Goal: Entertainment & Leisure: Browse casually

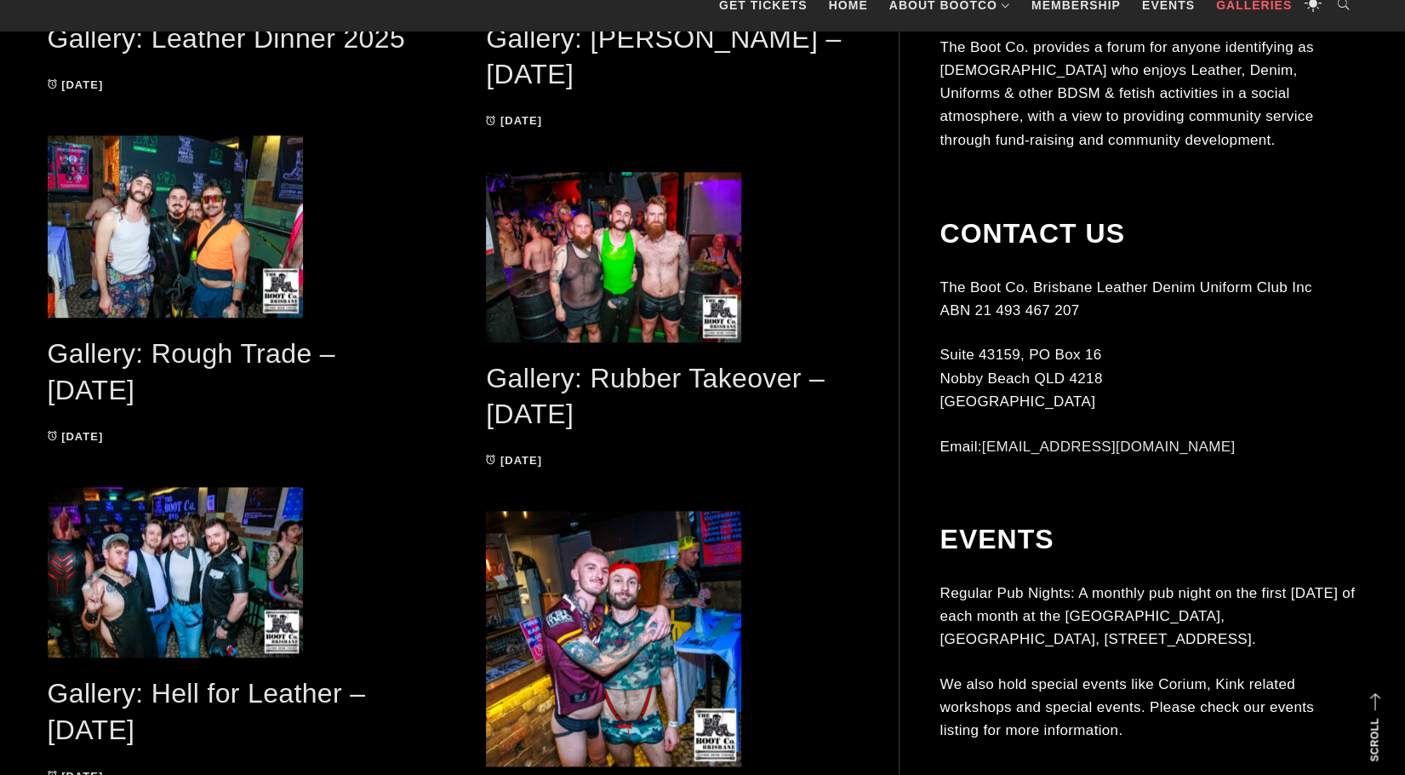
scroll to position [1022, 0]
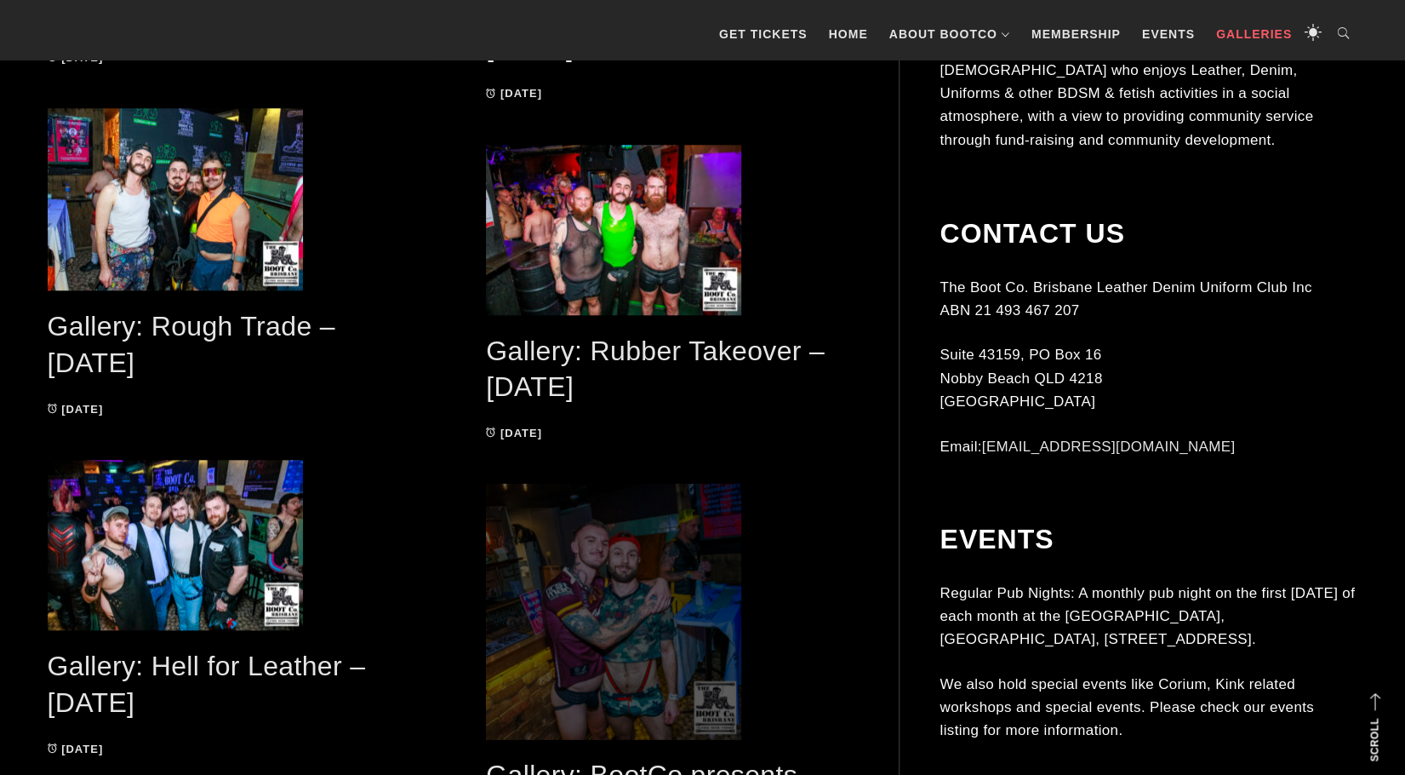
click at [615, 585] on span at bounding box center [671, 611] width 371 height 255
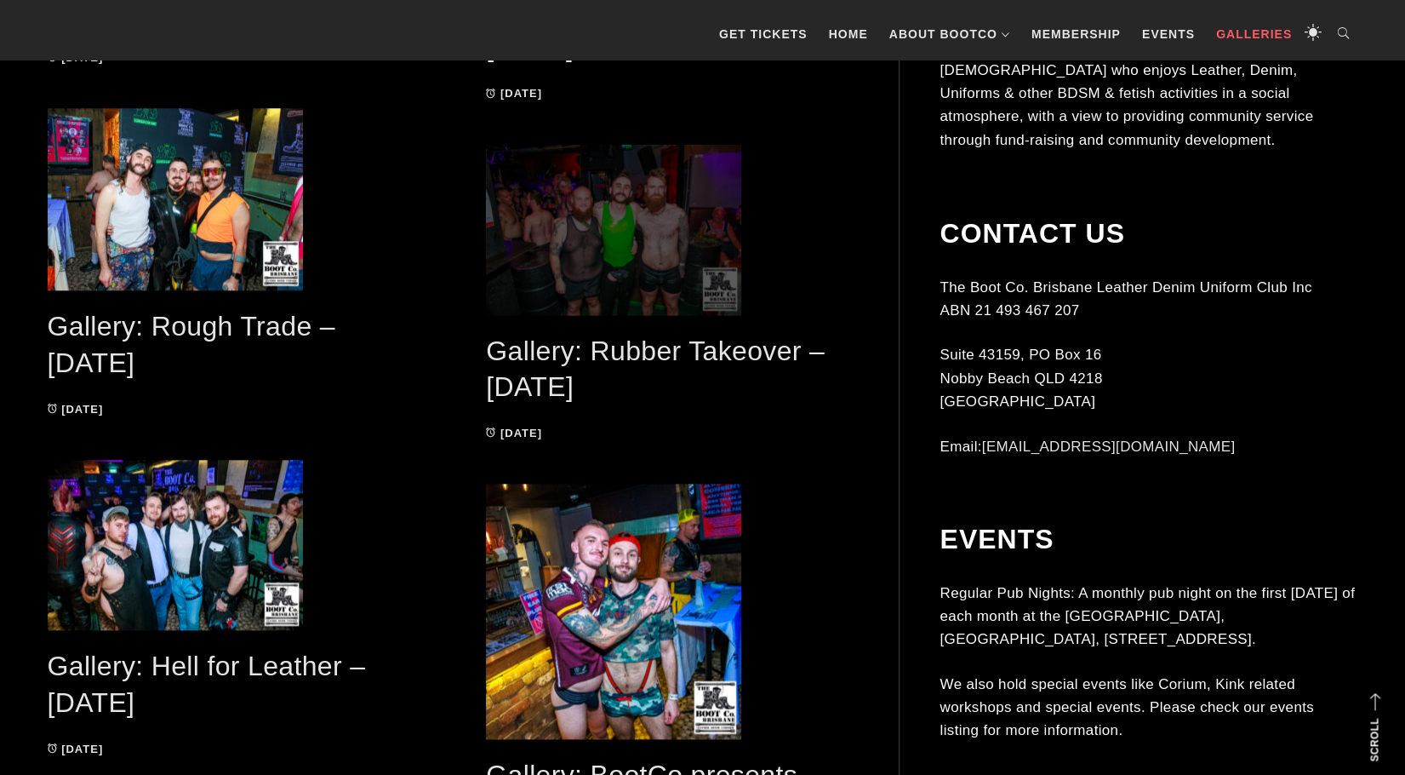
click at [570, 244] on span at bounding box center [671, 230] width 371 height 170
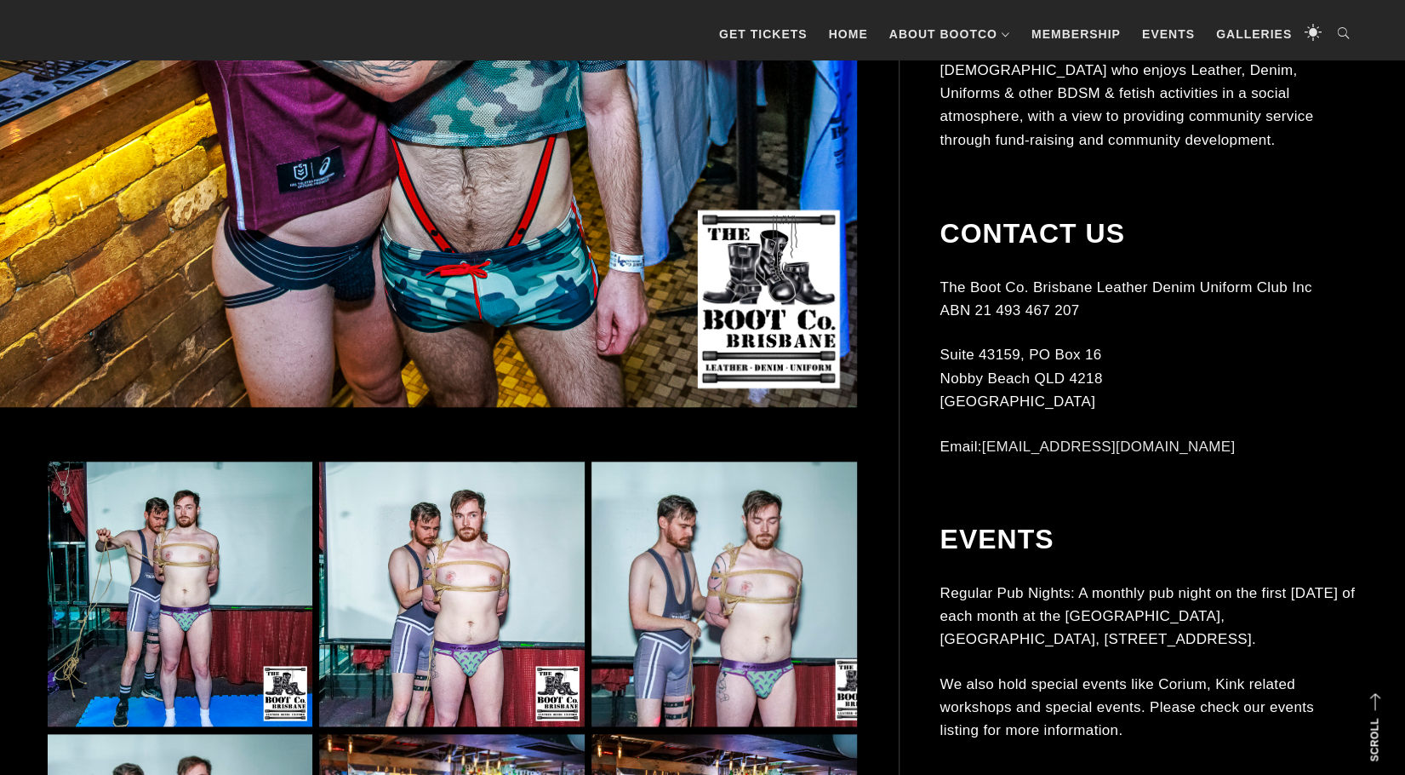
scroll to position [1107, 0]
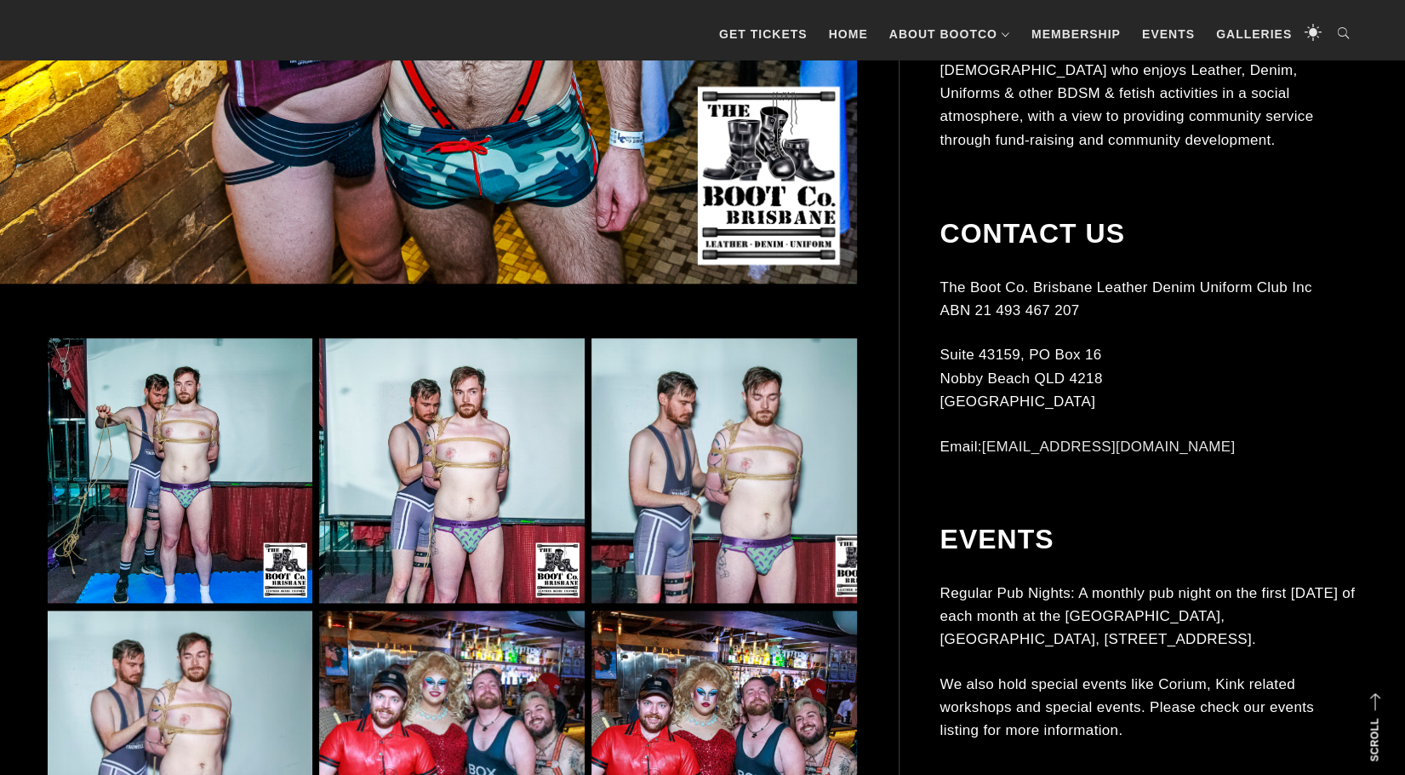
click at [681, 551] on img at bounding box center [724, 470] width 265 height 265
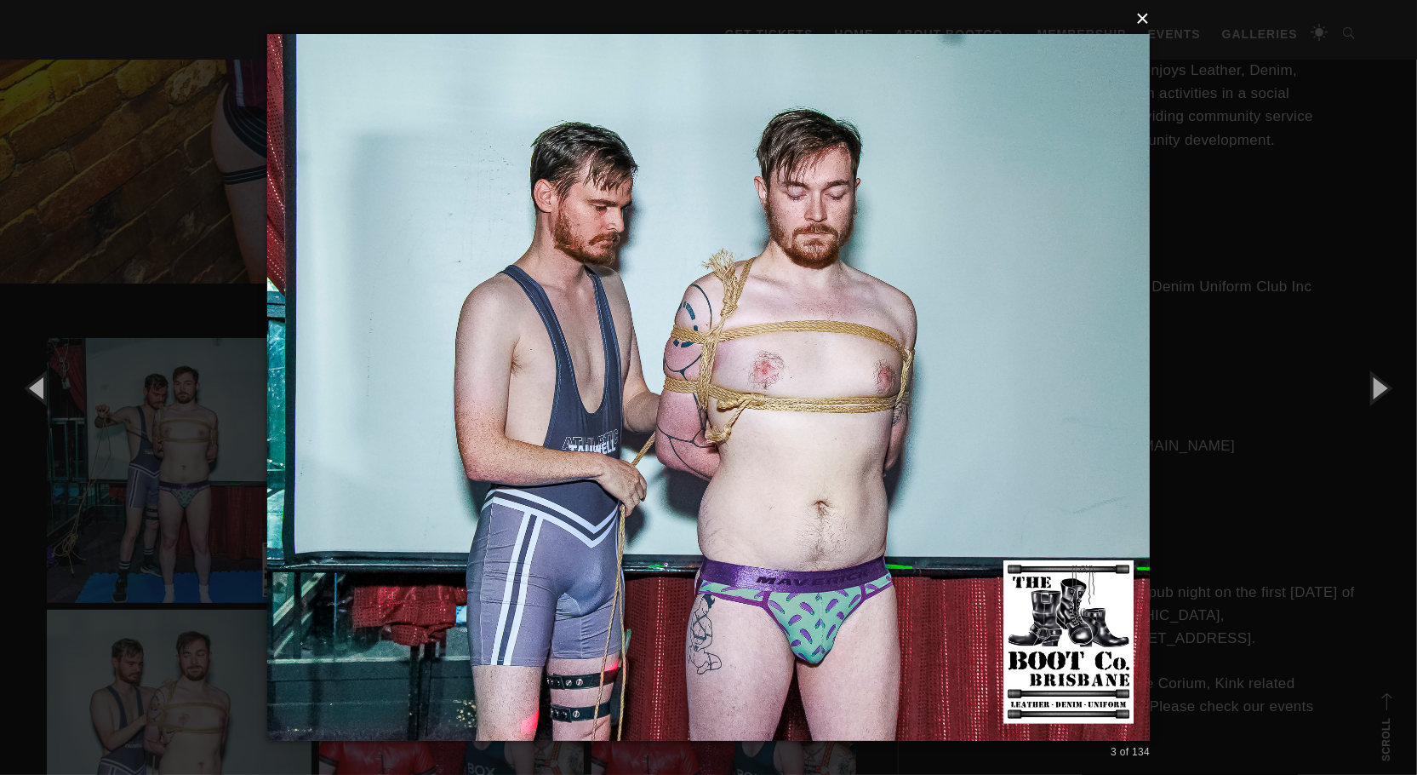
click at [1139, 20] on button "×" at bounding box center [714, 18] width 884 height 37
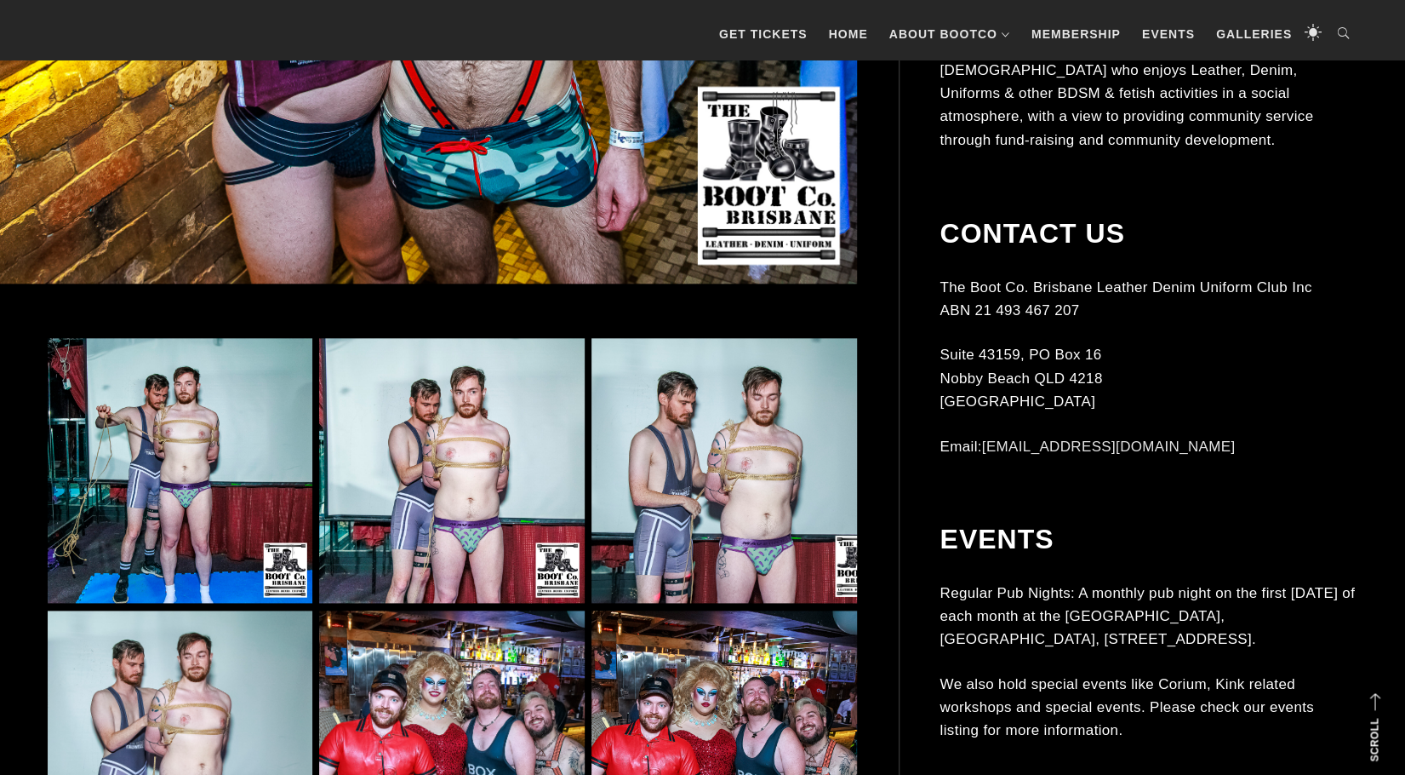
click at [215, 538] on img at bounding box center [180, 470] width 265 height 265
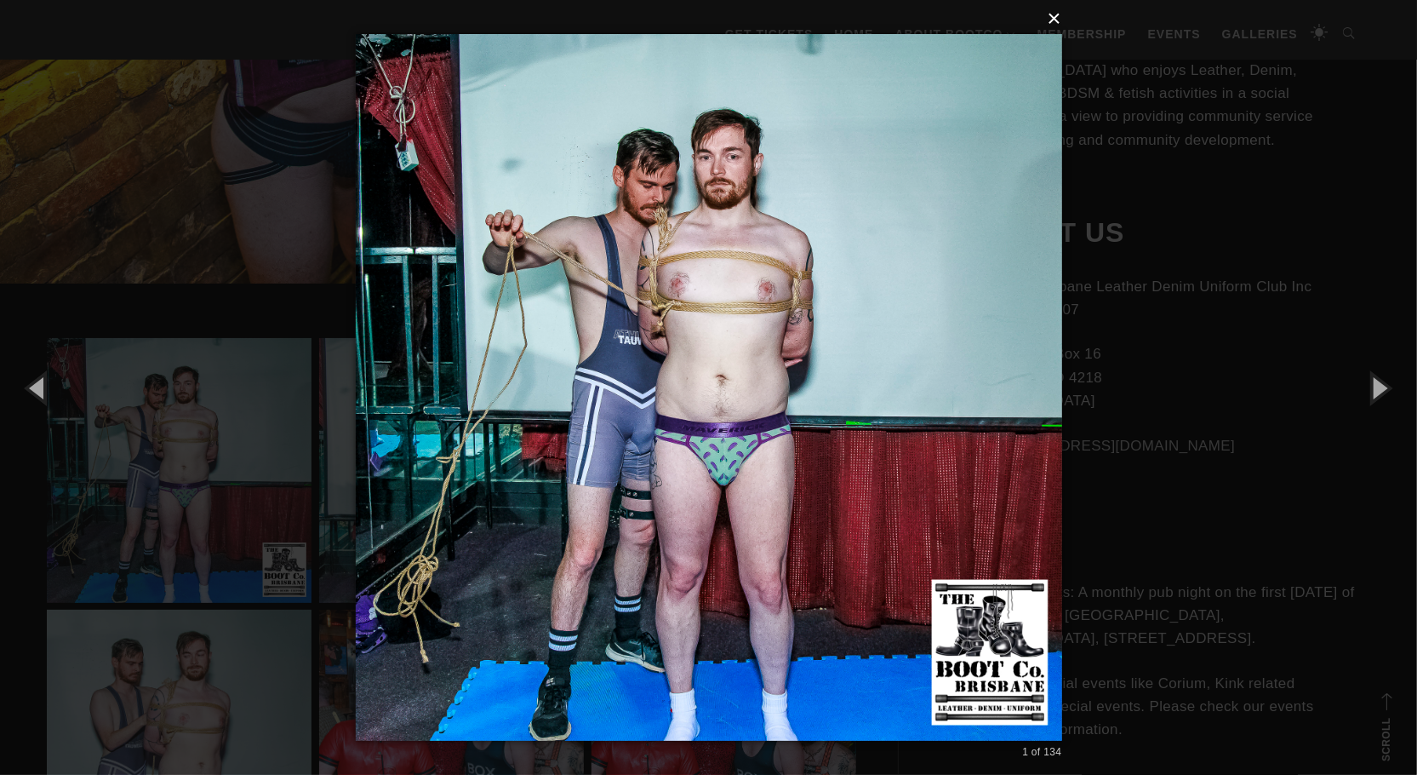
click at [1060, 21] on button "×" at bounding box center [714, 18] width 707 height 37
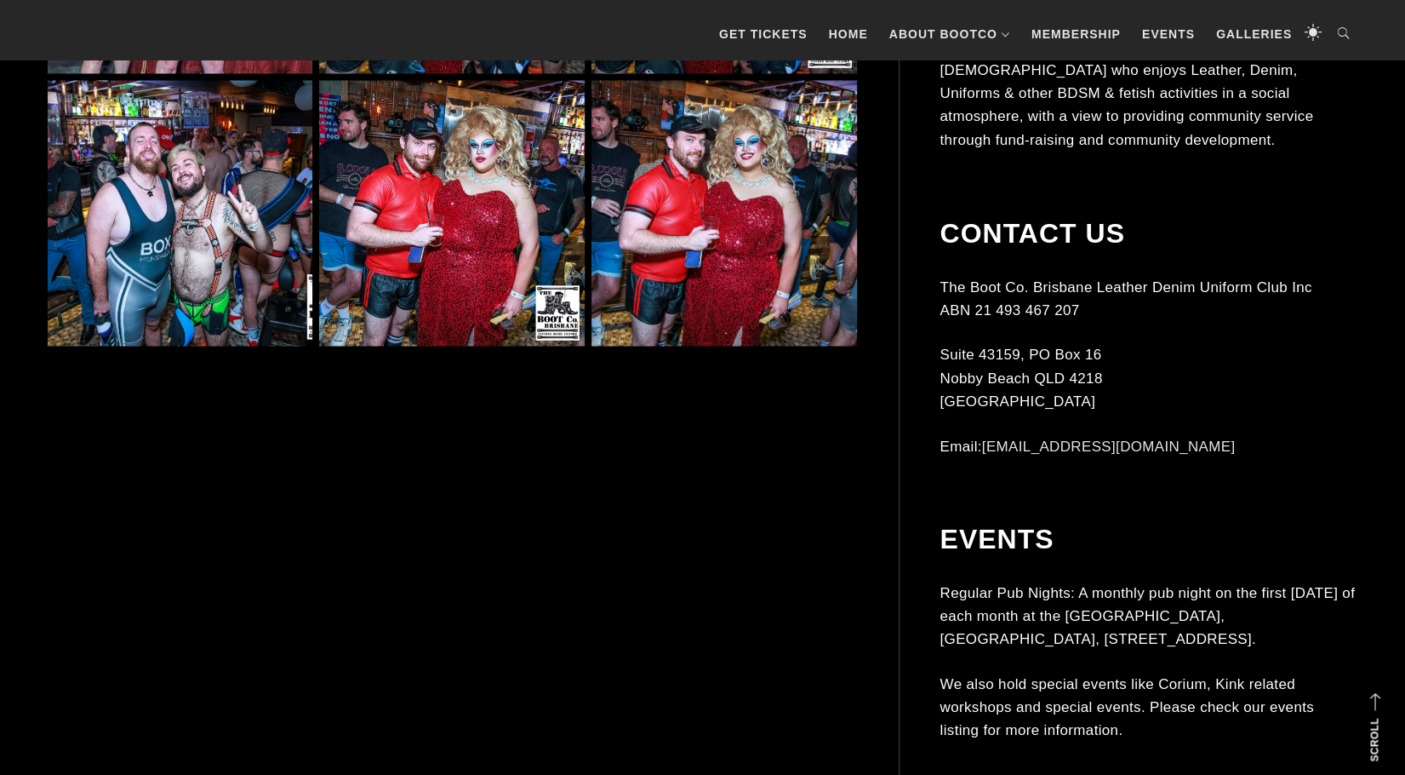
scroll to position [1958, 0]
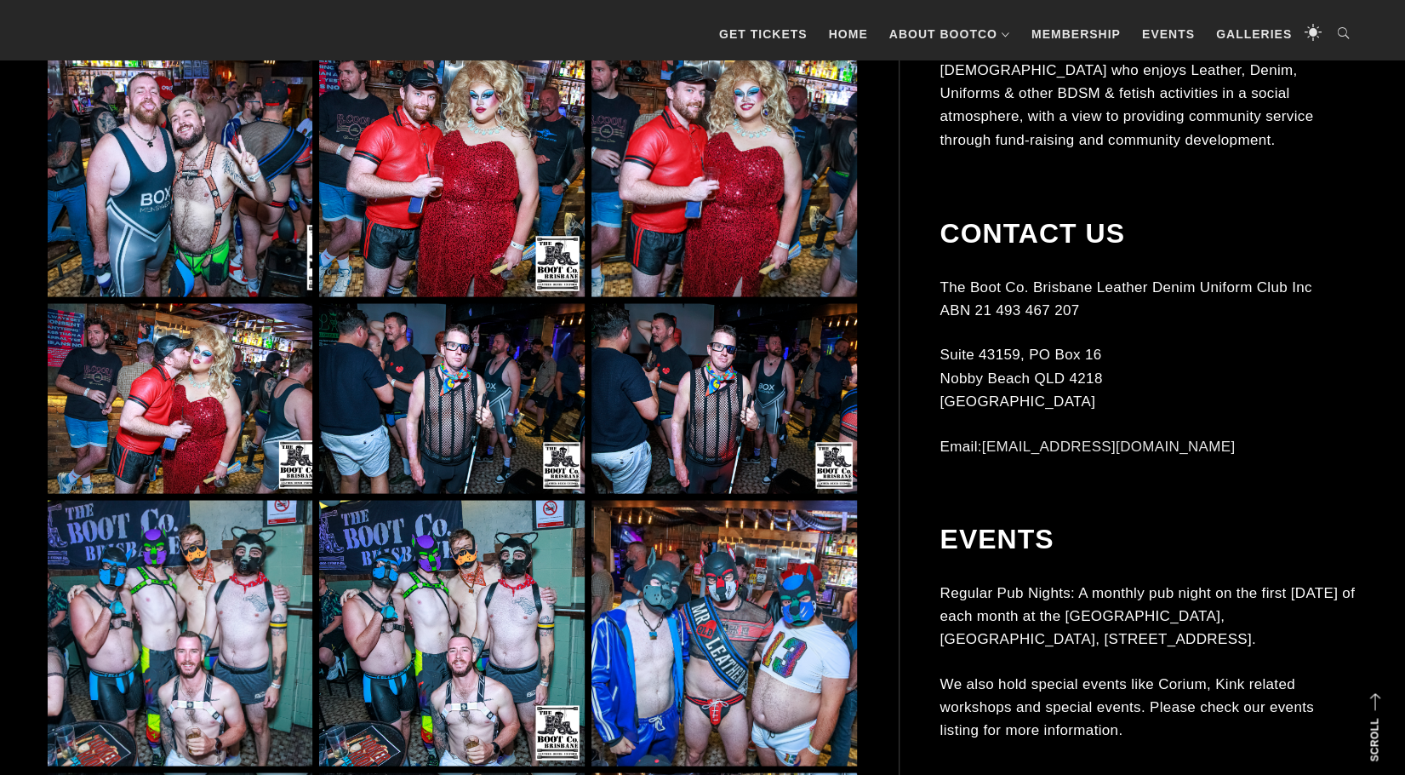
click at [463, 399] on img at bounding box center [451, 398] width 265 height 190
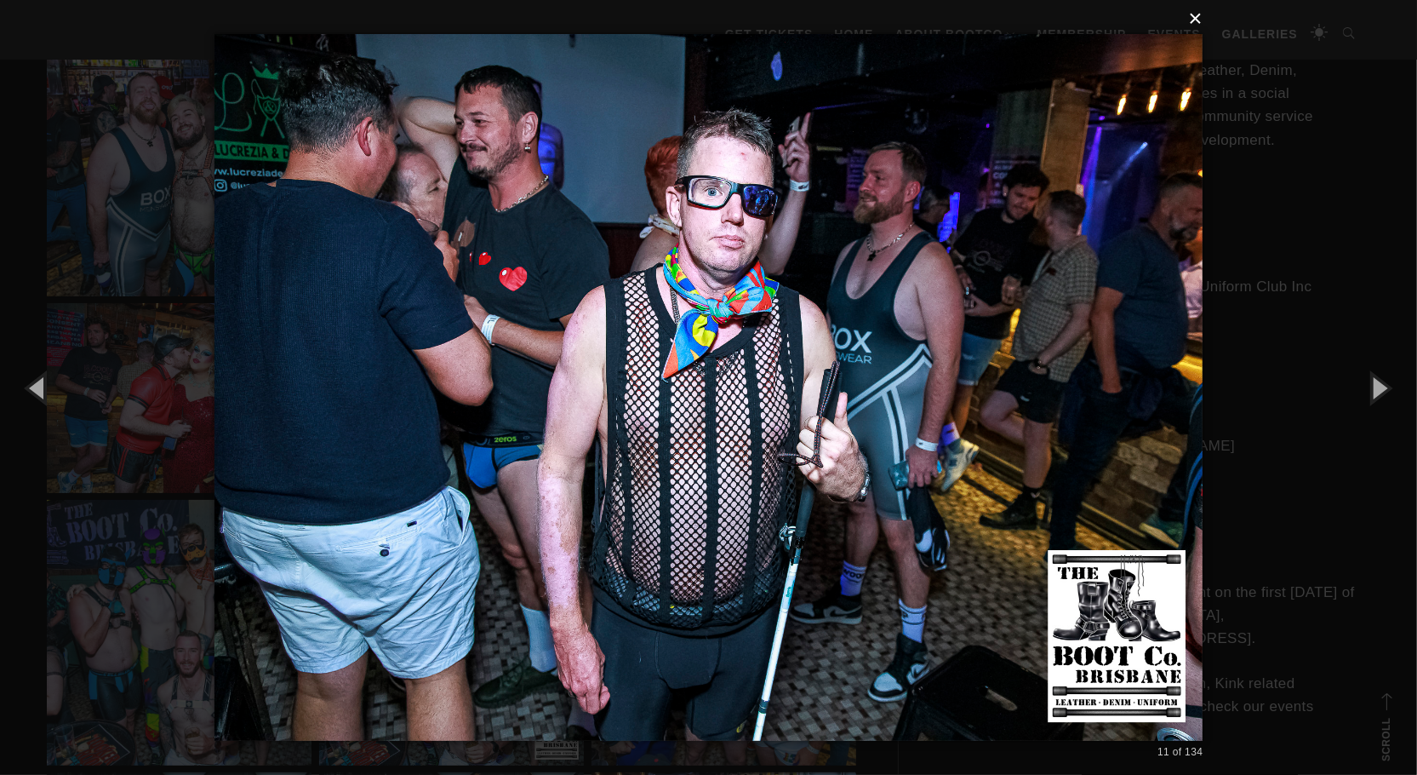
click at [1199, 18] on button "×" at bounding box center [714, 18] width 989 height 37
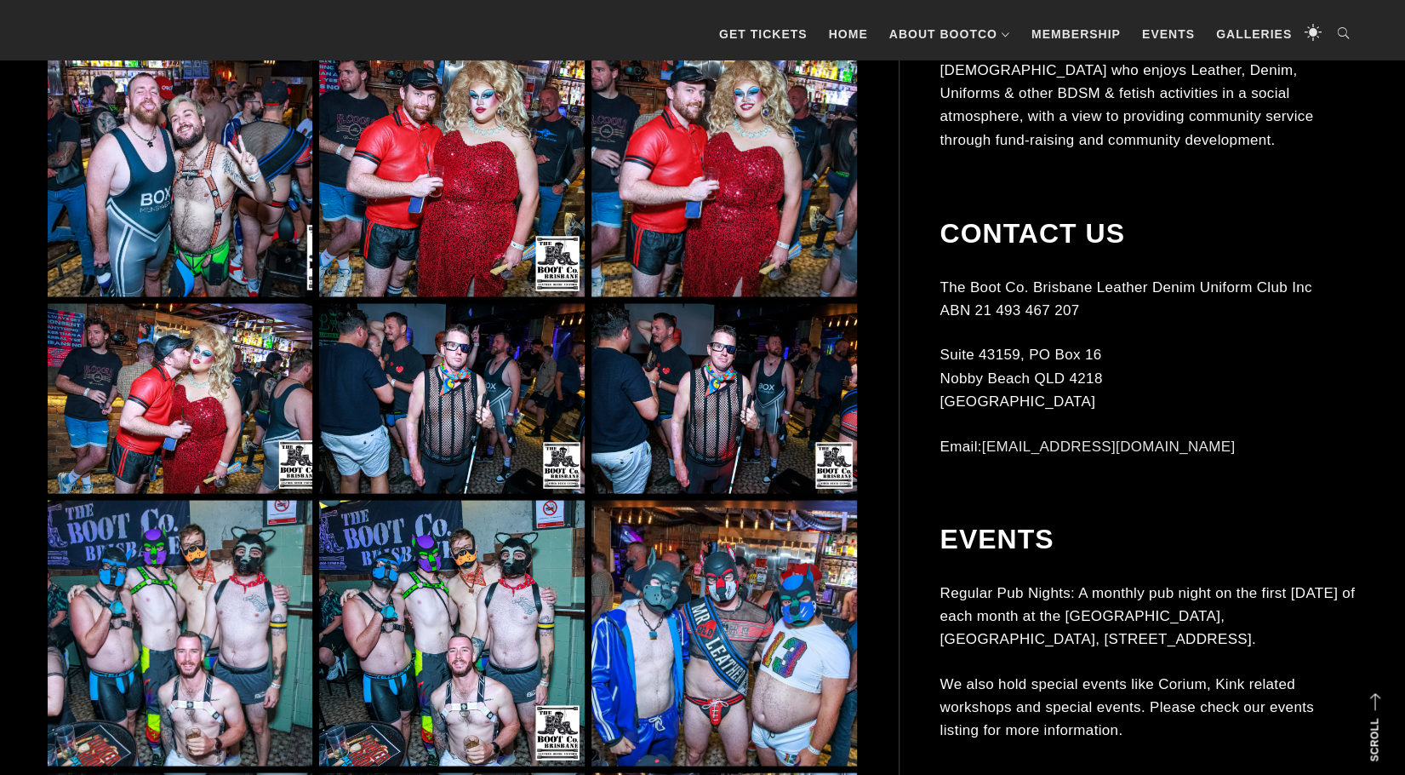
click at [472, 387] on img at bounding box center [451, 398] width 265 height 190
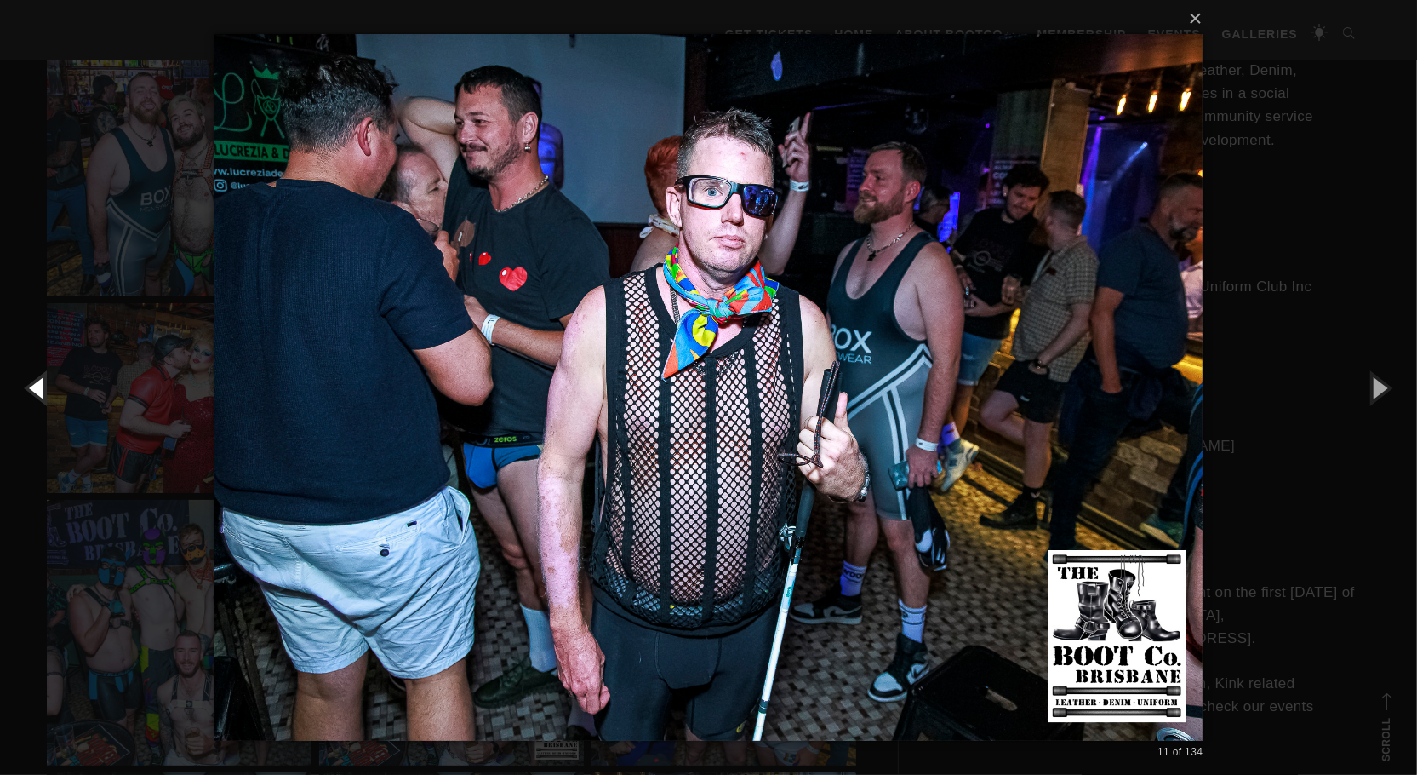
click at [41, 388] on button "button" at bounding box center [38, 388] width 77 height 94
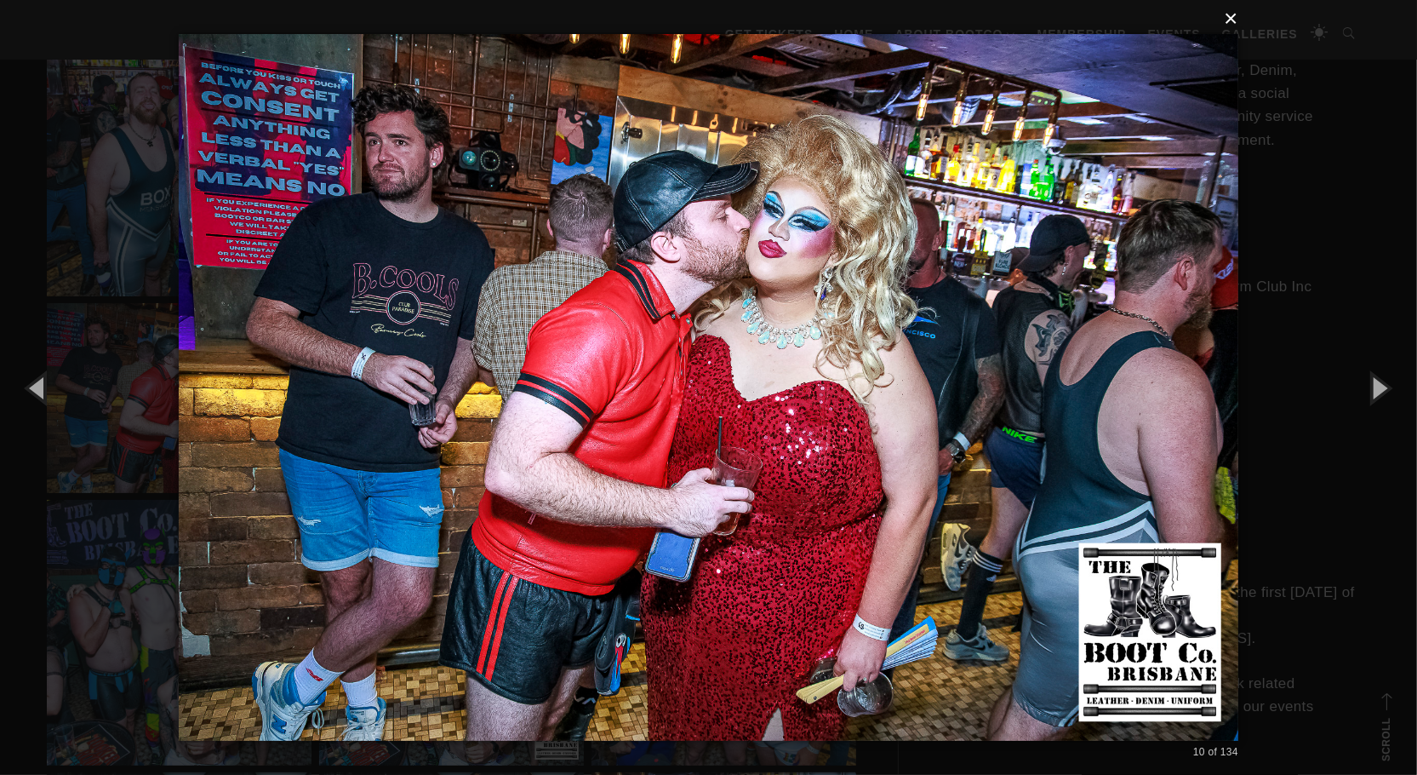
click at [1229, 20] on button "×" at bounding box center [714, 18] width 1060 height 37
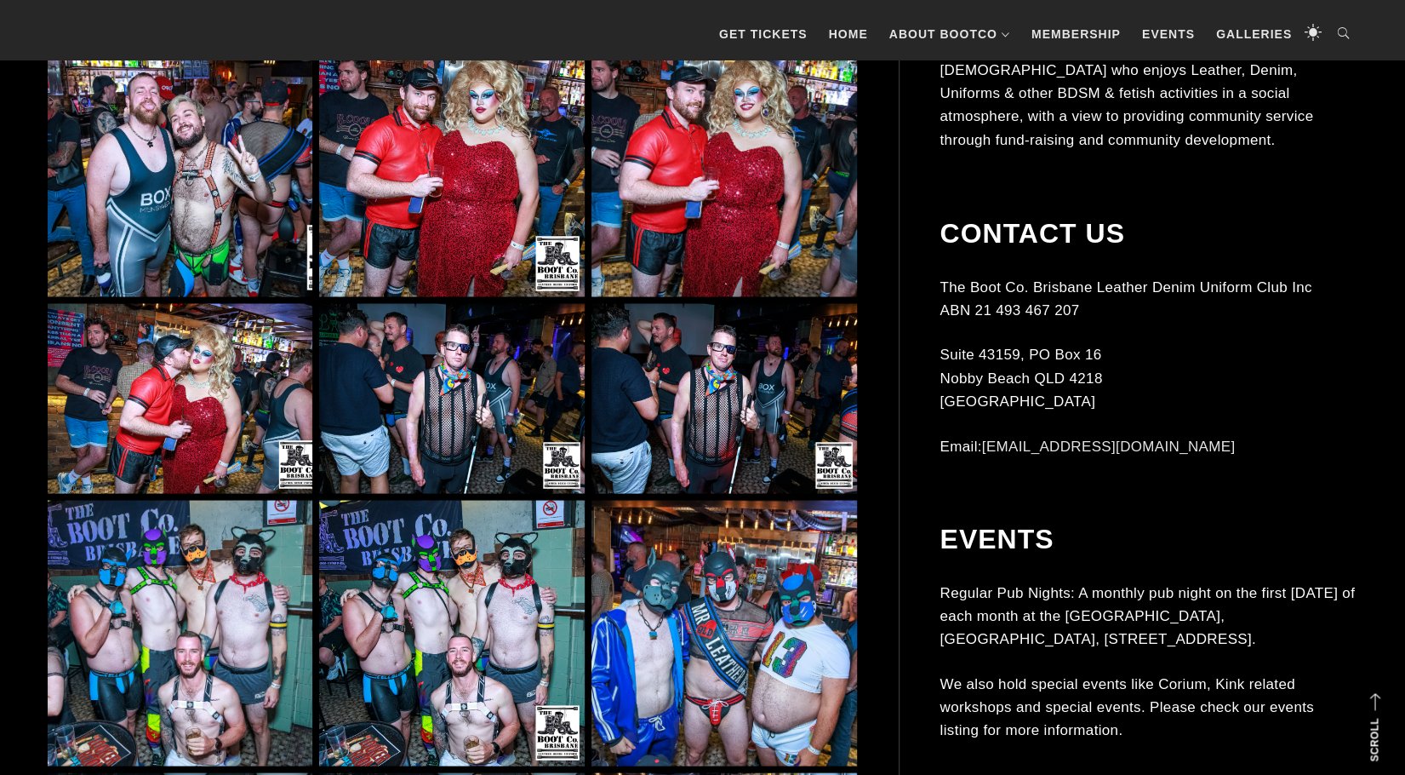
click at [696, 392] on img at bounding box center [724, 398] width 265 height 190
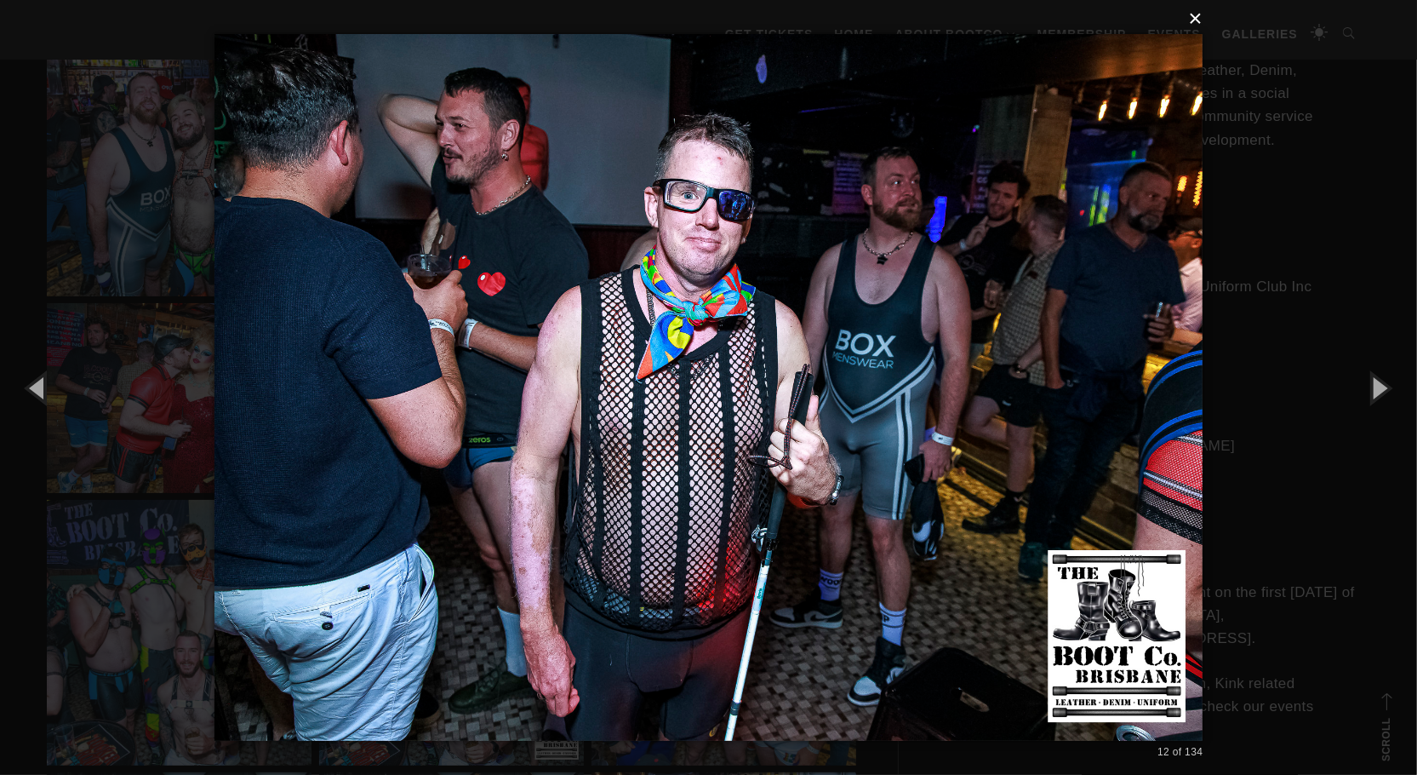
click at [1198, 21] on button "×" at bounding box center [714, 18] width 989 height 37
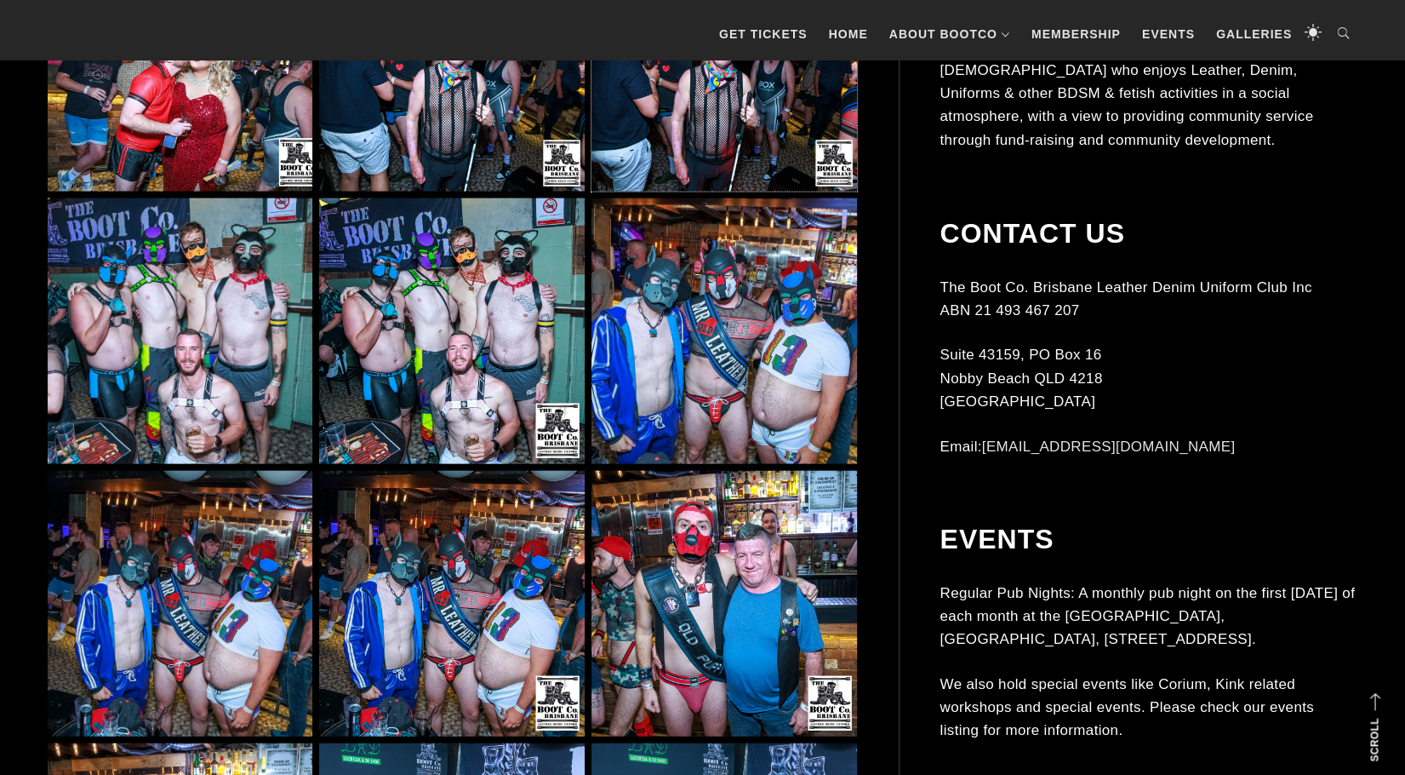
scroll to position [2298, 0]
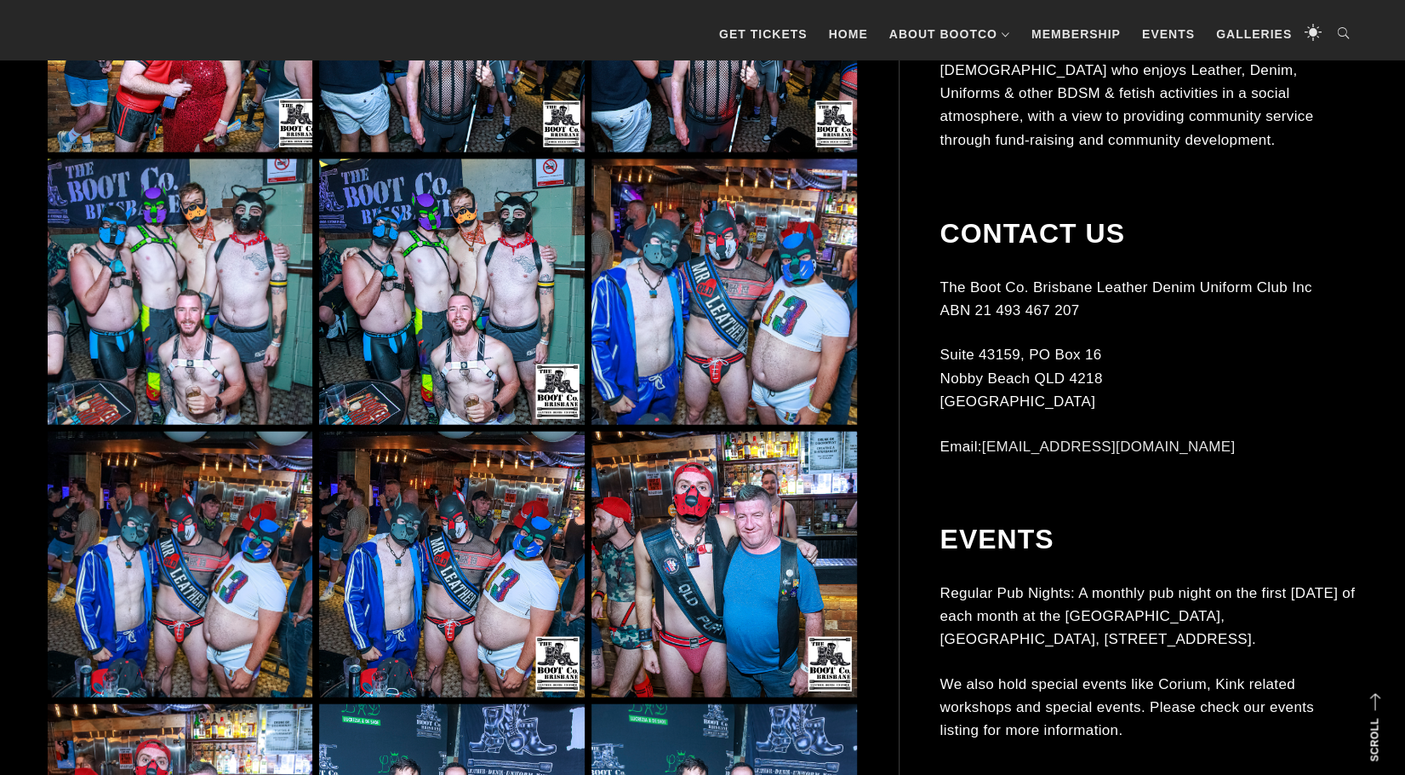
click at [693, 228] on img at bounding box center [724, 291] width 265 height 265
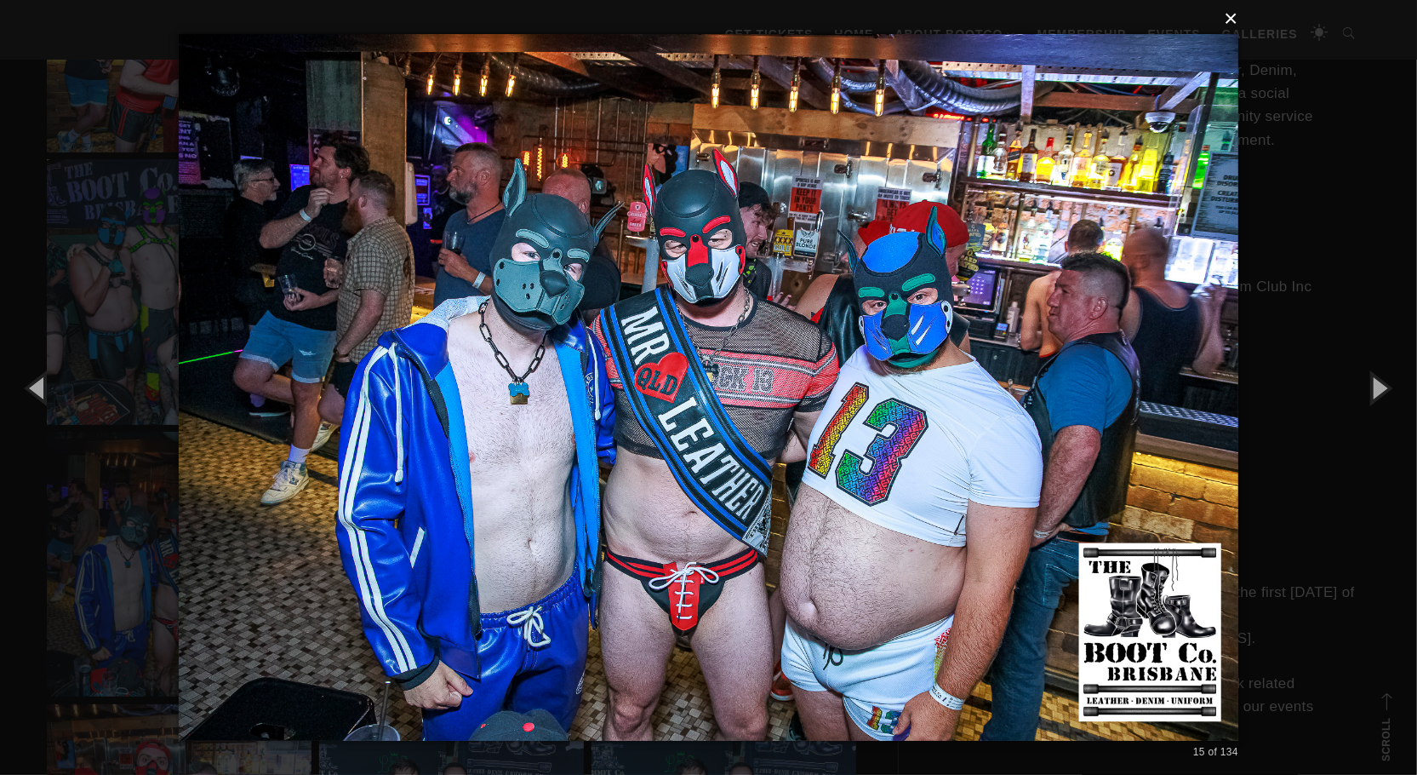
click at [1232, 15] on button "×" at bounding box center [714, 18] width 1060 height 37
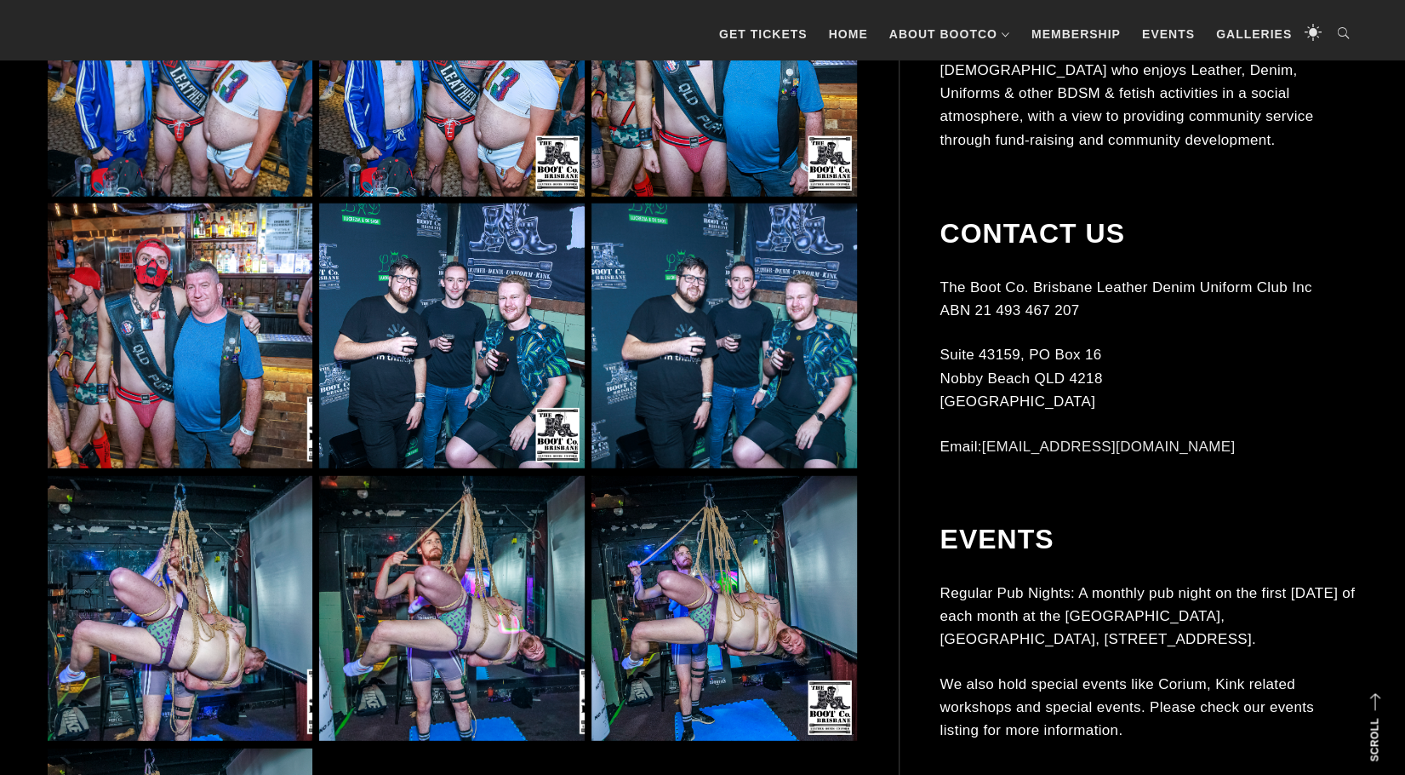
scroll to position [2809, 0]
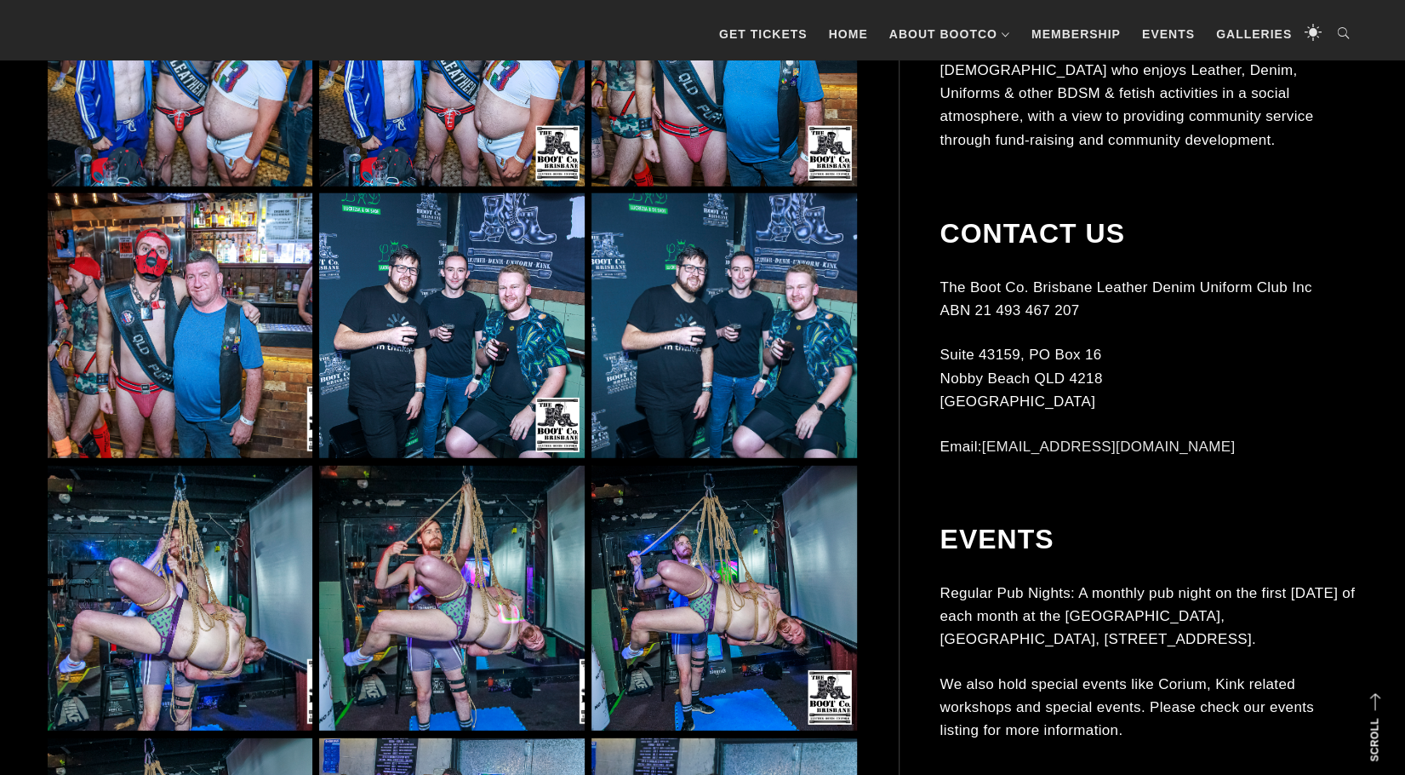
click at [211, 350] on img at bounding box center [180, 325] width 265 height 265
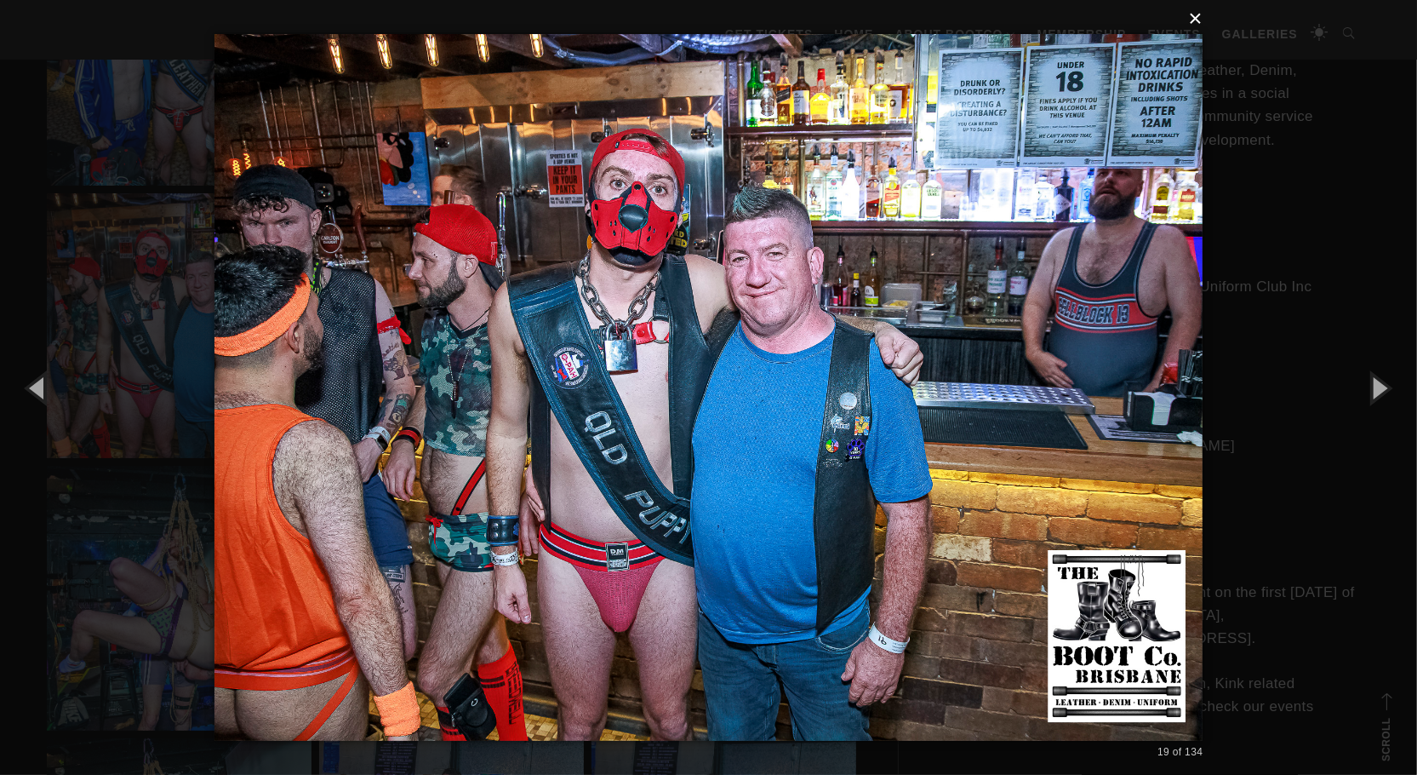
click at [1195, 19] on button "×" at bounding box center [714, 18] width 989 height 37
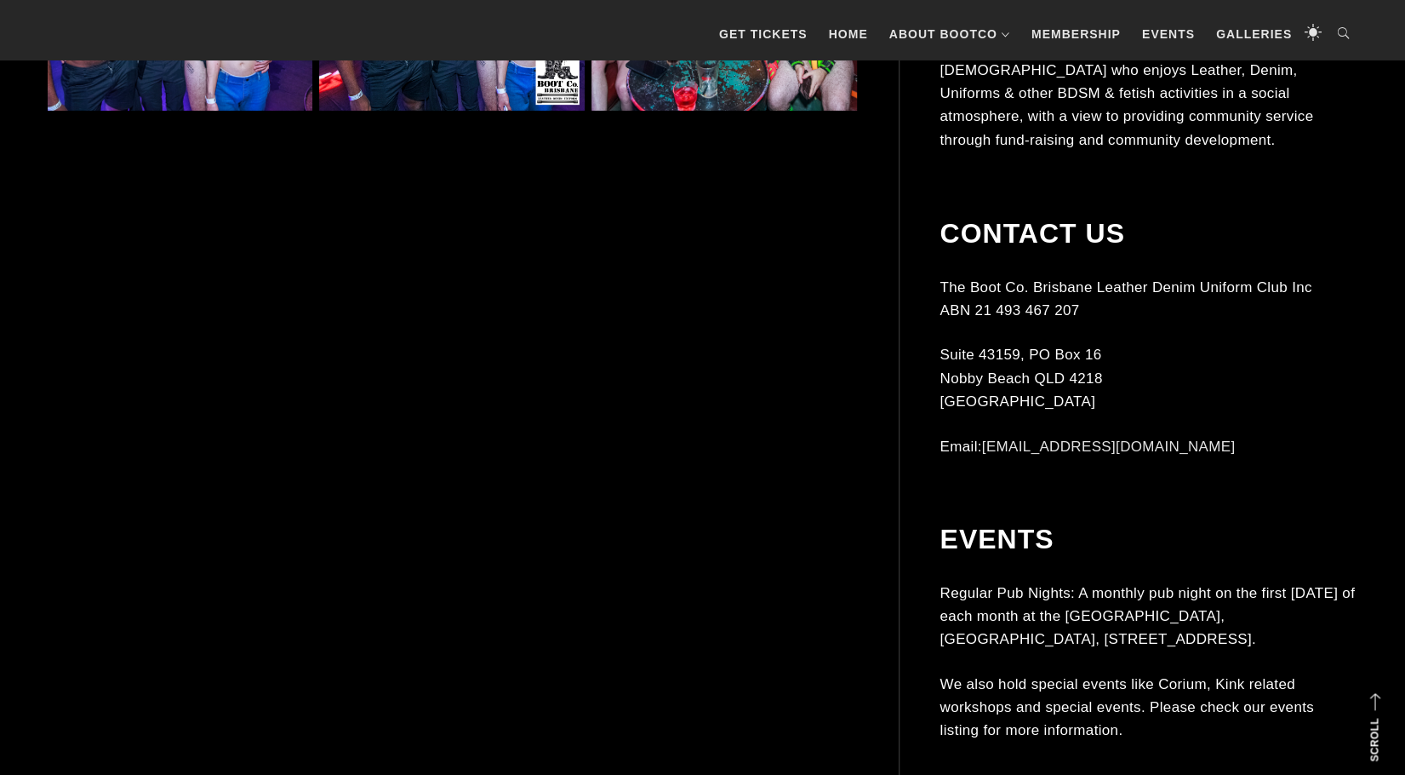
scroll to position [4001, 0]
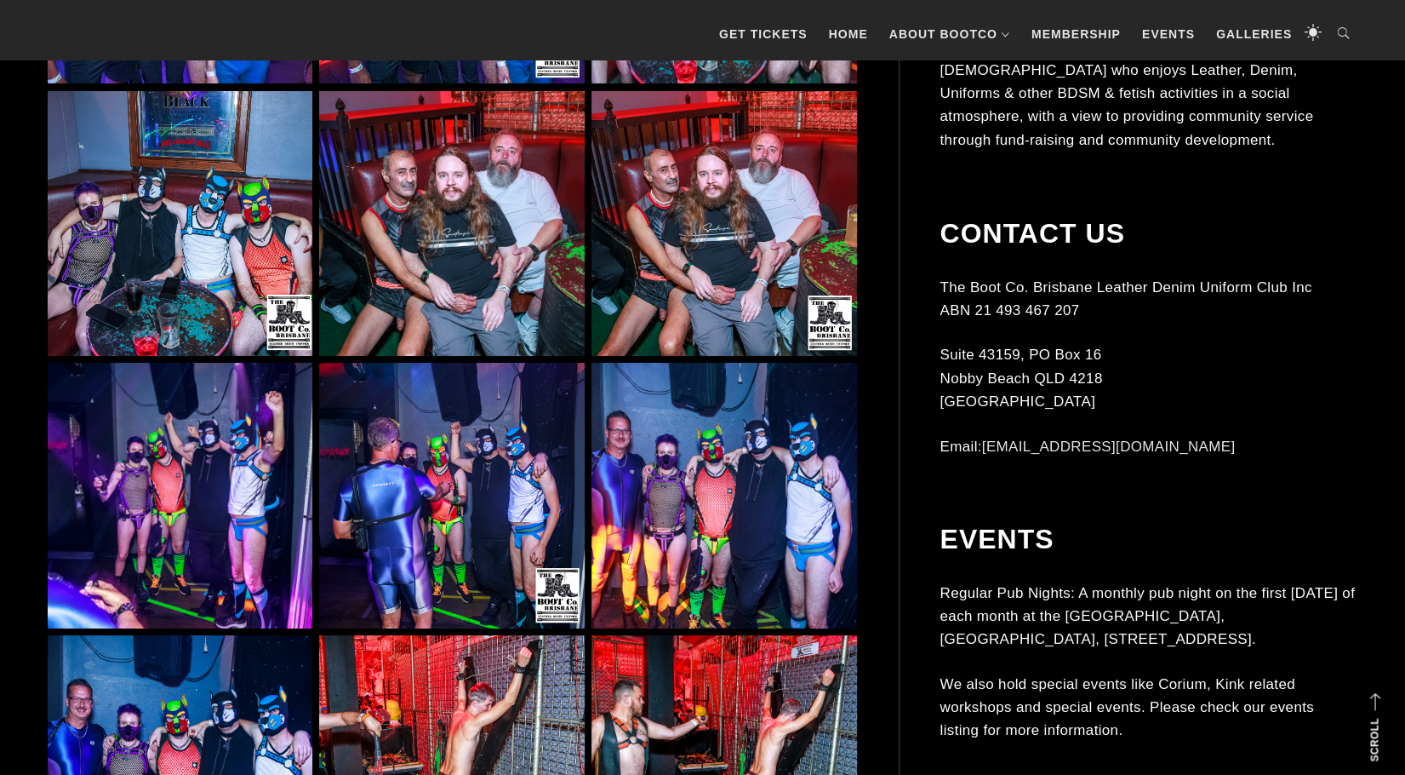
click at [484, 297] on img at bounding box center [451, 223] width 265 height 265
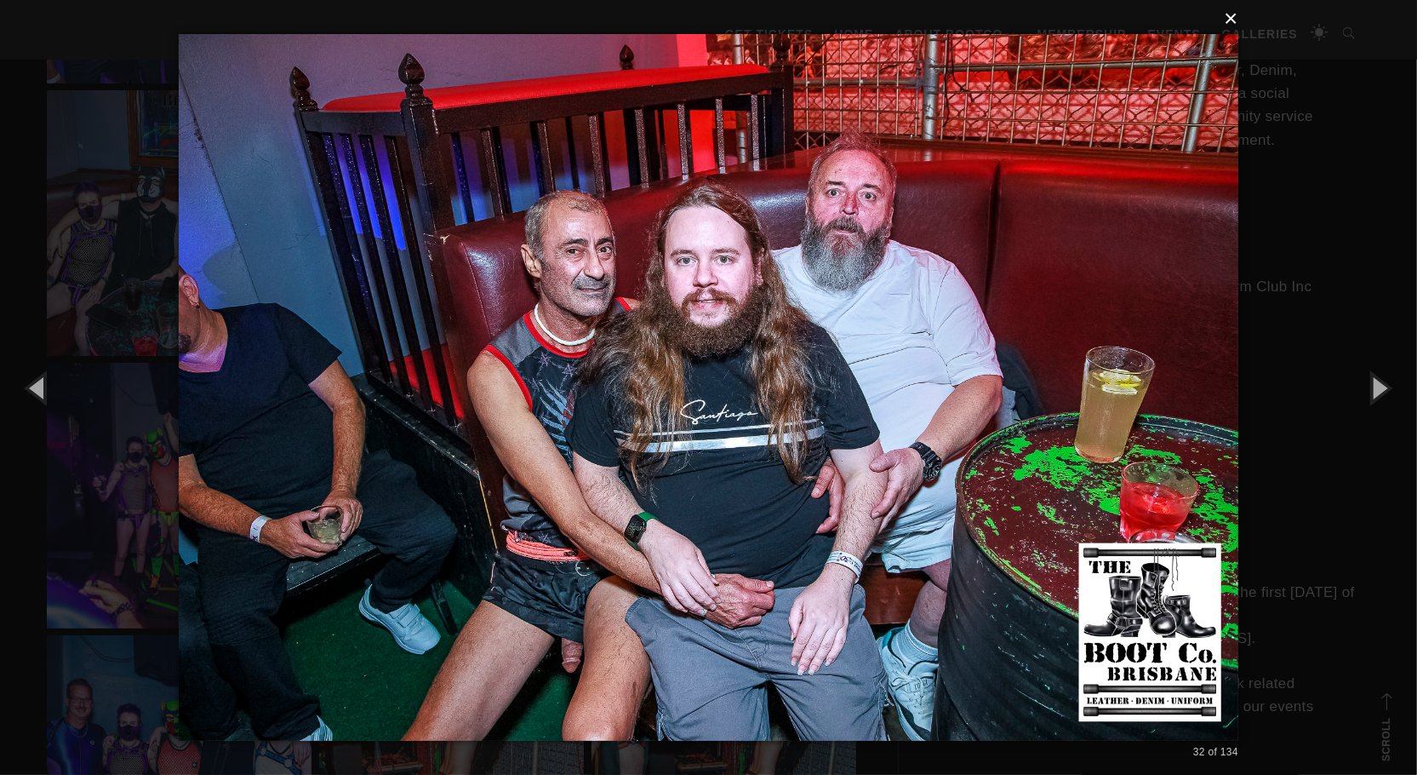
click at [1234, 23] on button "×" at bounding box center [714, 18] width 1060 height 37
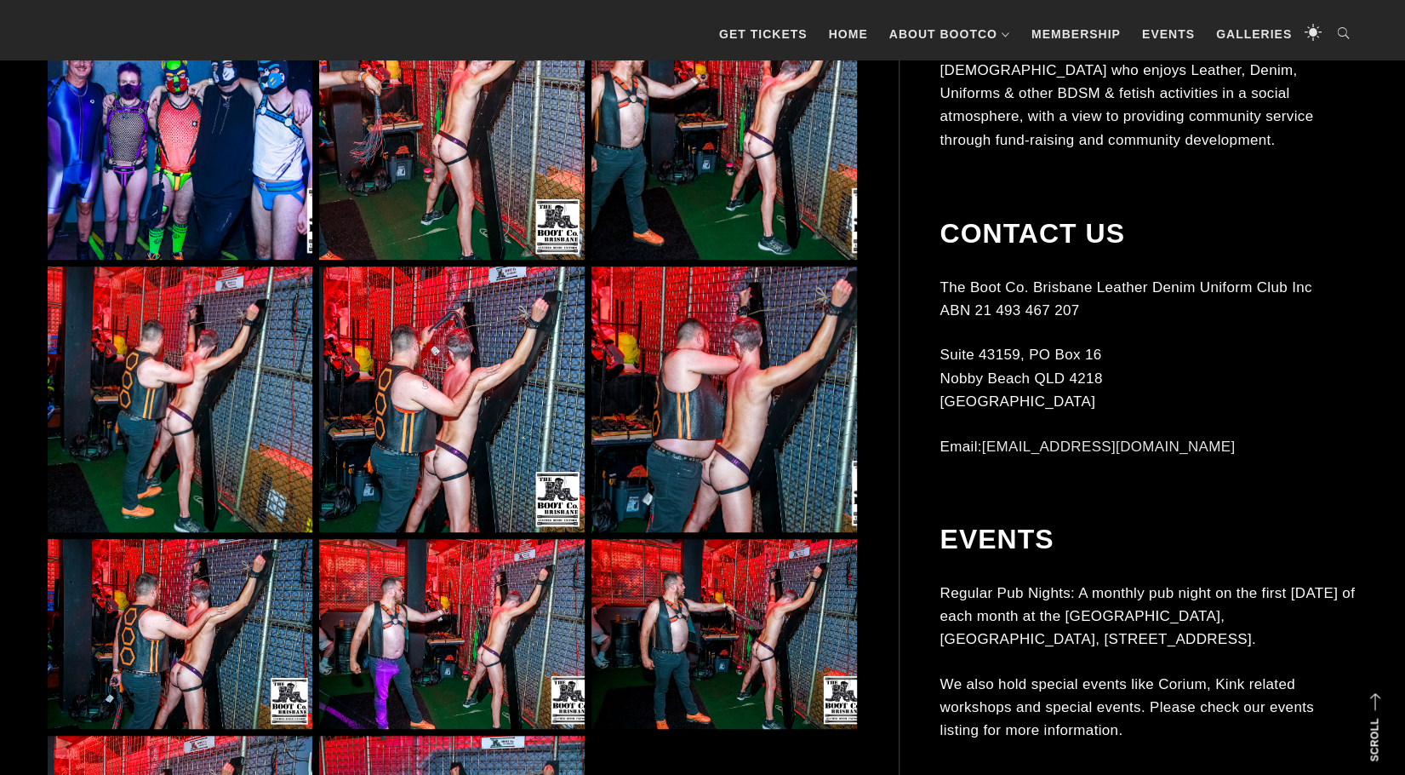
scroll to position [4682, 0]
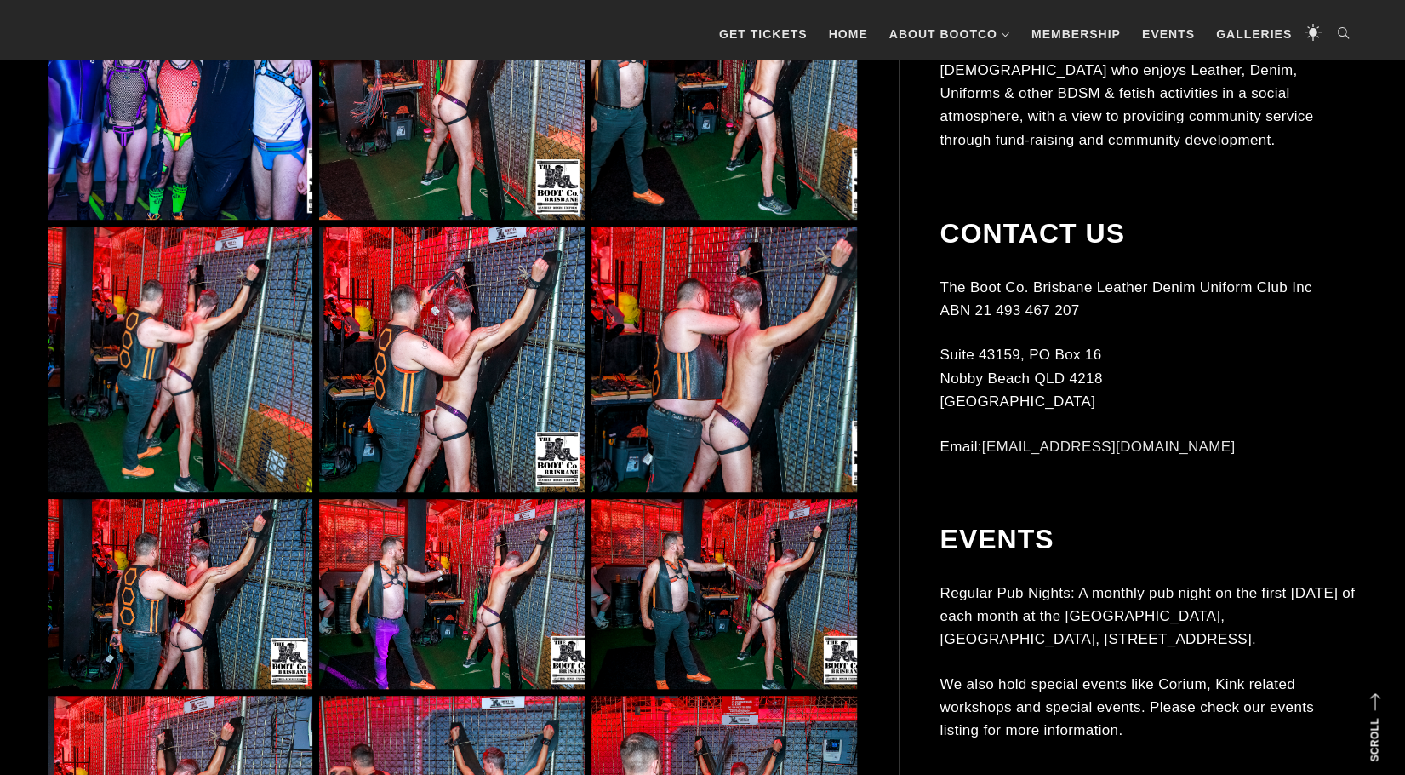
click at [411, 566] on img at bounding box center [451, 594] width 265 height 190
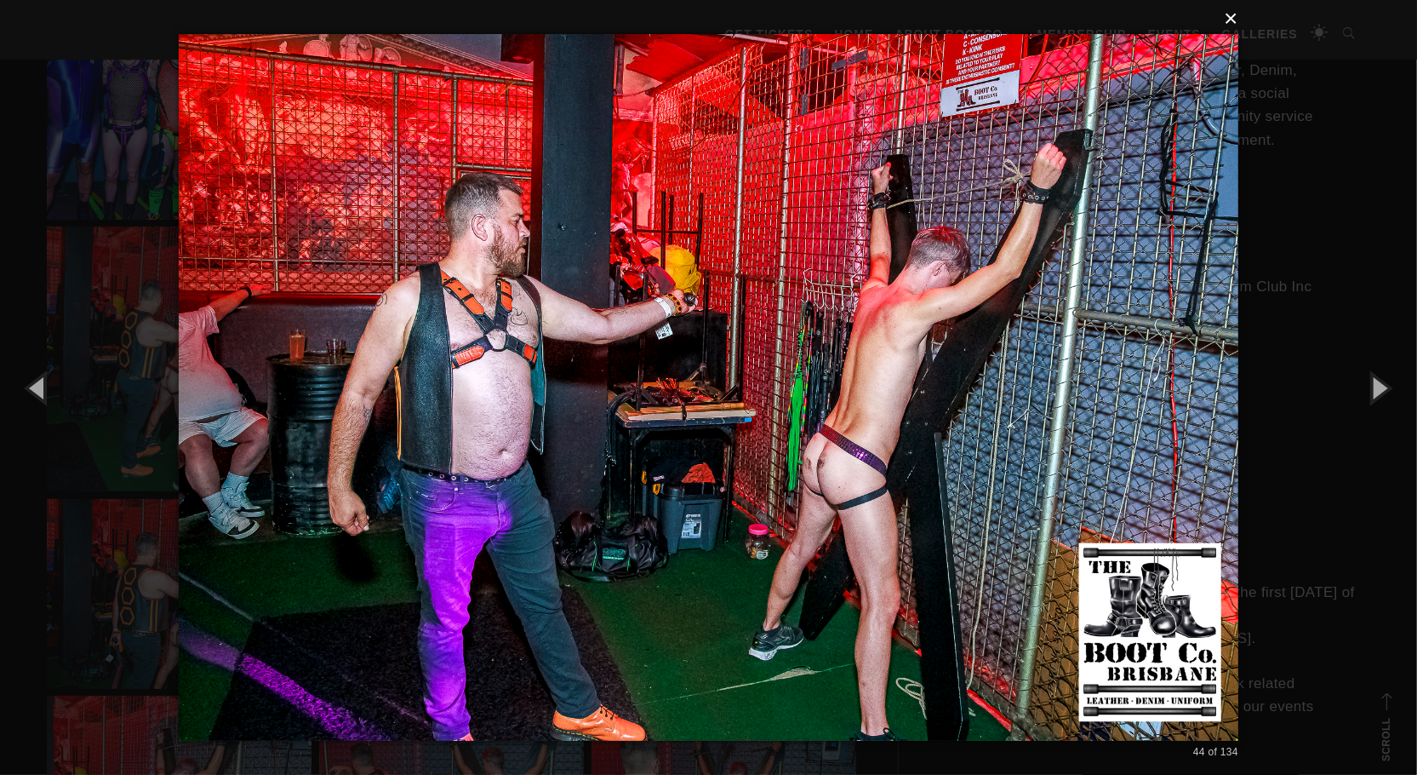
click at [1234, 23] on button "×" at bounding box center [714, 18] width 1060 height 37
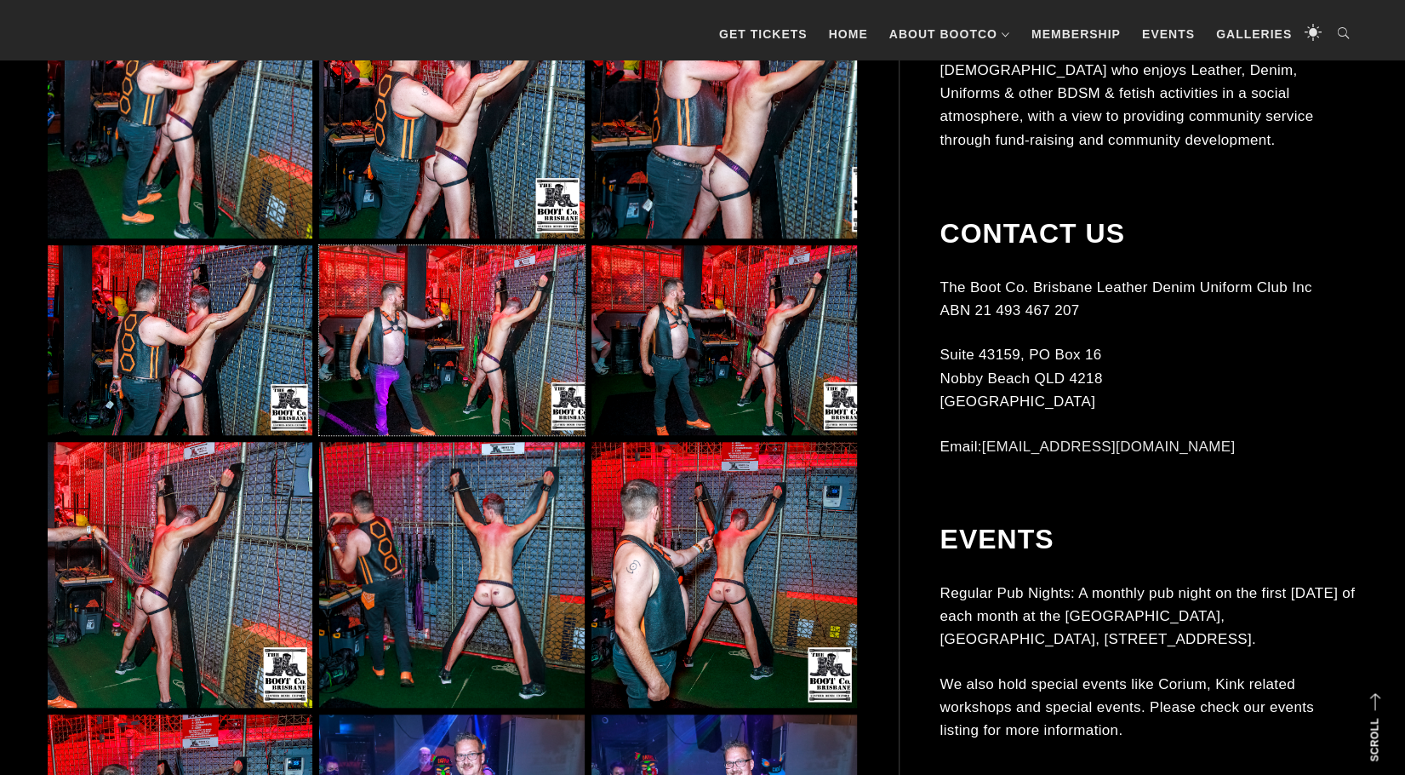
scroll to position [5022, 0]
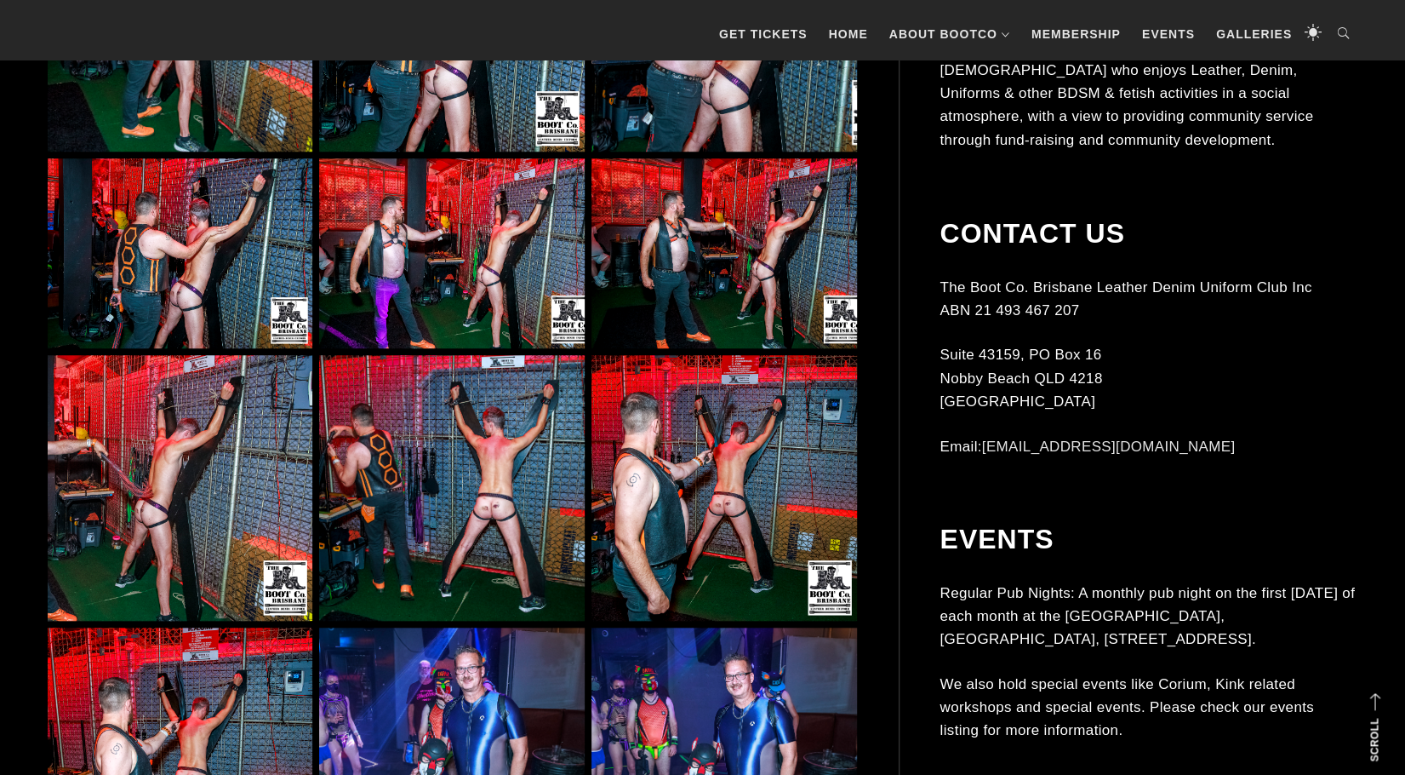
click at [174, 479] on img at bounding box center [180, 487] width 265 height 265
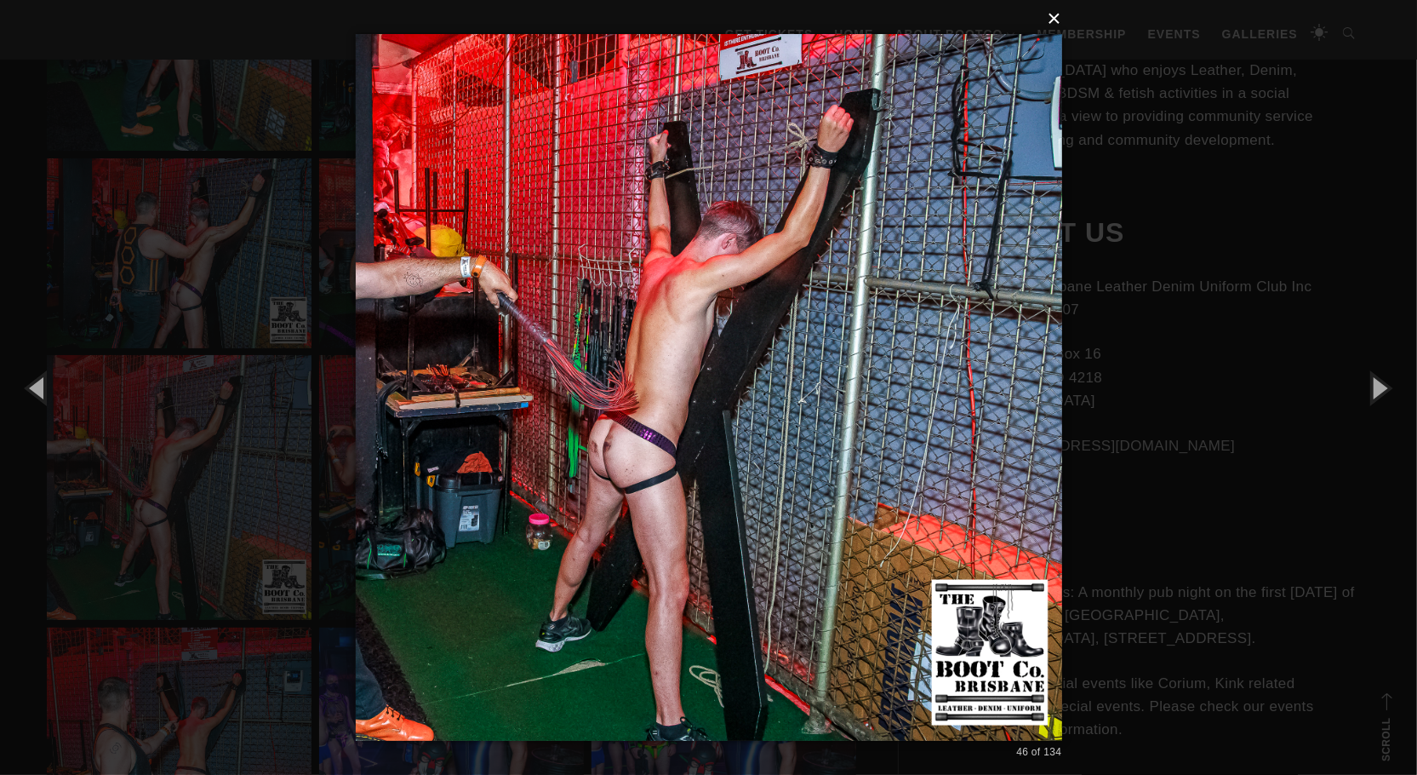
click at [1056, 26] on button "×" at bounding box center [714, 18] width 707 height 37
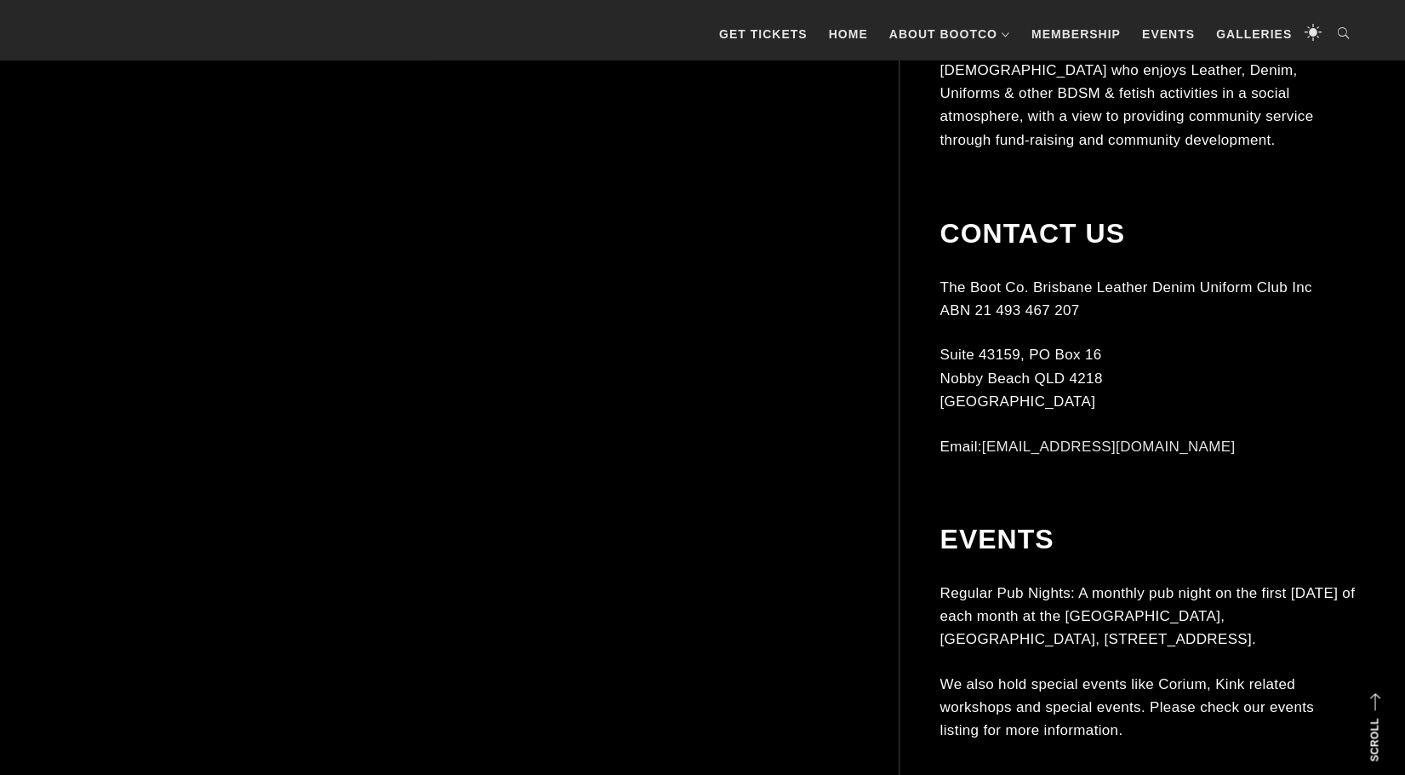
scroll to position [6384, 0]
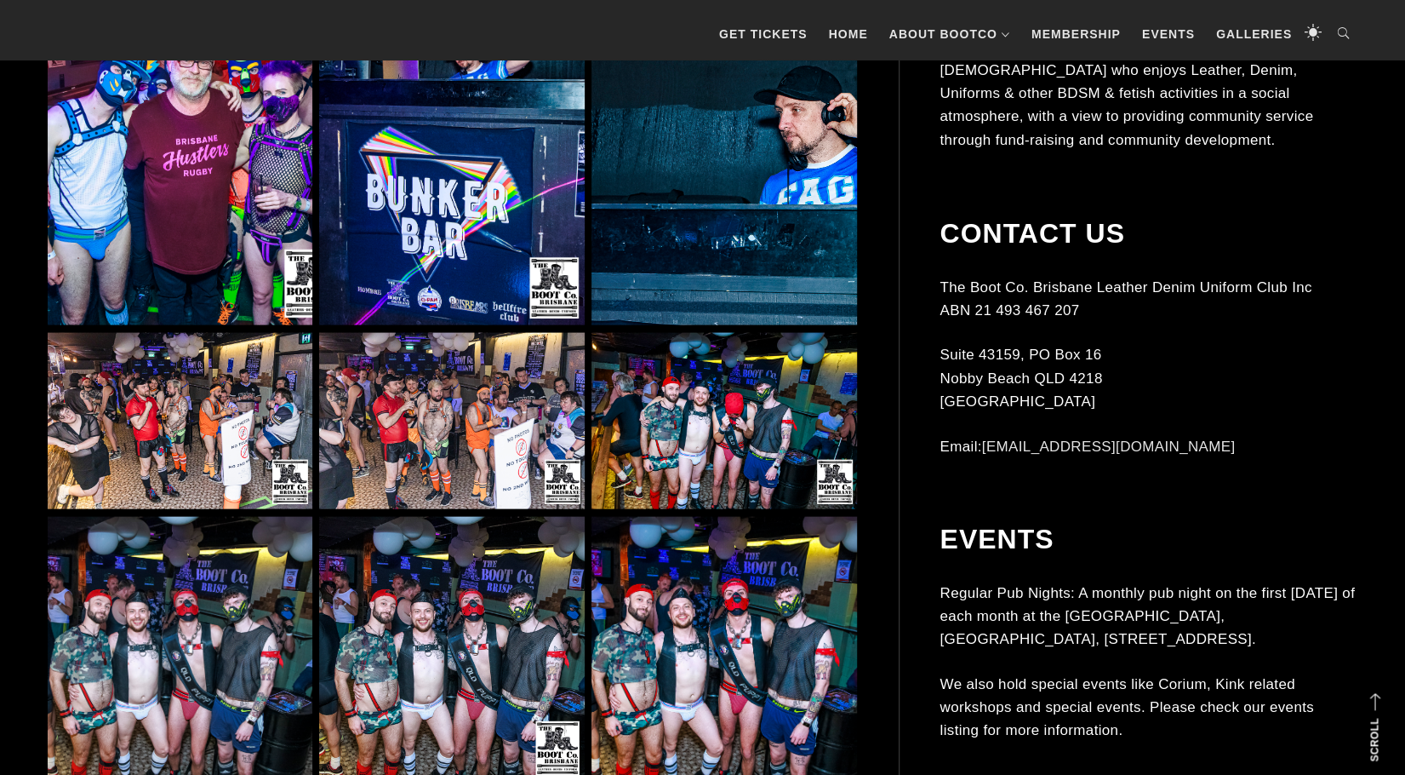
click at [438, 432] on img at bounding box center [451, 421] width 265 height 177
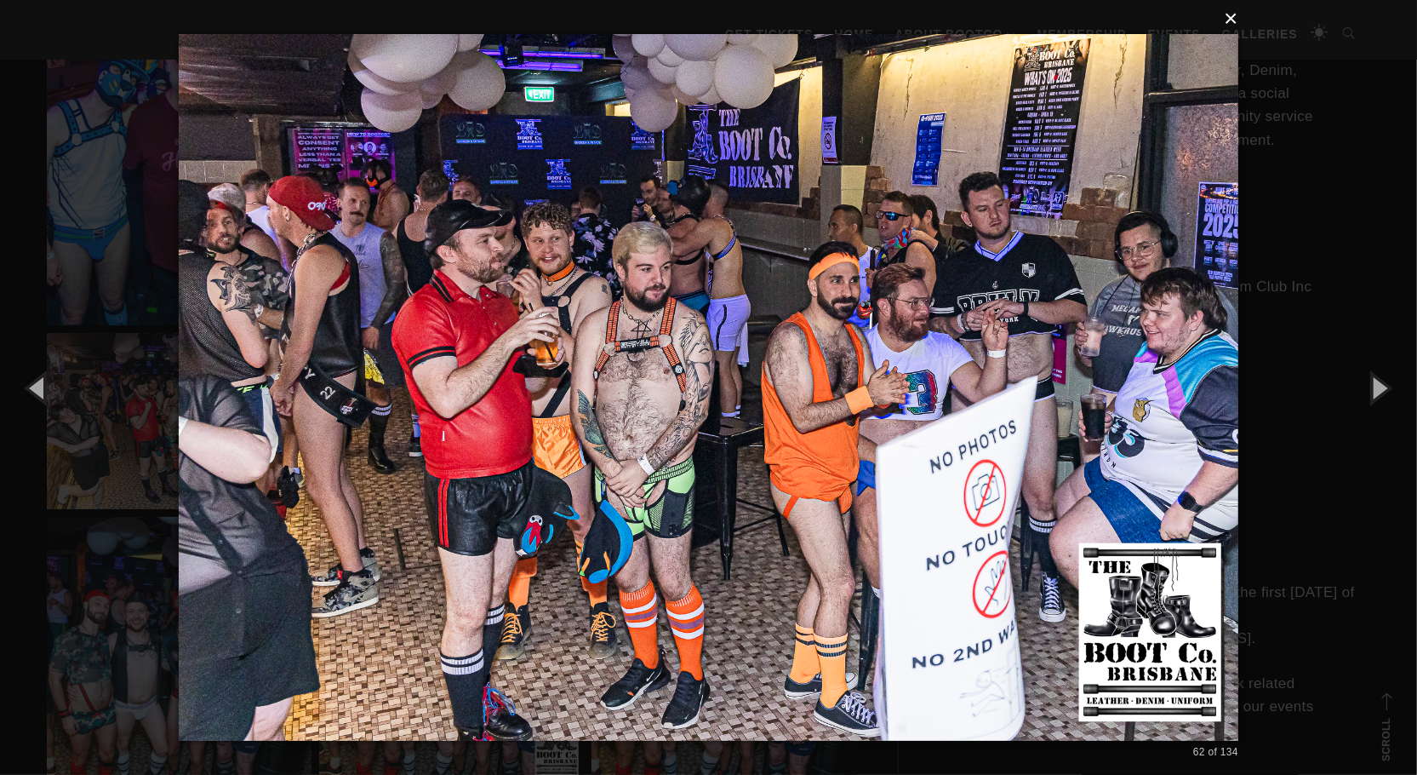
click at [1229, 17] on button "×" at bounding box center [714, 18] width 1060 height 37
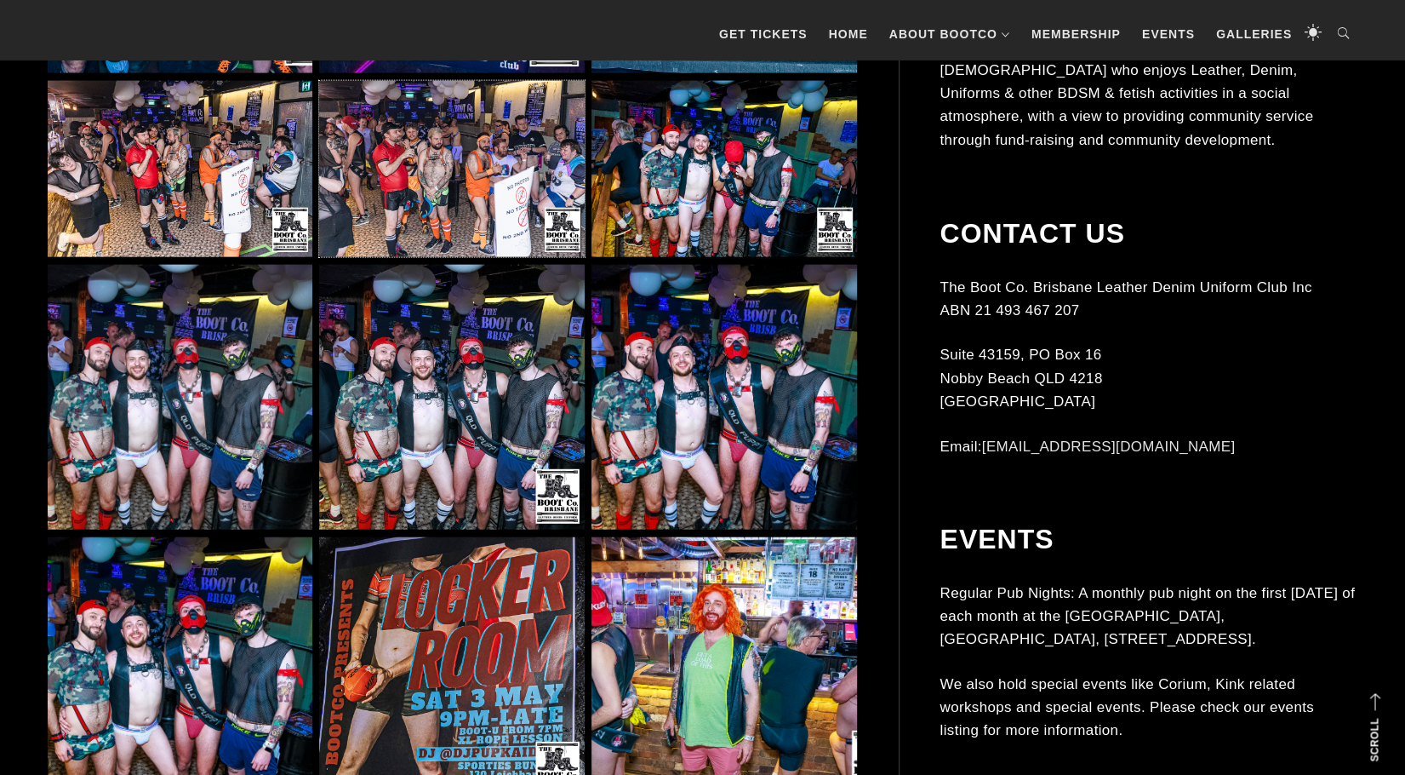
scroll to position [6640, 0]
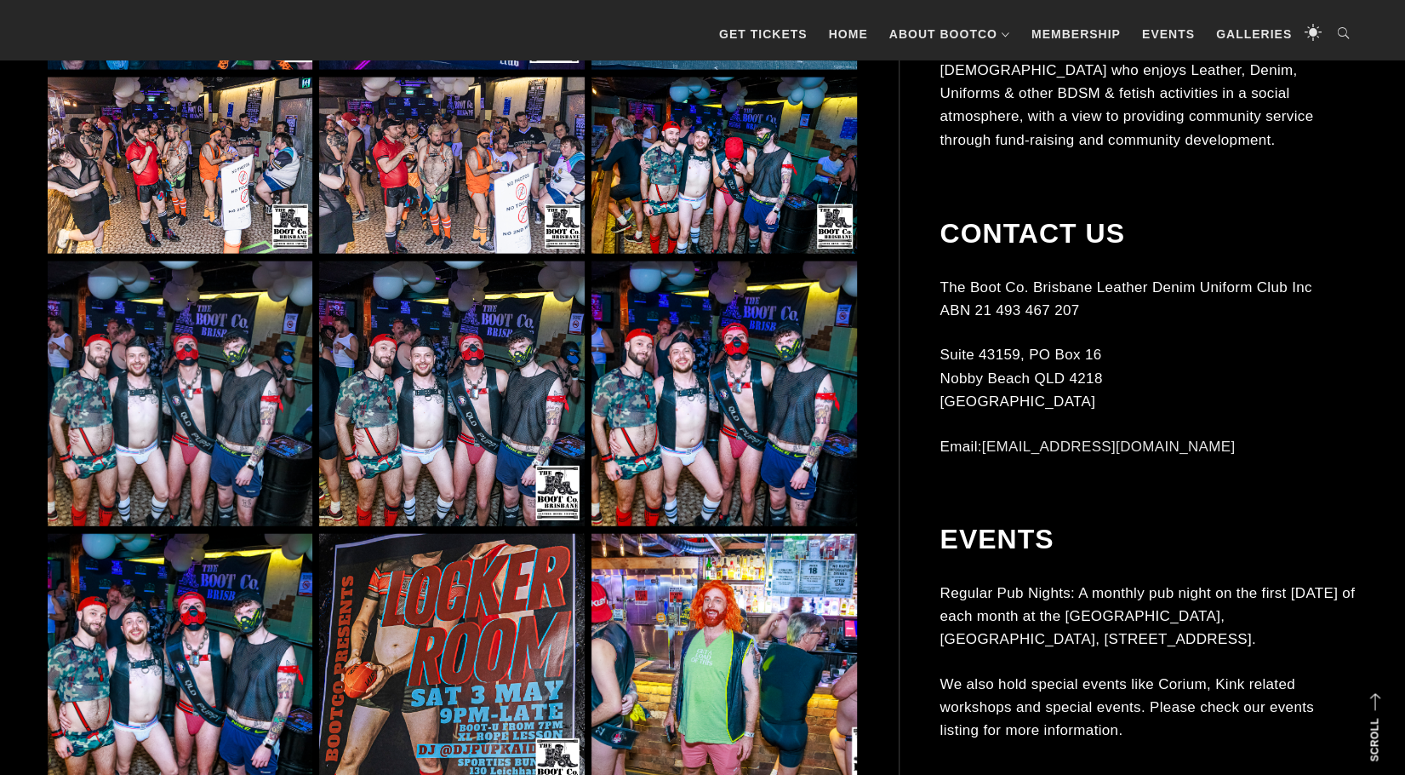
click at [430, 483] on img at bounding box center [451, 393] width 265 height 265
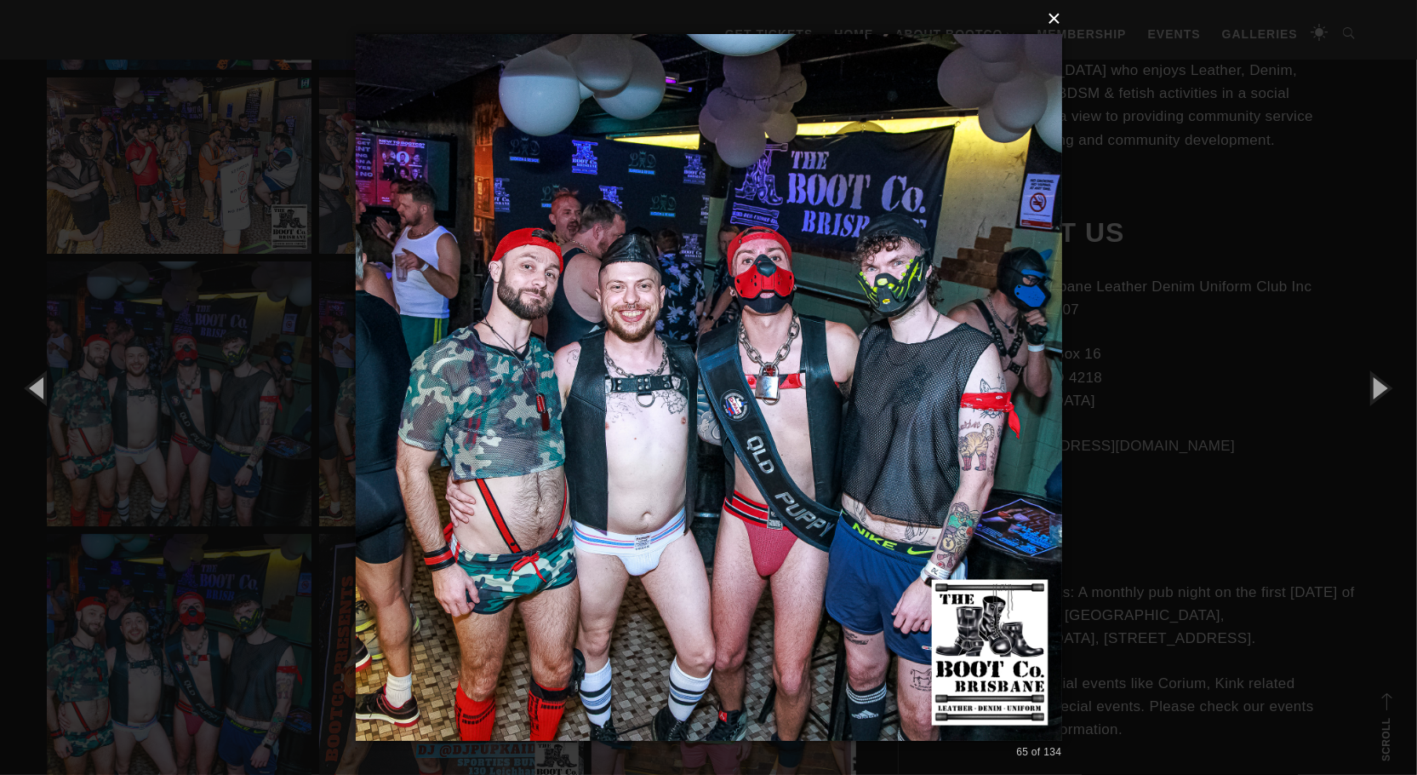
click at [1054, 22] on button "×" at bounding box center [714, 18] width 707 height 37
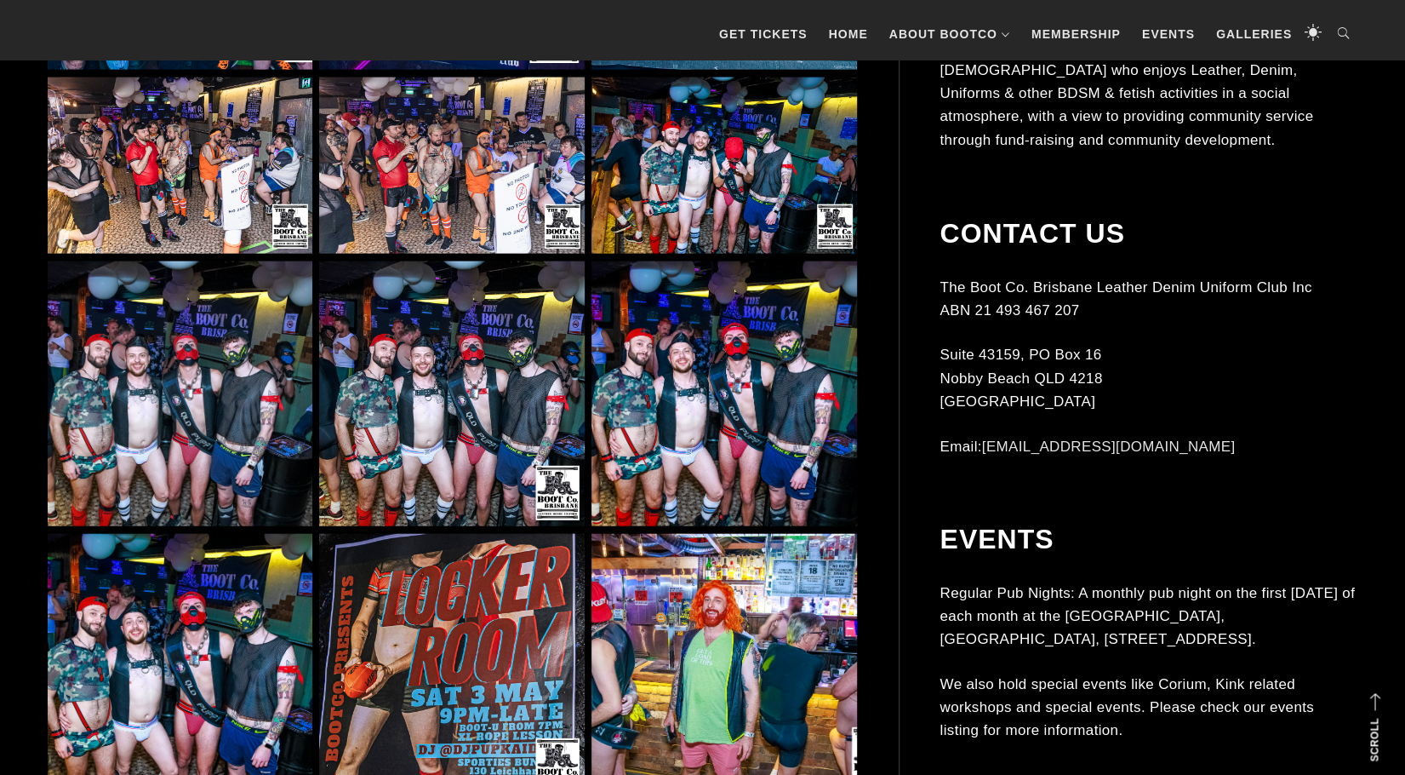
click at [712, 408] on img at bounding box center [724, 393] width 265 height 265
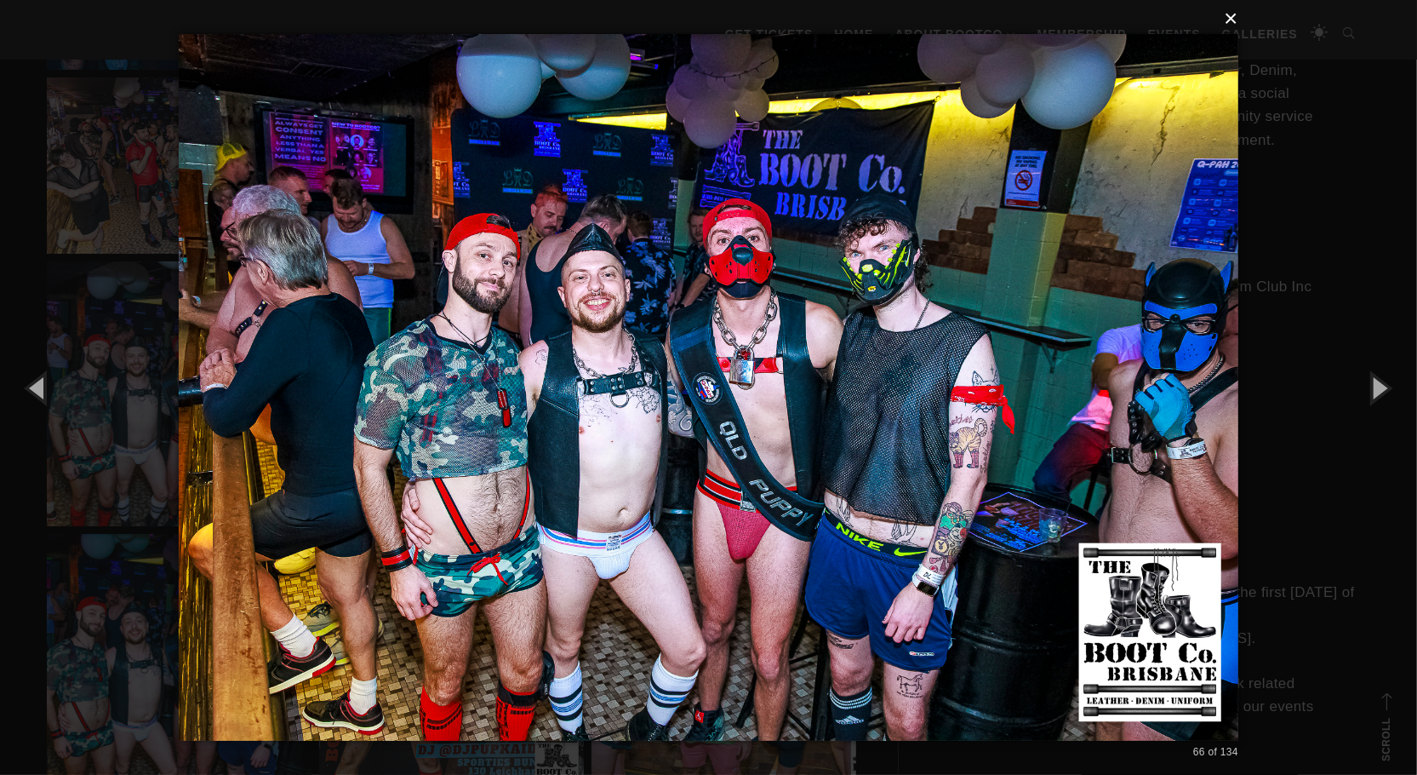
click at [1228, 23] on button "×" at bounding box center [714, 18] width 1060 height 37
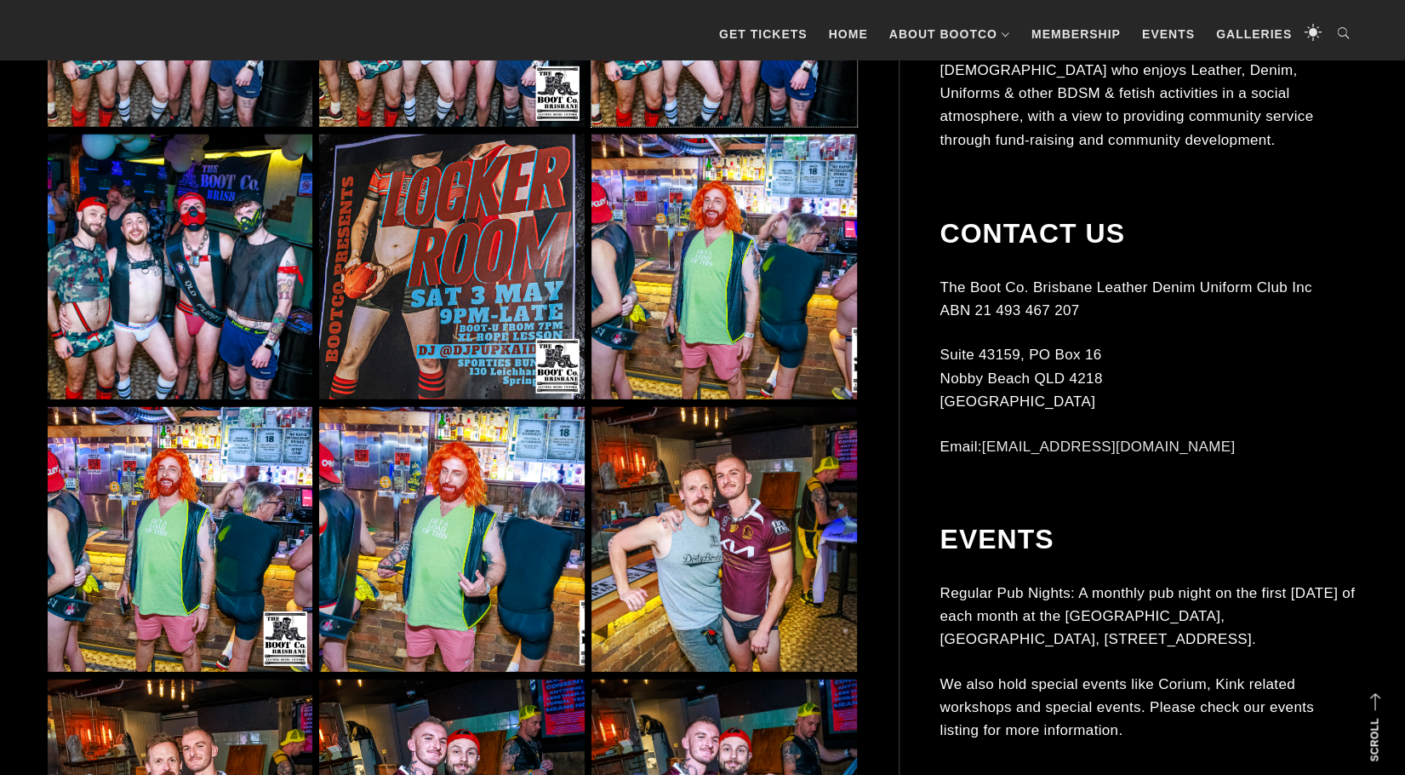
scroll to position [7065, 0]
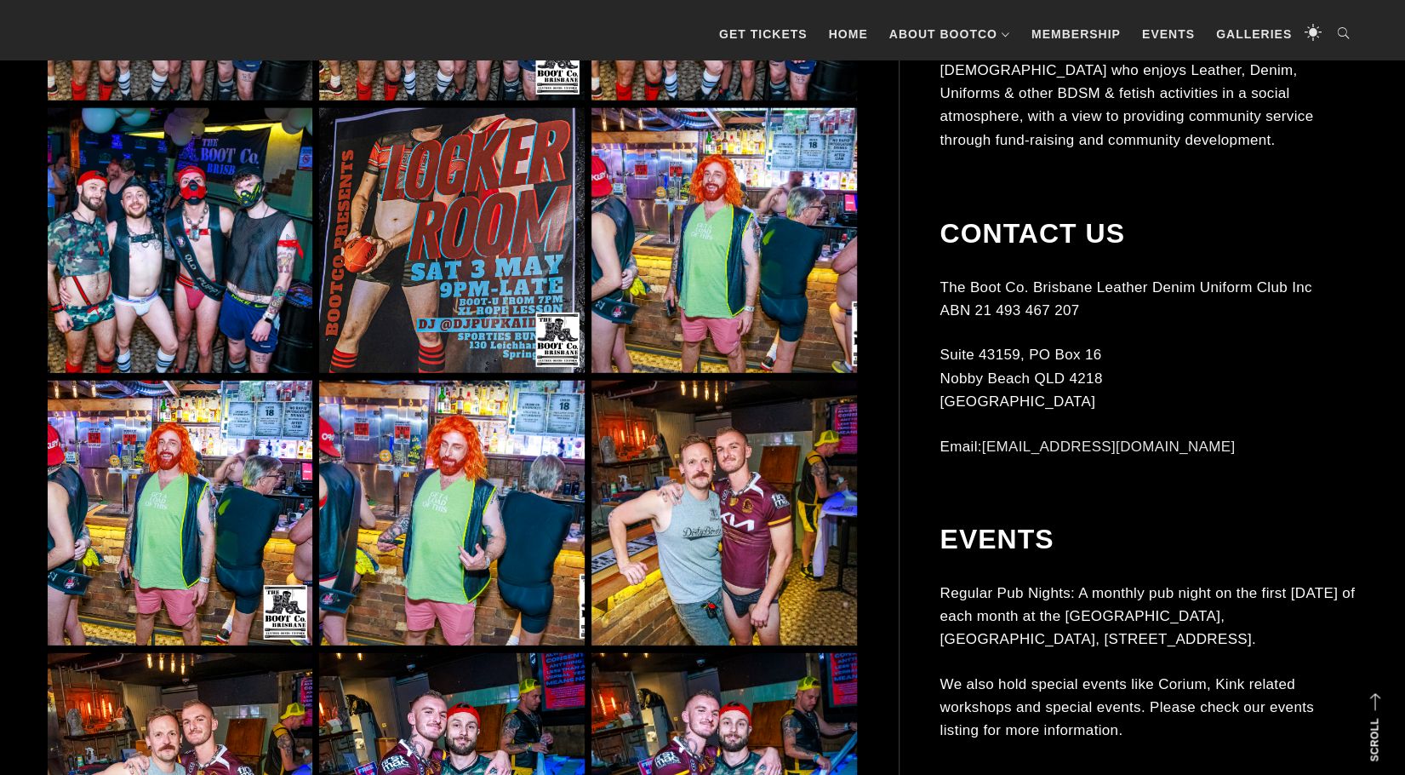
click at [772, 300] on img at bounding box center [724, 240] width 265 height 265
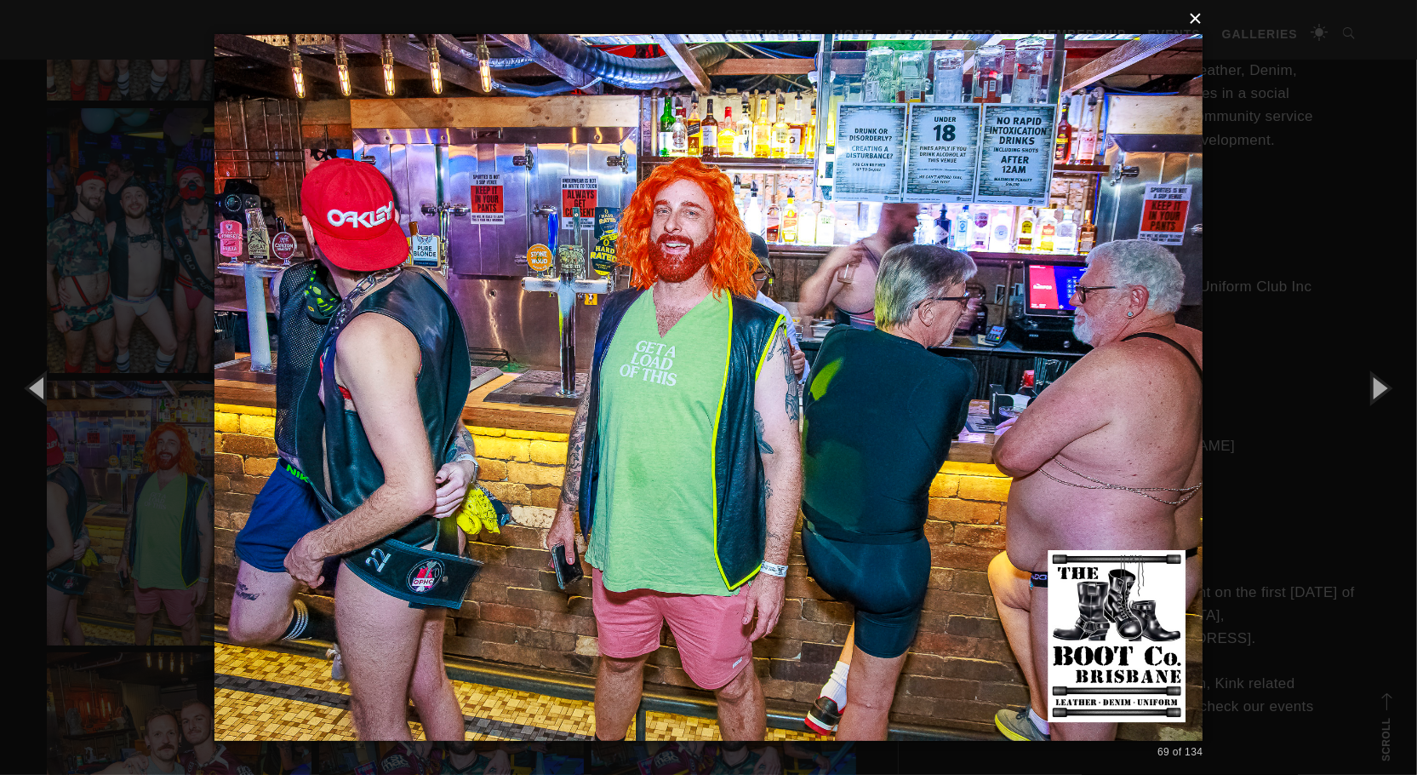
click at [1200, 17] on button "×" at bounding box center [714, 18] width 989 height 37
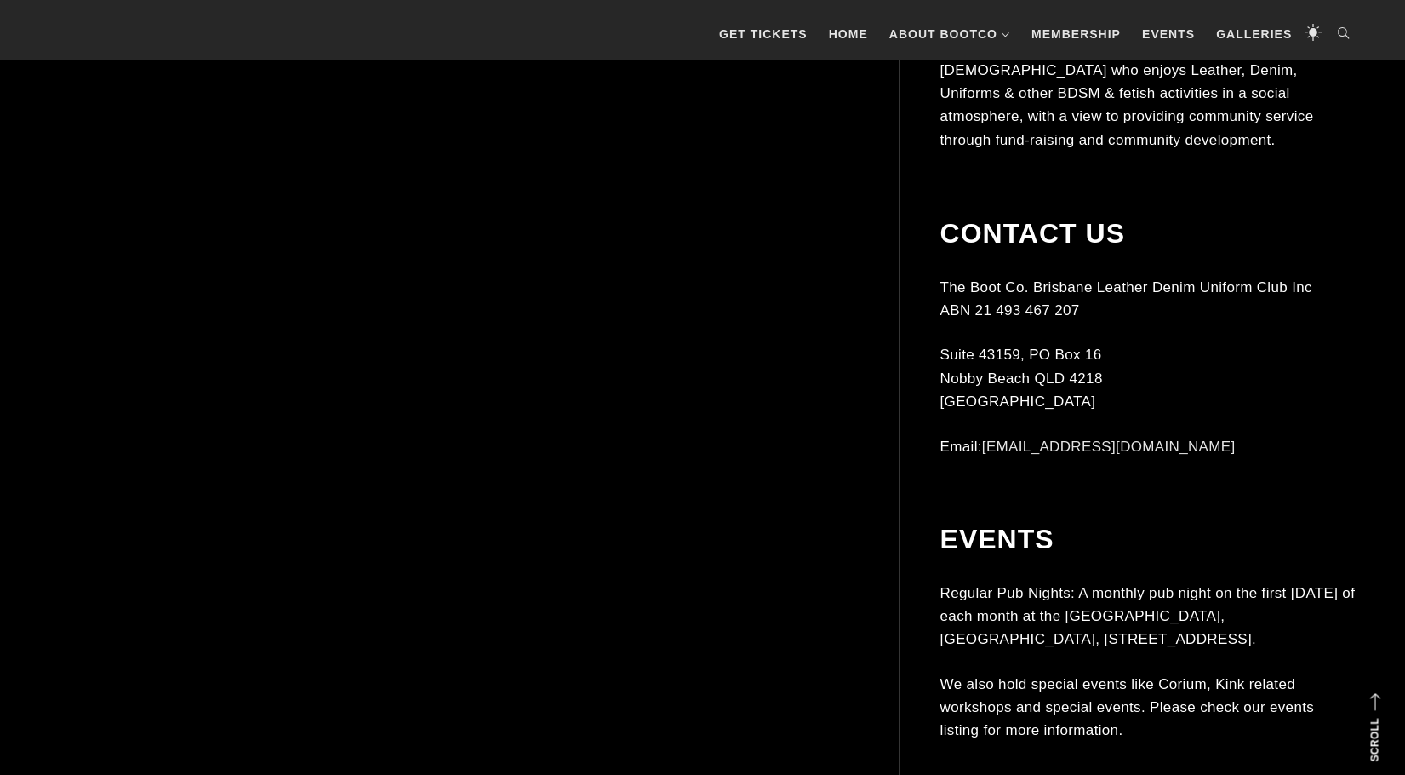
scroll to position [8513, 0]
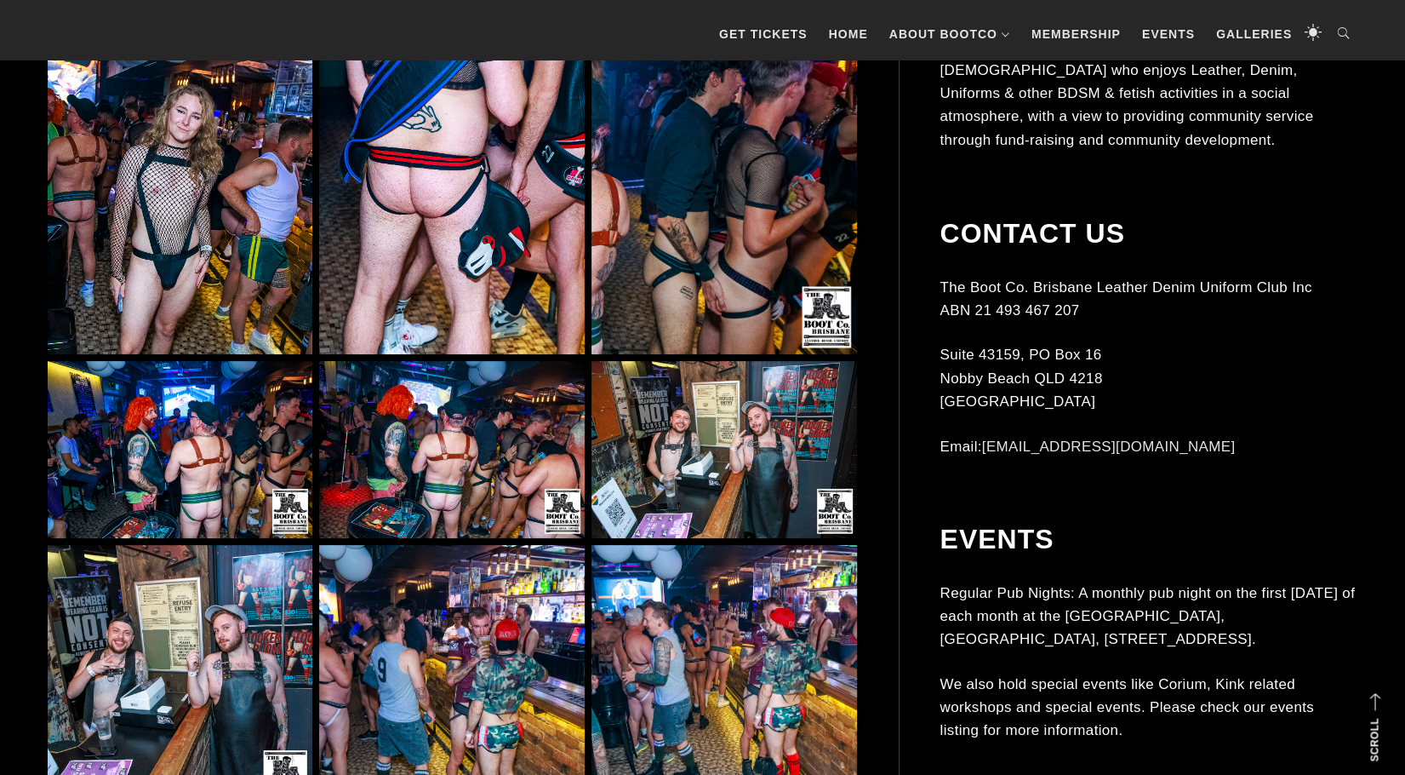
click at [509, 255] on img at bounding box center [451, 187] width 265 height 331
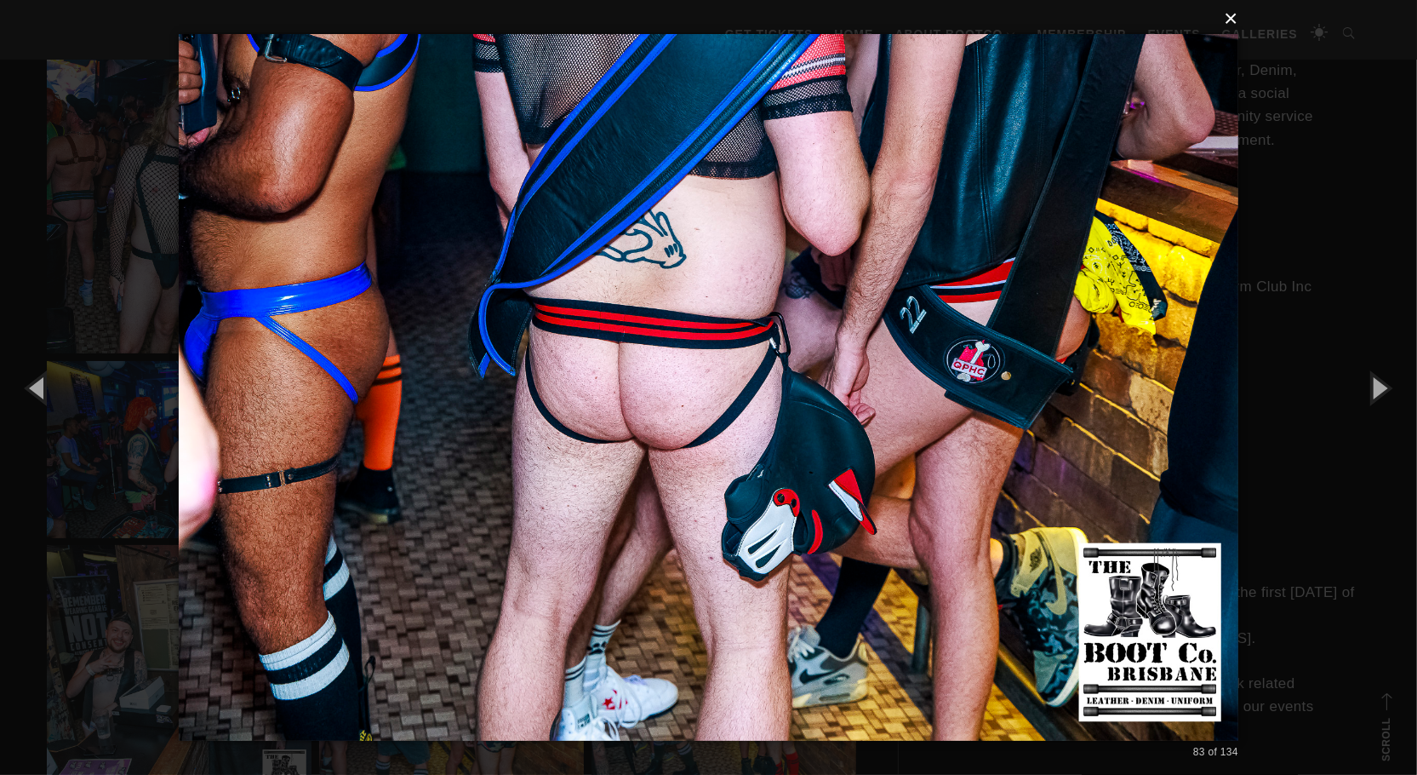
click at [1237, 20] on button "×" at bounding box center [714, 18] width 1060 height 37
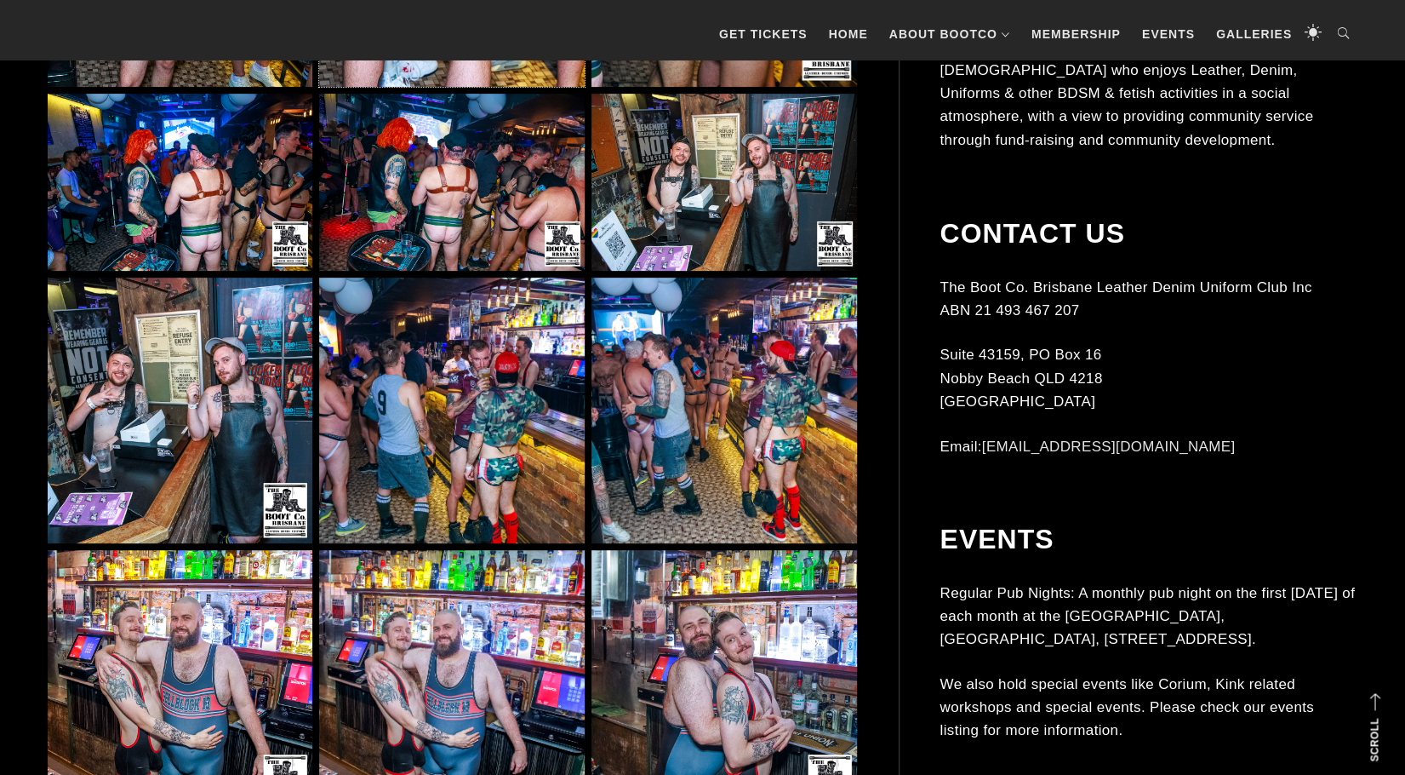
scroll to position [9023, 0]
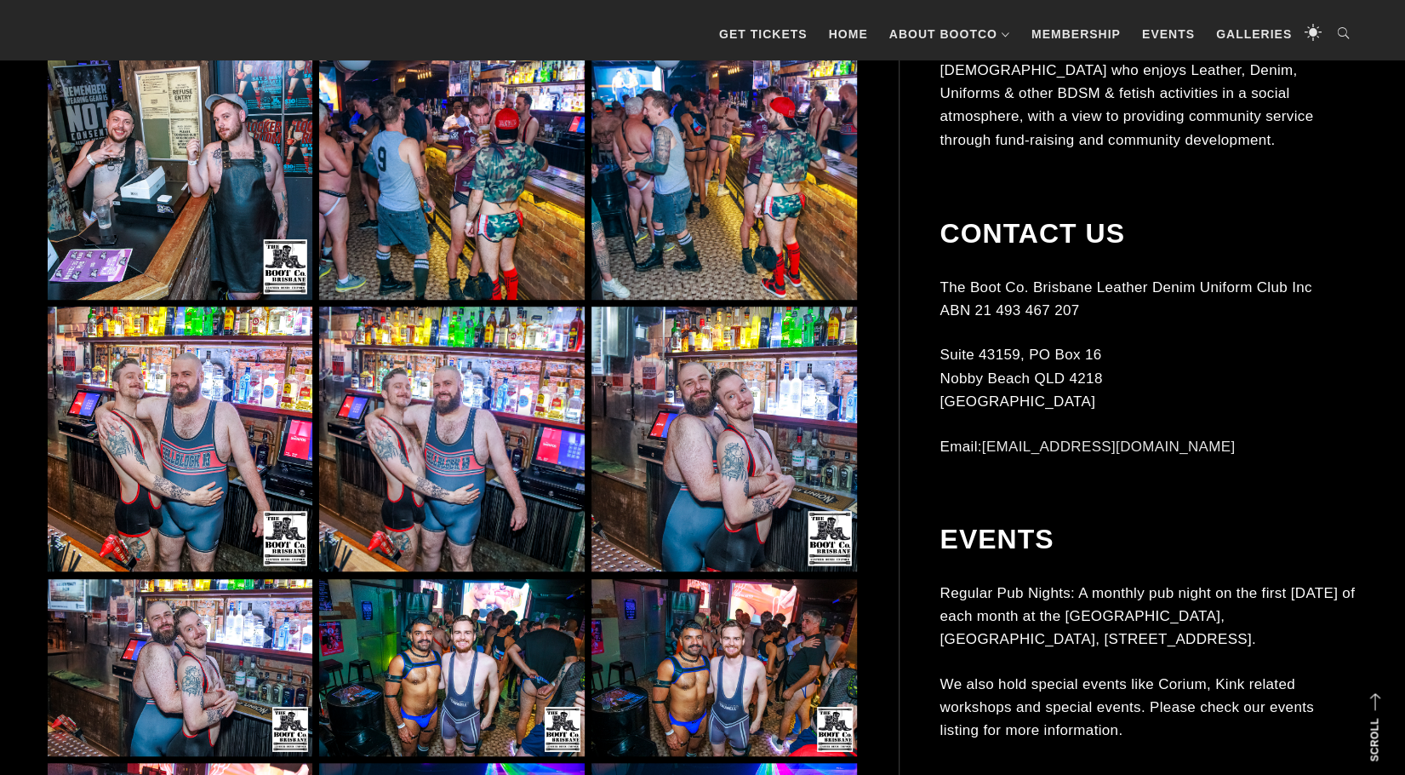
click at [469, 469] on img at bounding box center [451, 438] width 265 height 265
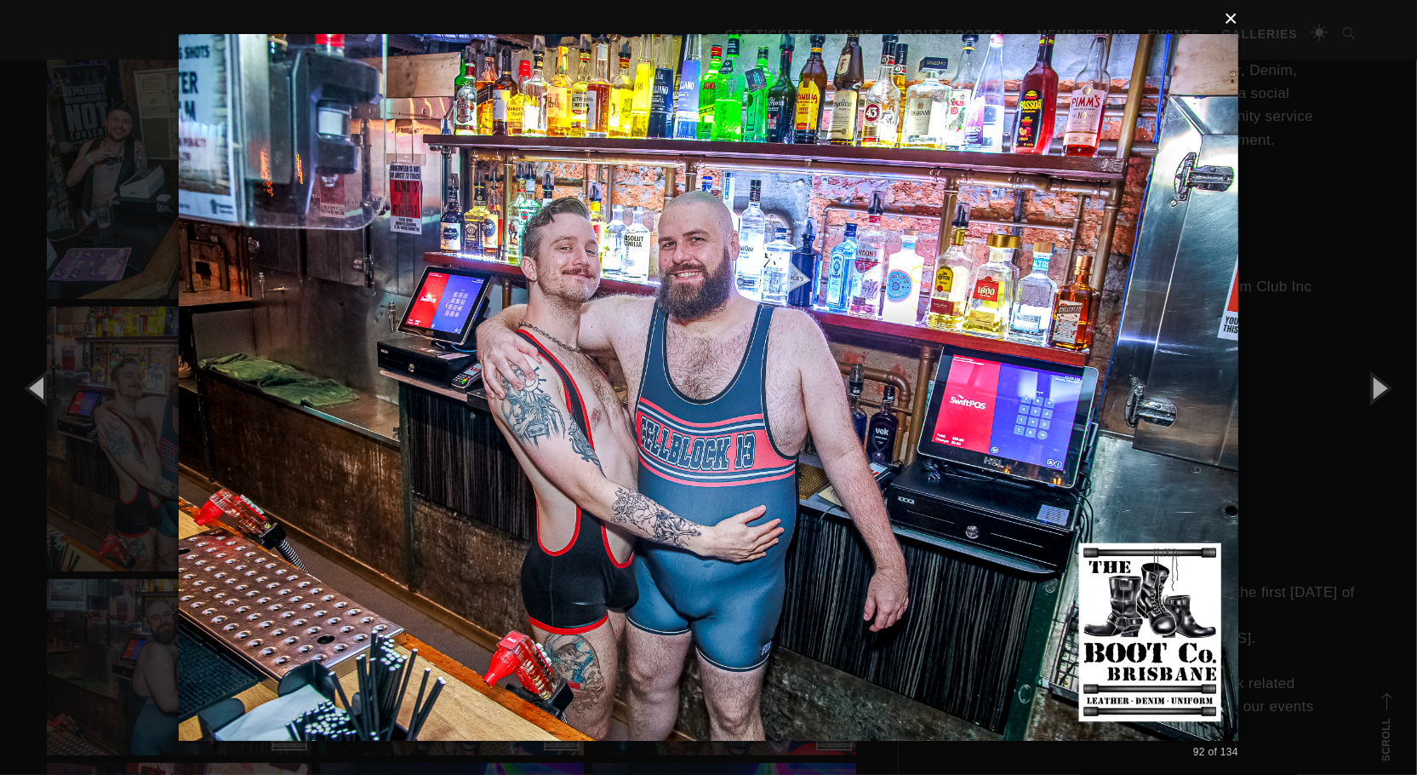
click at [1239, 25] on button "×" at bounding box center [714, 18] width 1060 height 37
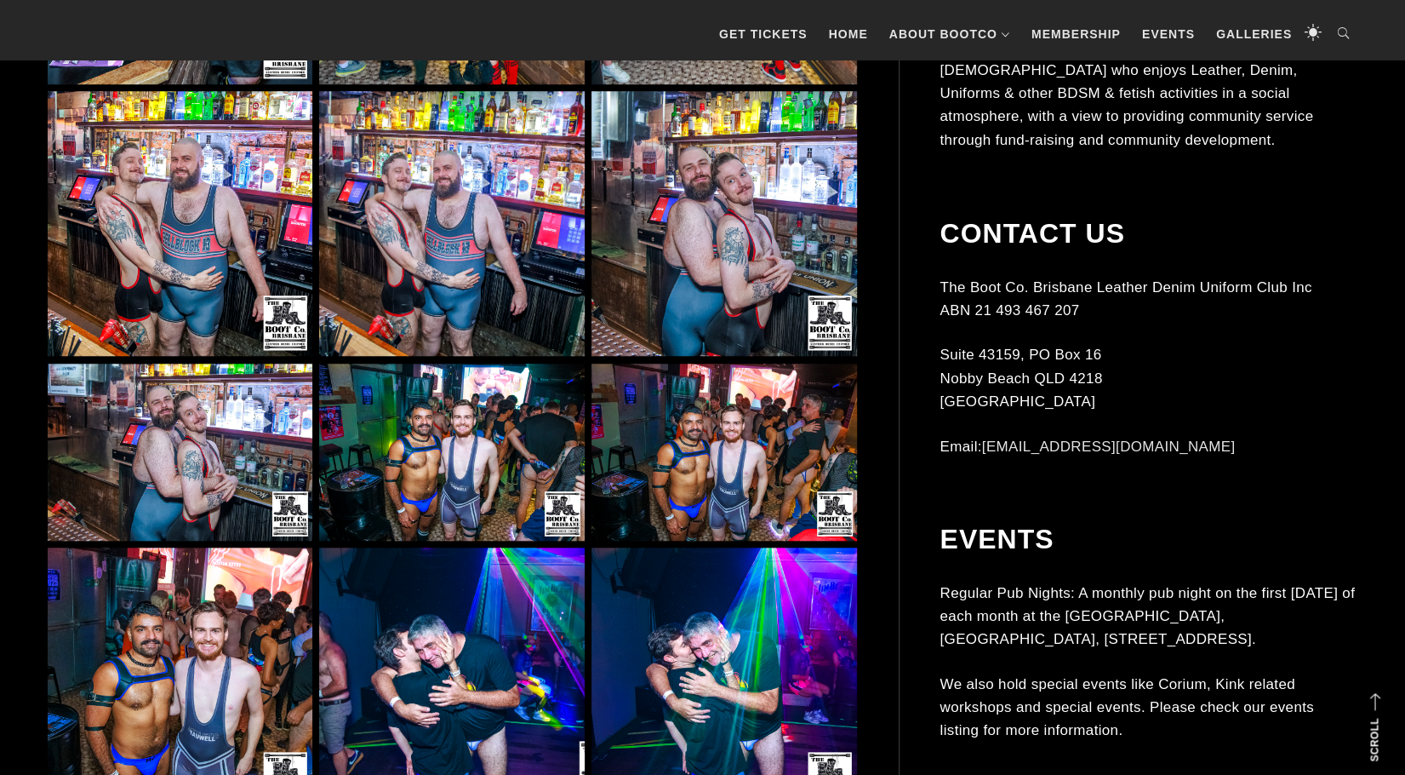
scroll to position [9279, 0]
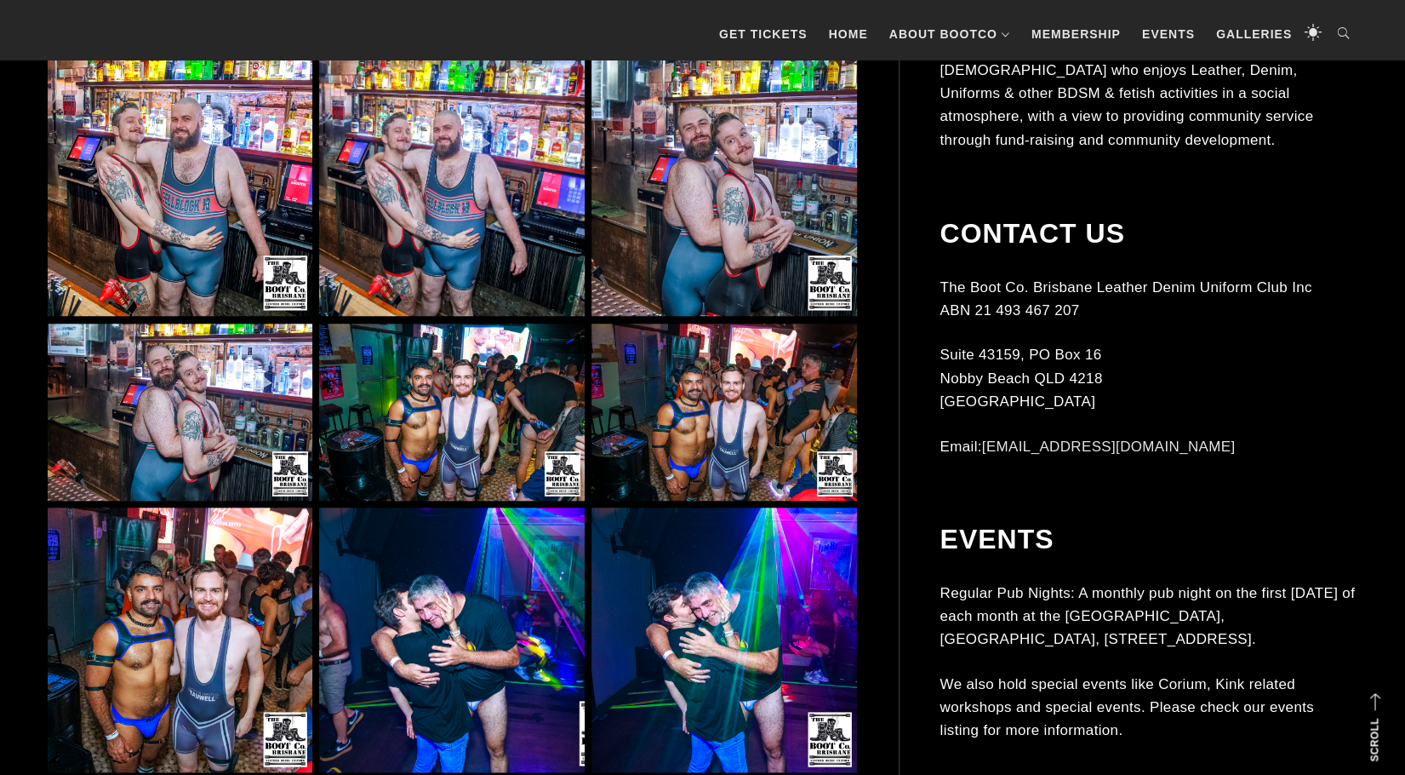
click at [456, 410] on img at bounding box center [451, 411] width 265 height 177
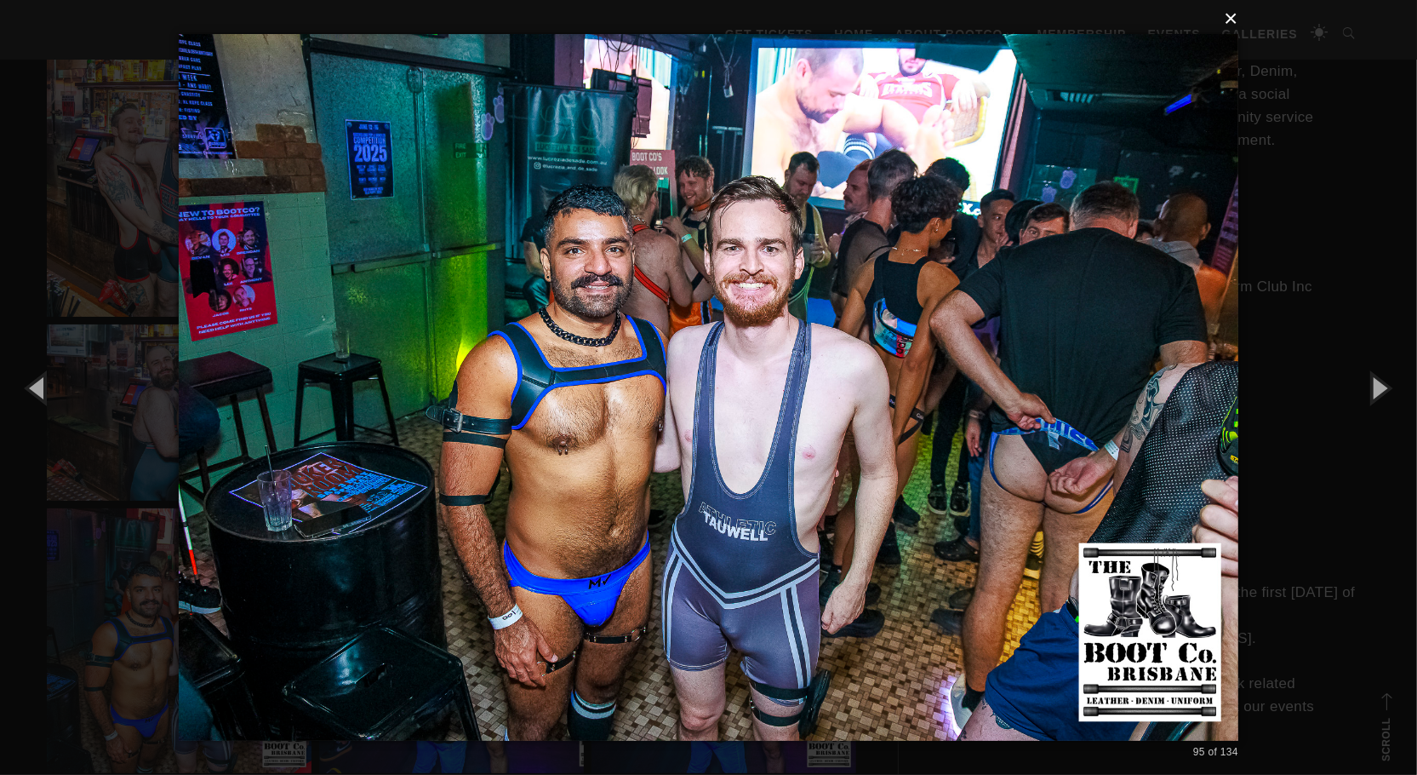
click at [1224, 26] on button "×" at bounding box center [714, 18] width 1060 height 37
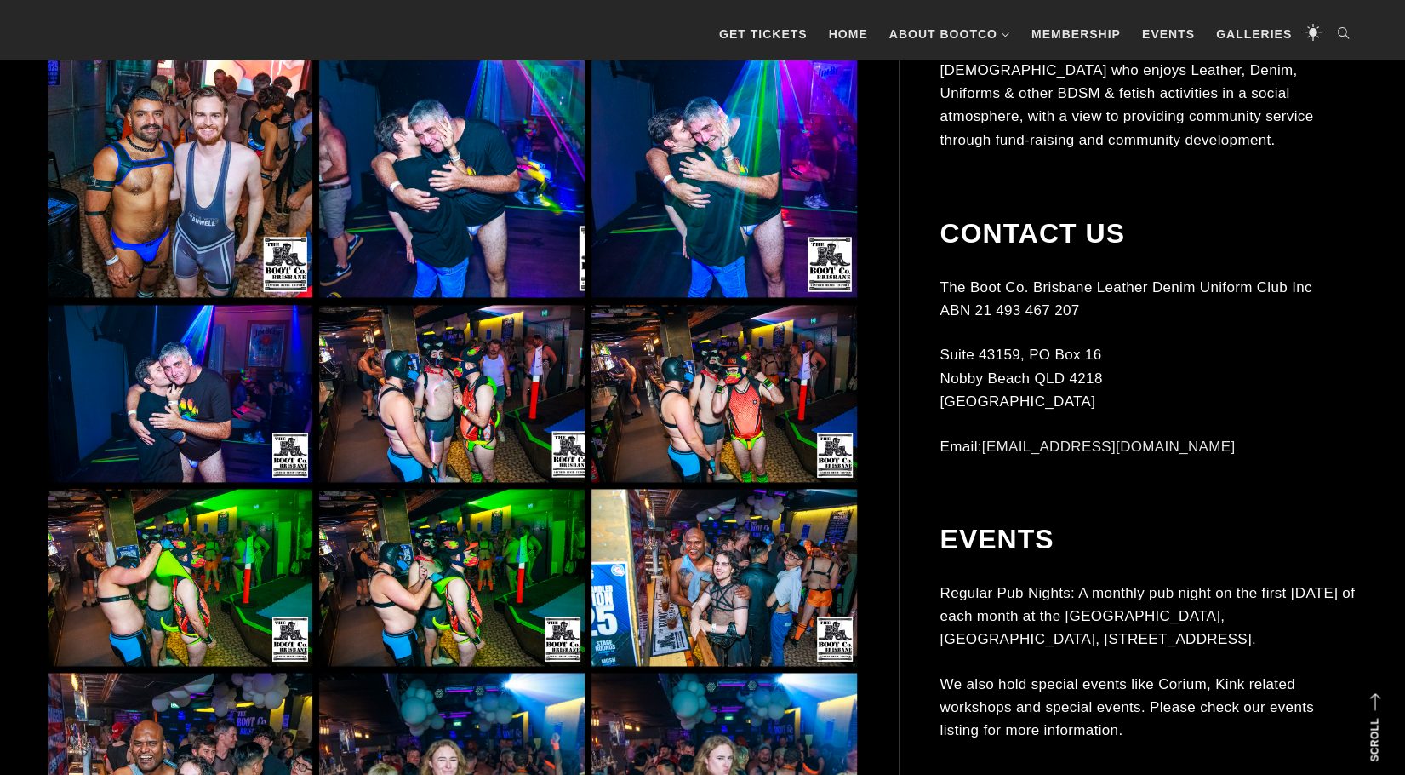
scroll to position [9789, 0]
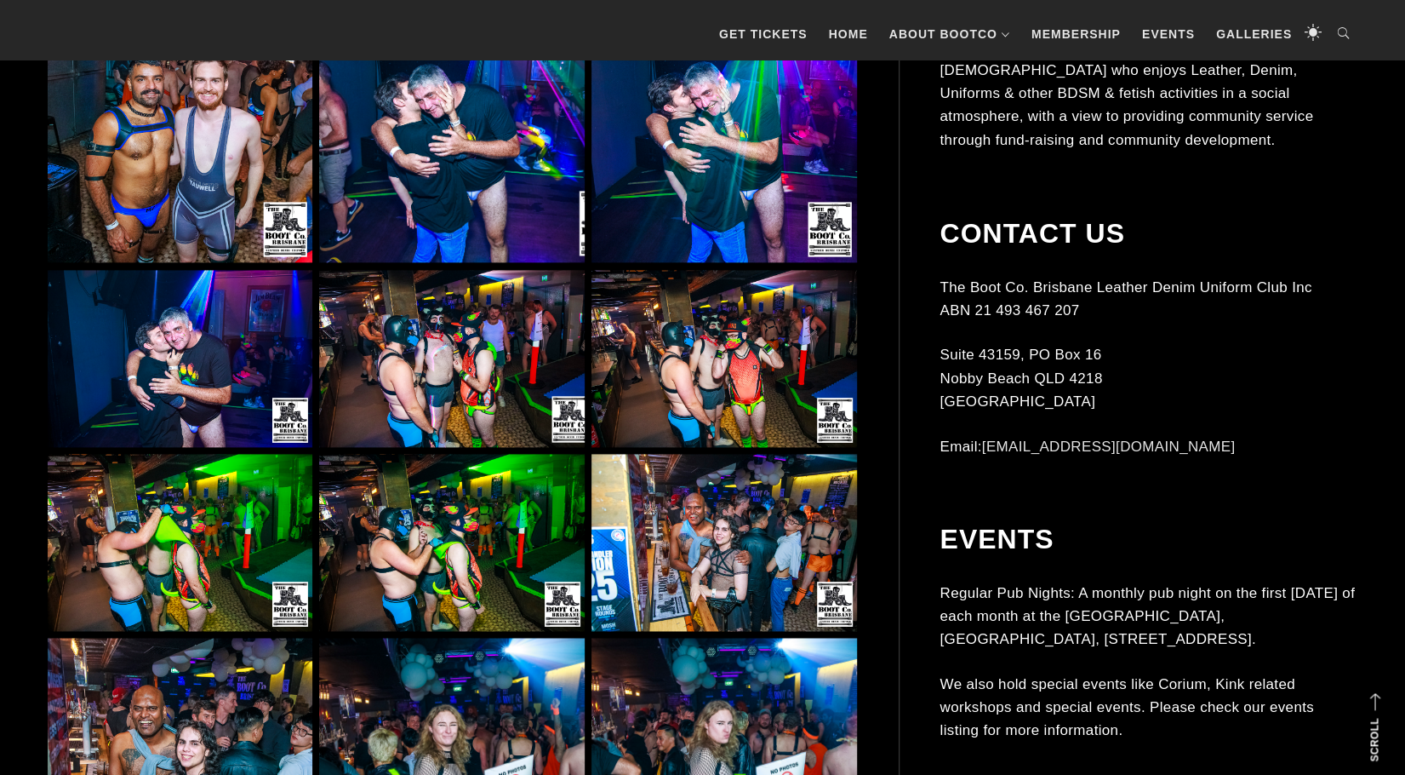
click at [449, 356] on img at bounding box center [451, 358] width 265 height 177
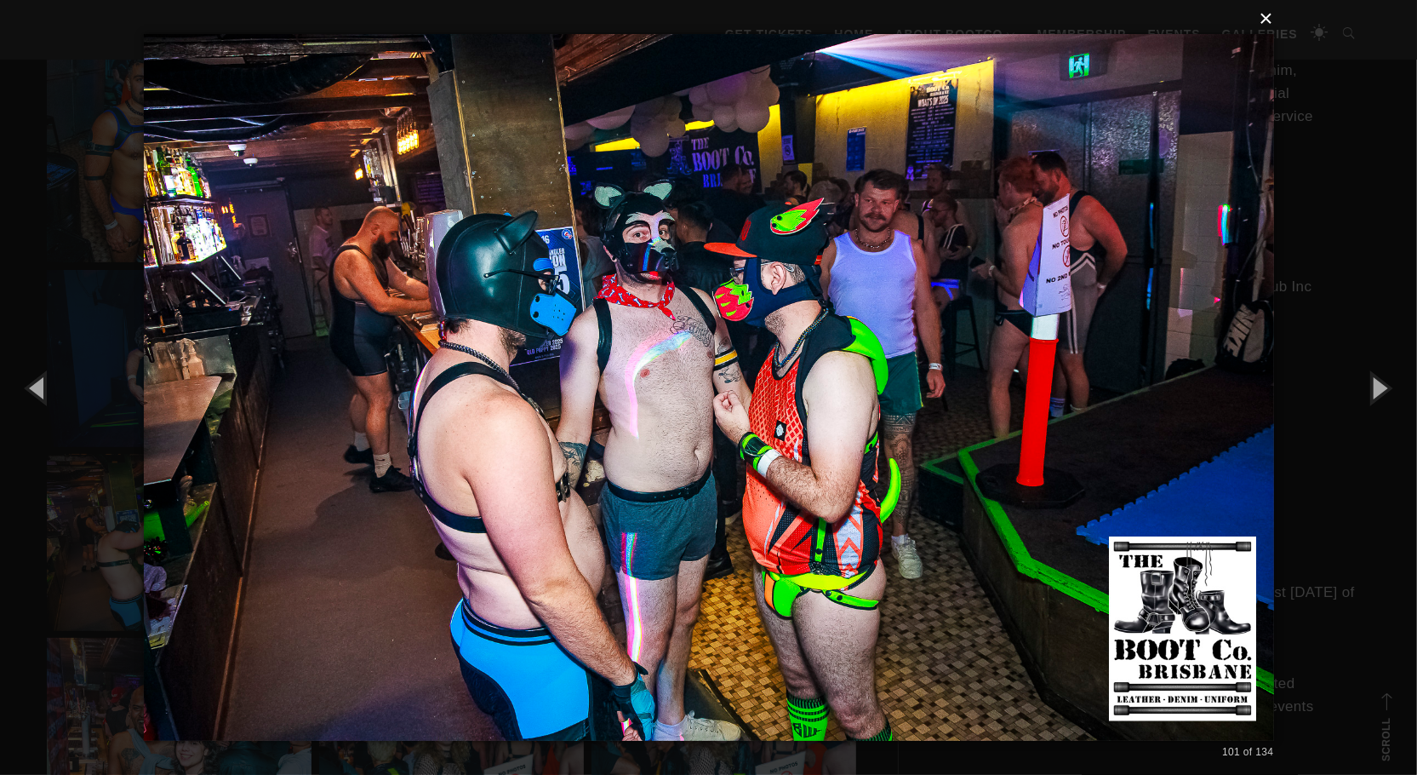
click at [1267, 16] on button "×" at bounding box center [714, 18] width 1130 height 37
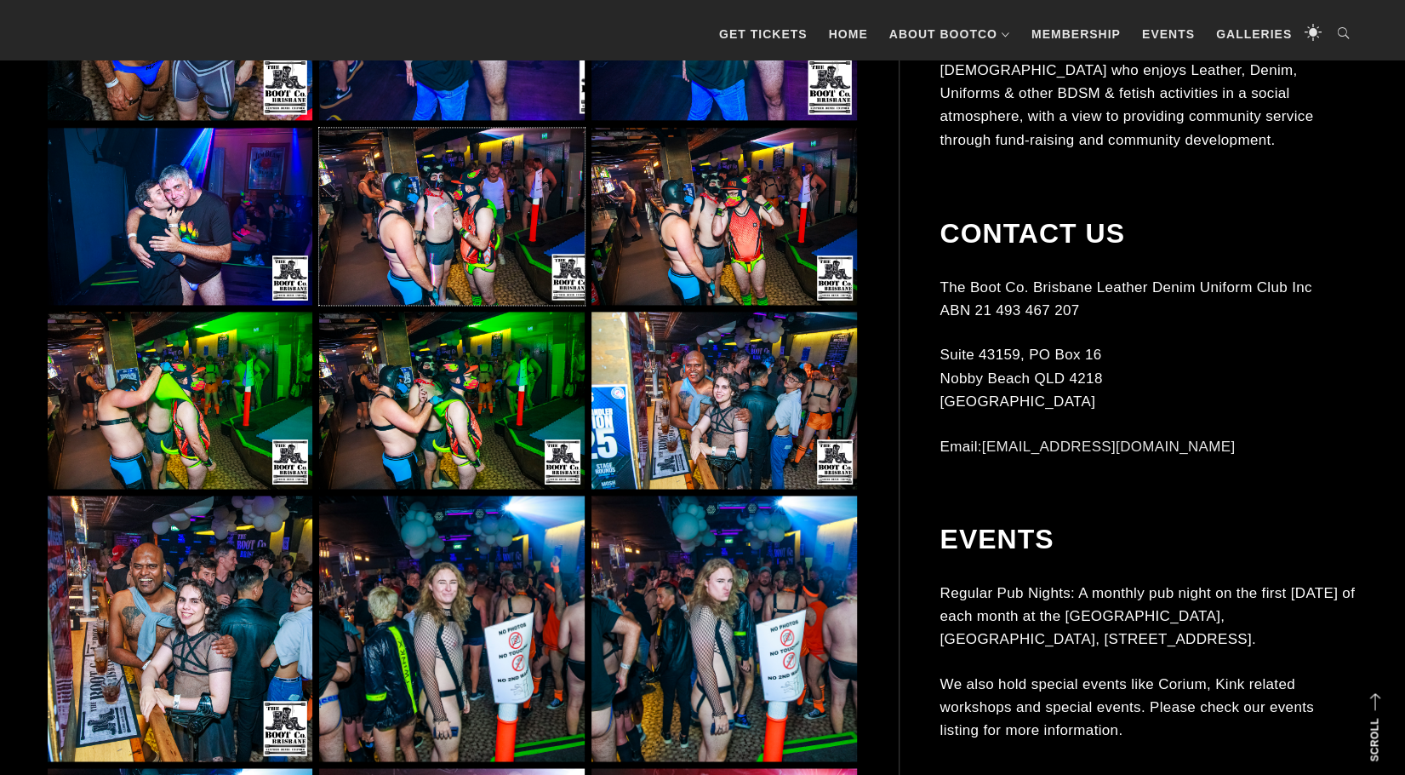
scroll to position [10044, 0]
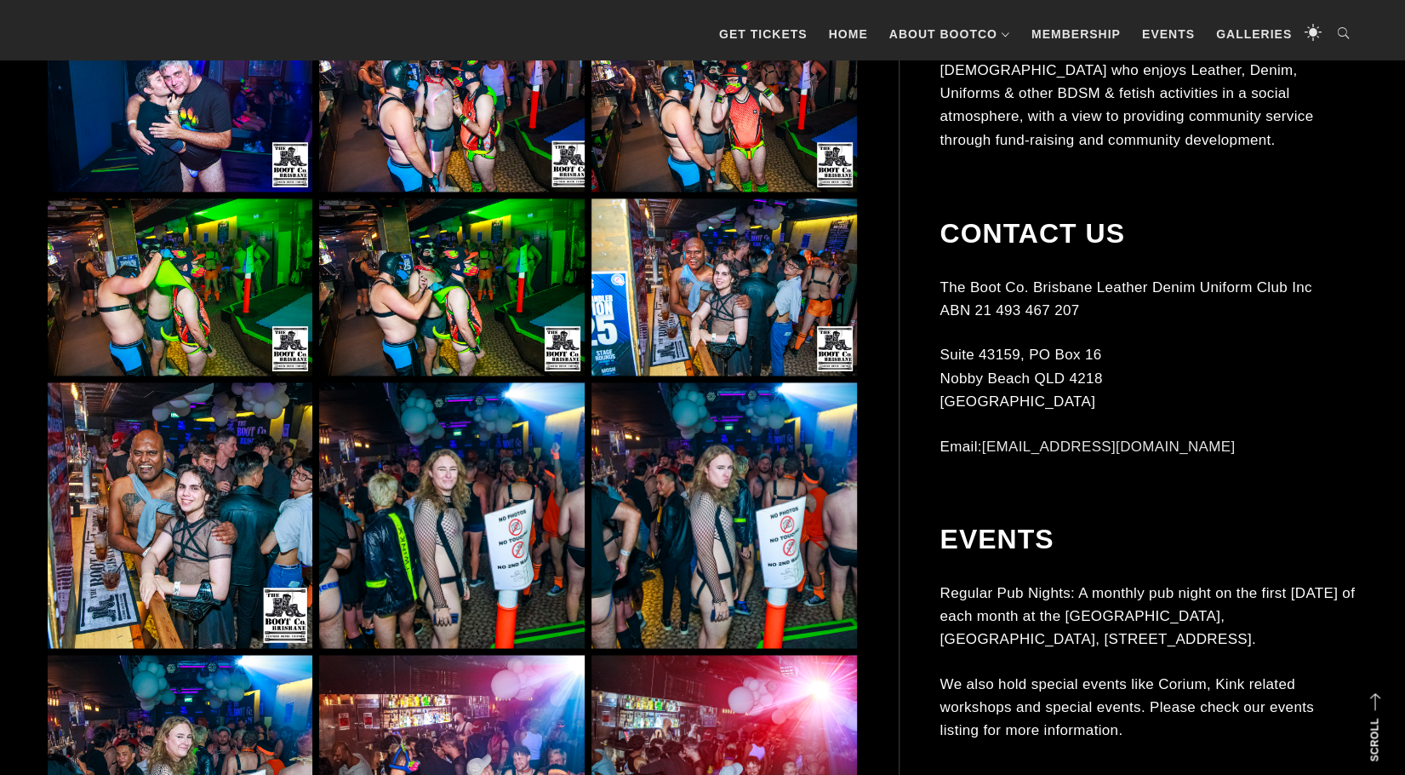
click at [735, 323] on img at bounding box center [724, 286] width 265 height 177
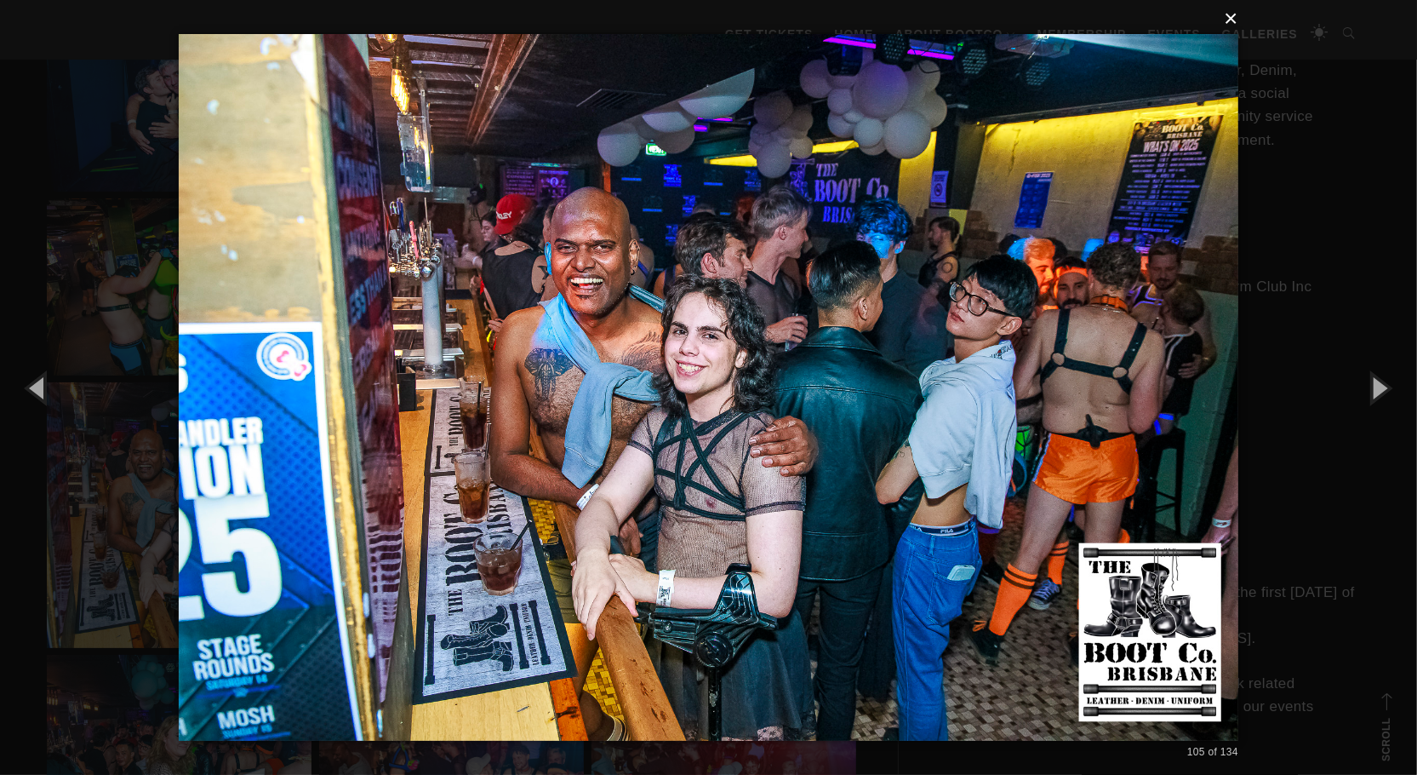
click at [1234, 22] on button "×" at bounding box center [714, 18] width 1060 height 37
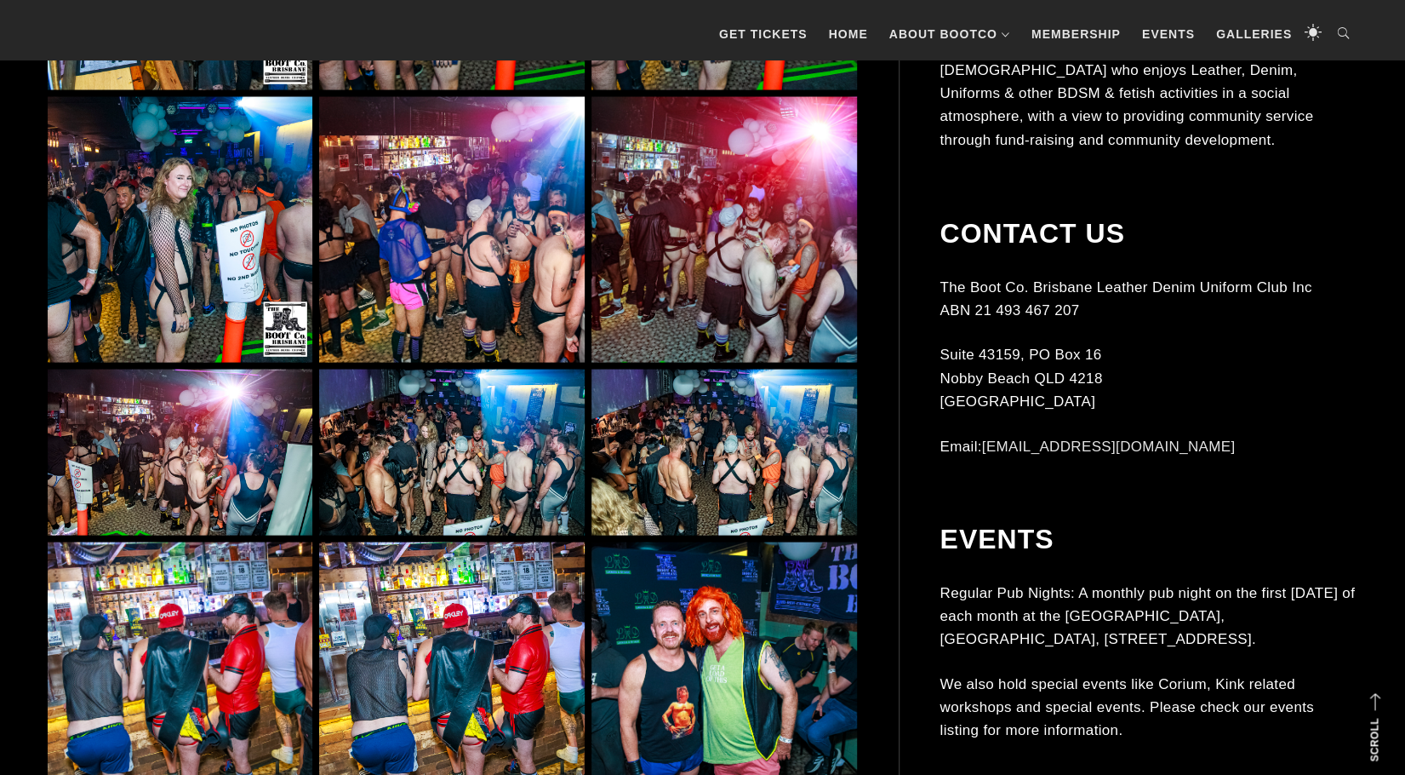
scroll to position [10640, 0]
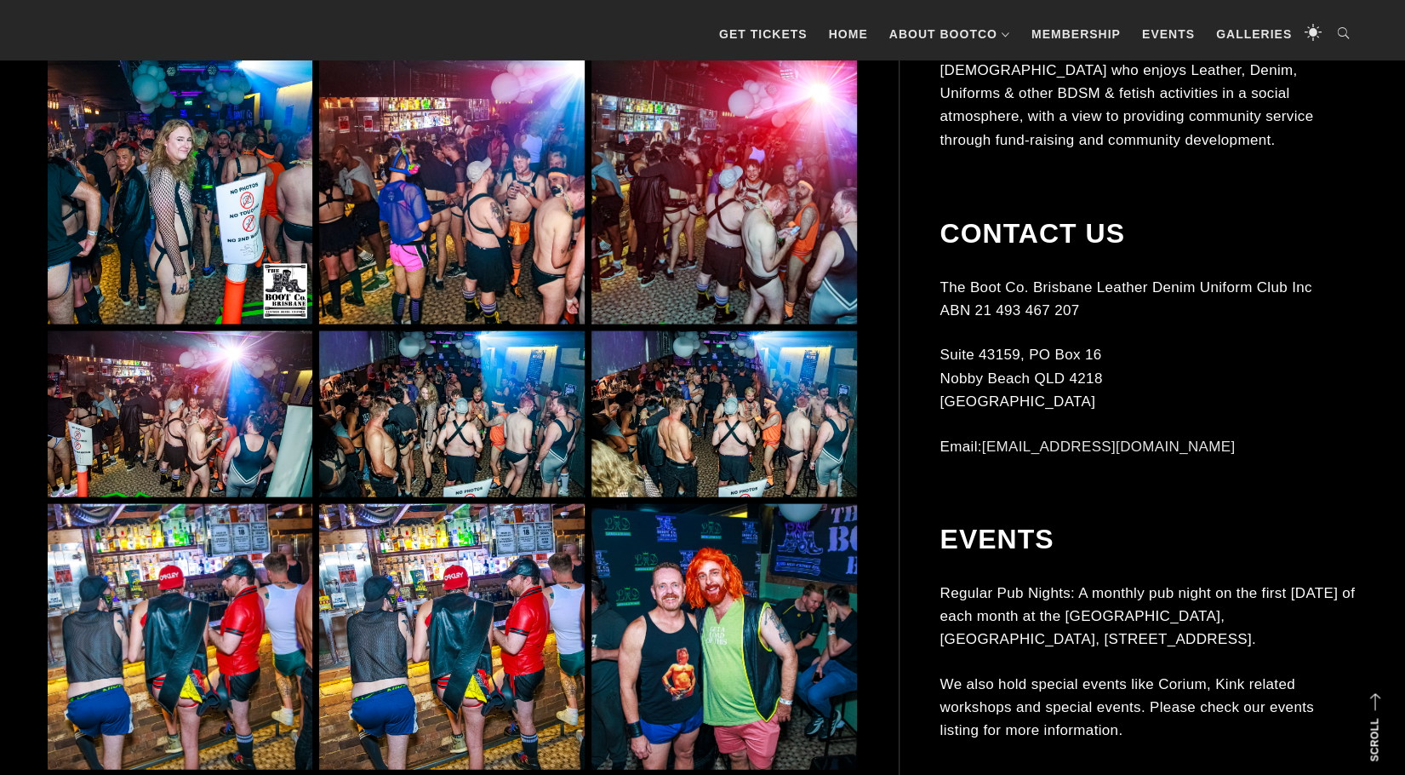
click at [453, 223] on img at bounding box center [451, 191] width 265 height 265
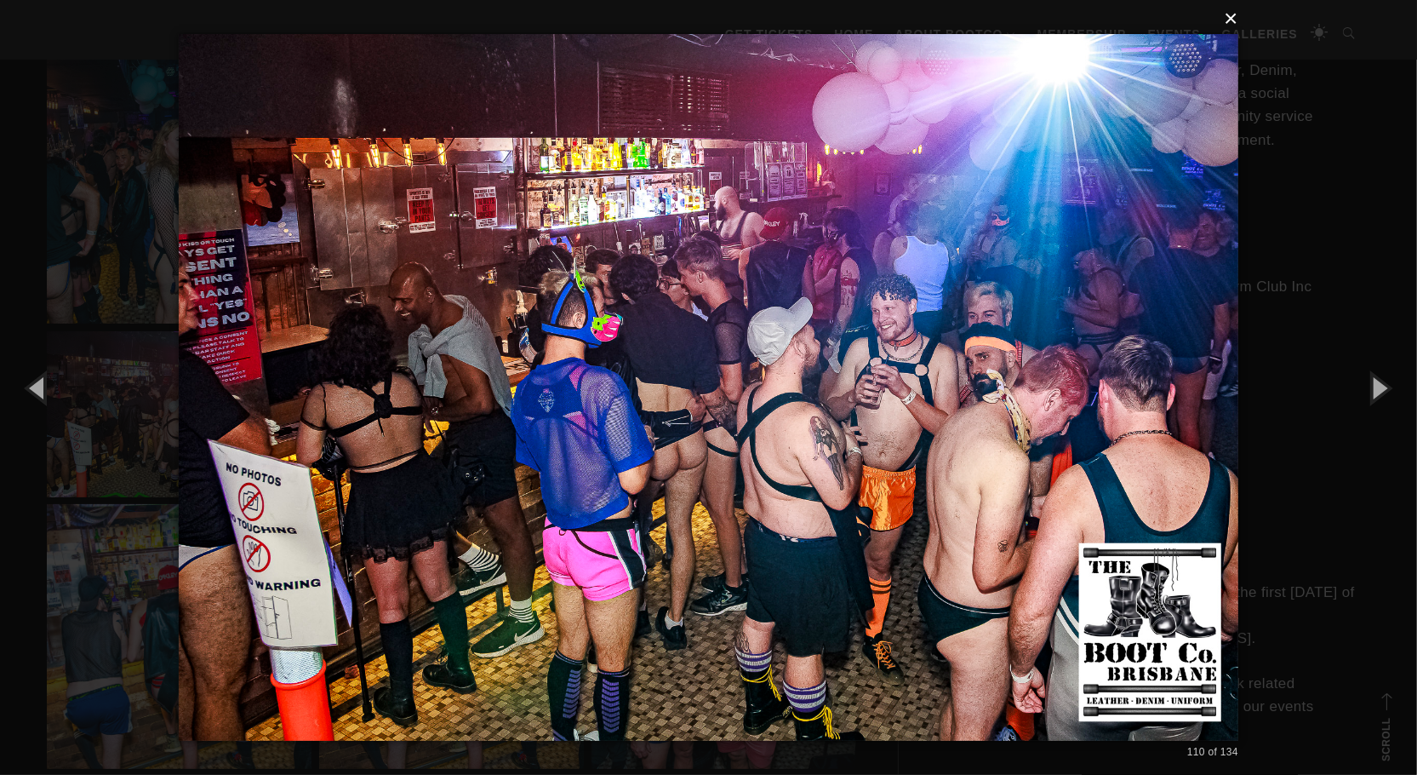
click at [1228, 22] on button "×" at bounding box center [714, 18] width 1060 height 37
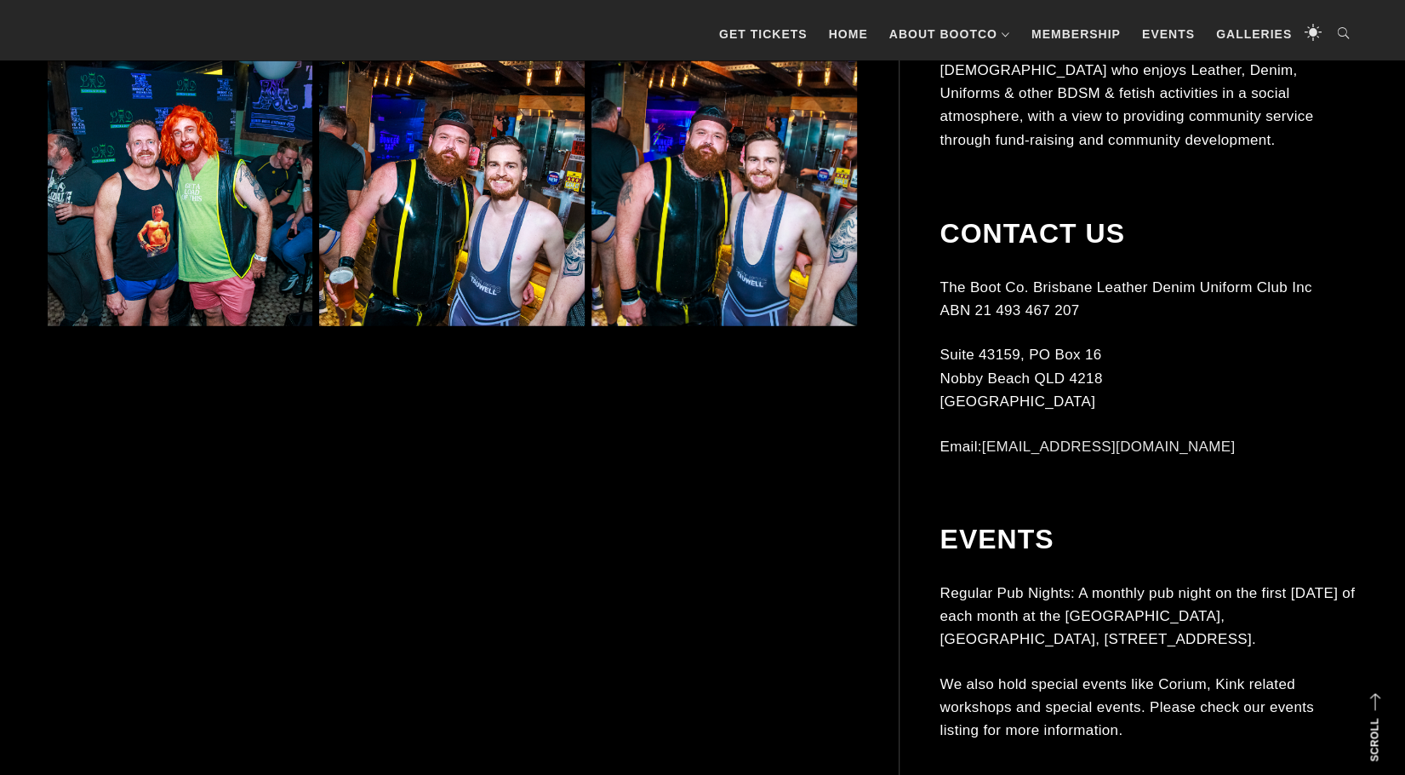
scroll to position [11491, 0]
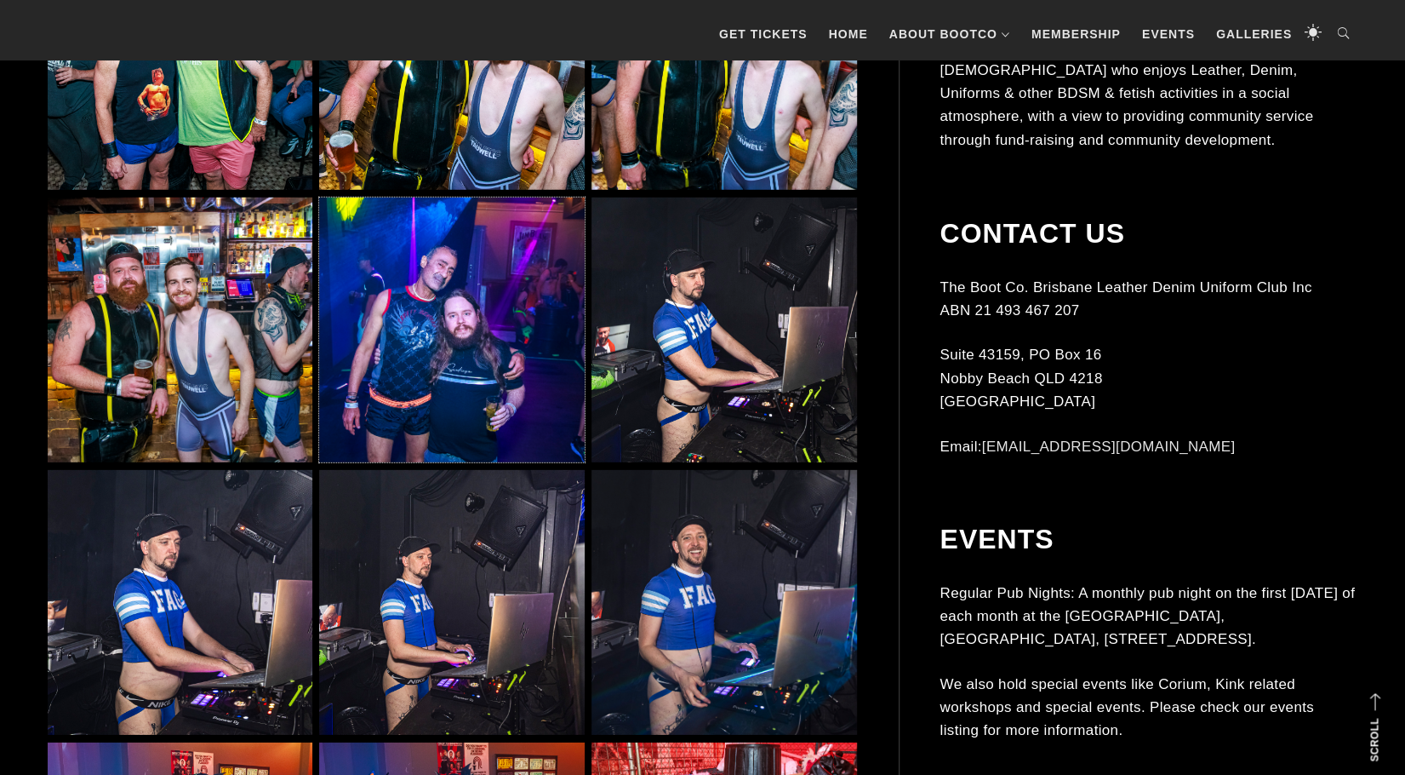
click at [524, 359] on img at bounding box center [451, 329] width 265 height 265
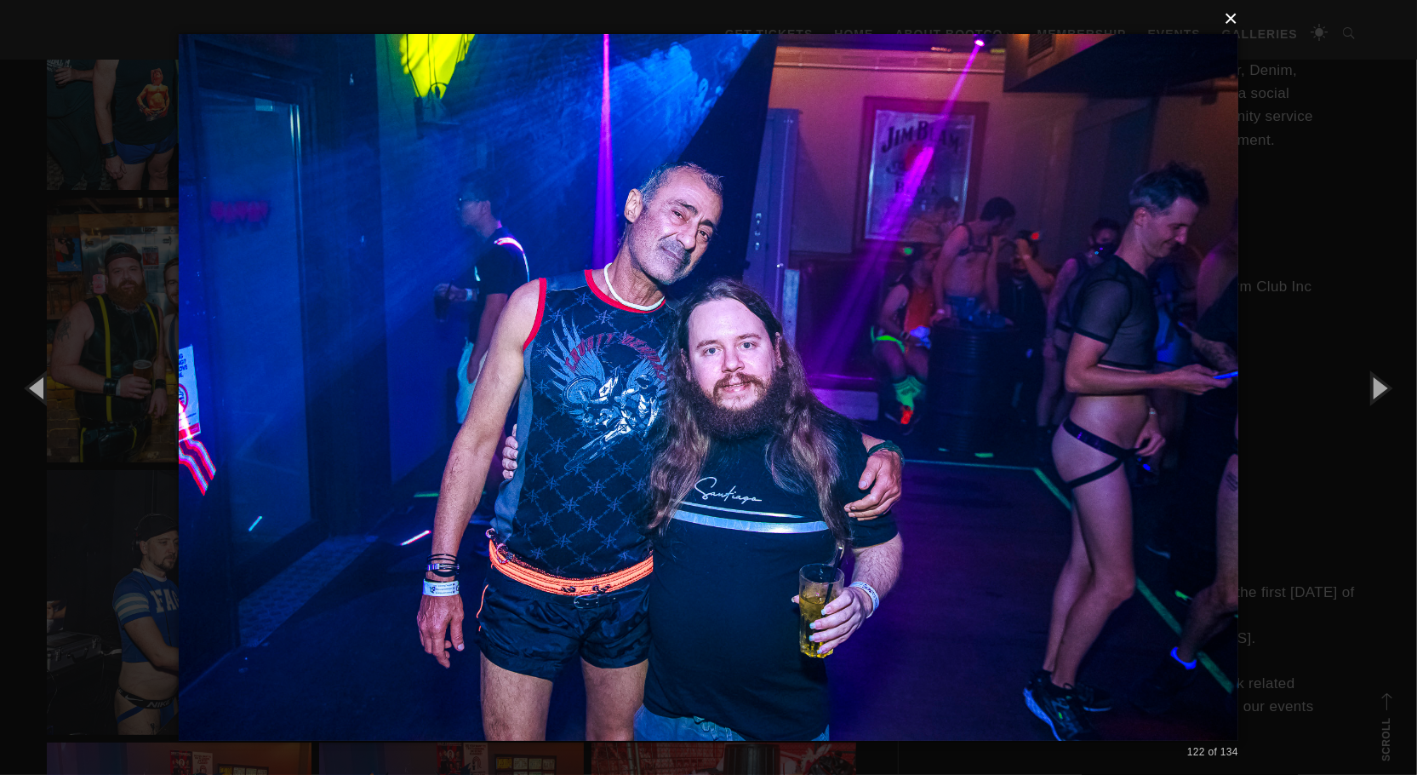
click at [1225, 14] on button "×" at bounding box center [714, 18] width 1060 height 37
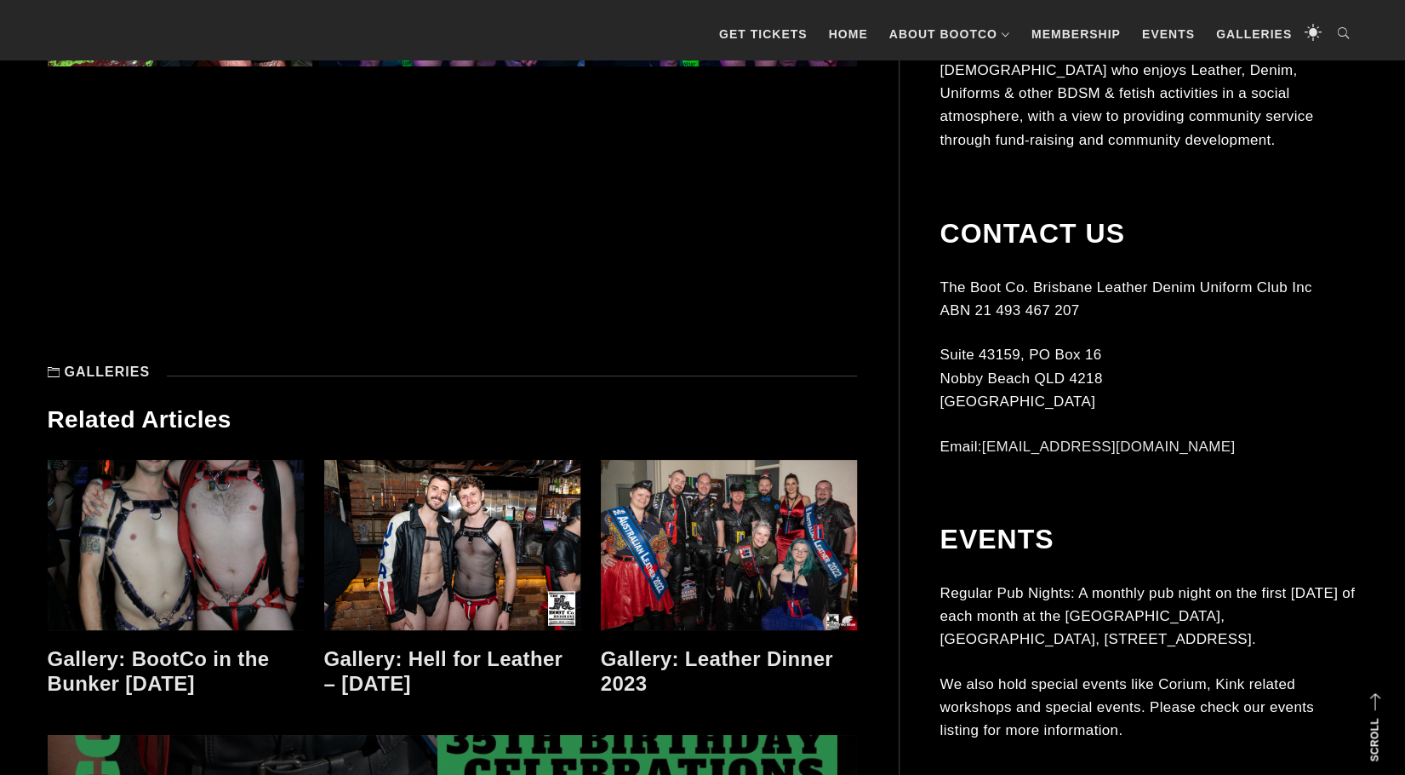
scroll to position [12768, 0]
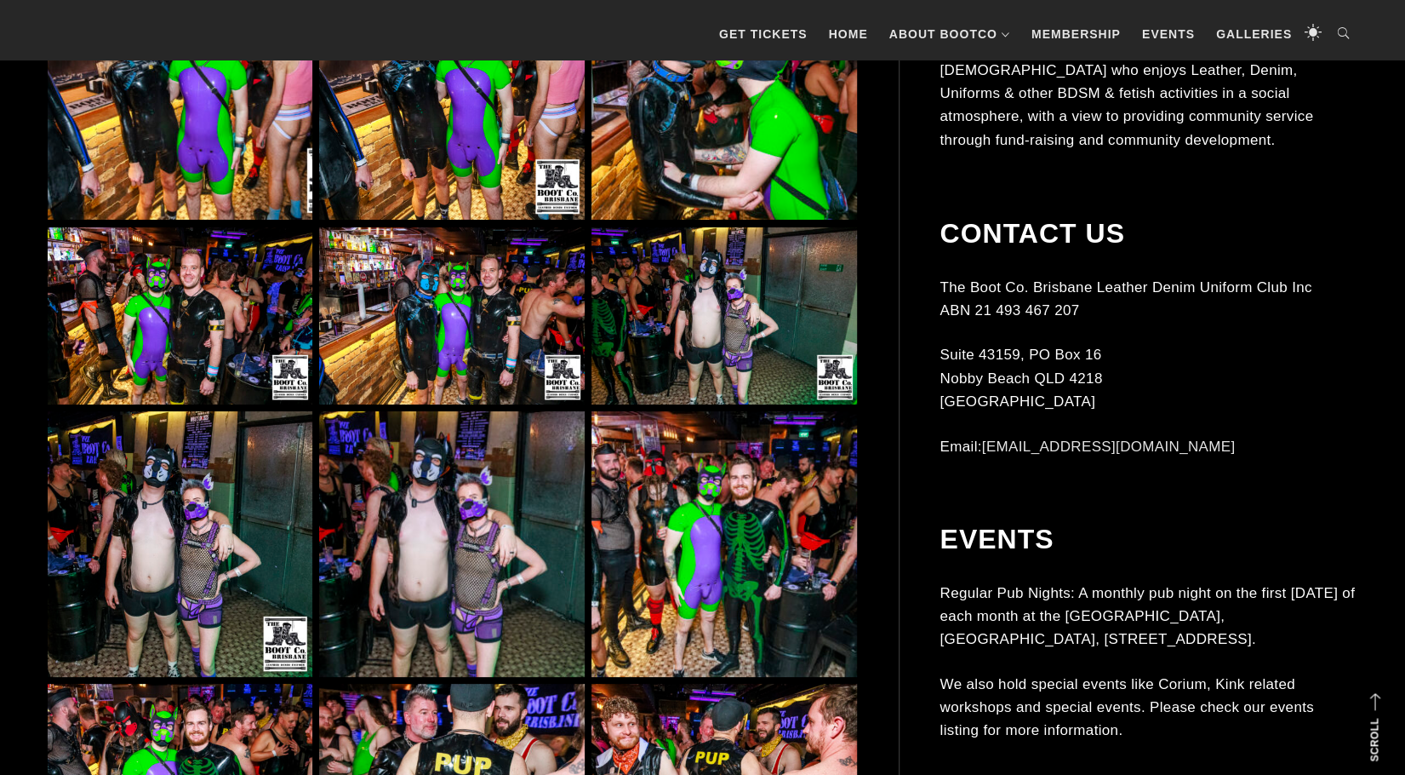
scroll to position [4171, 0]
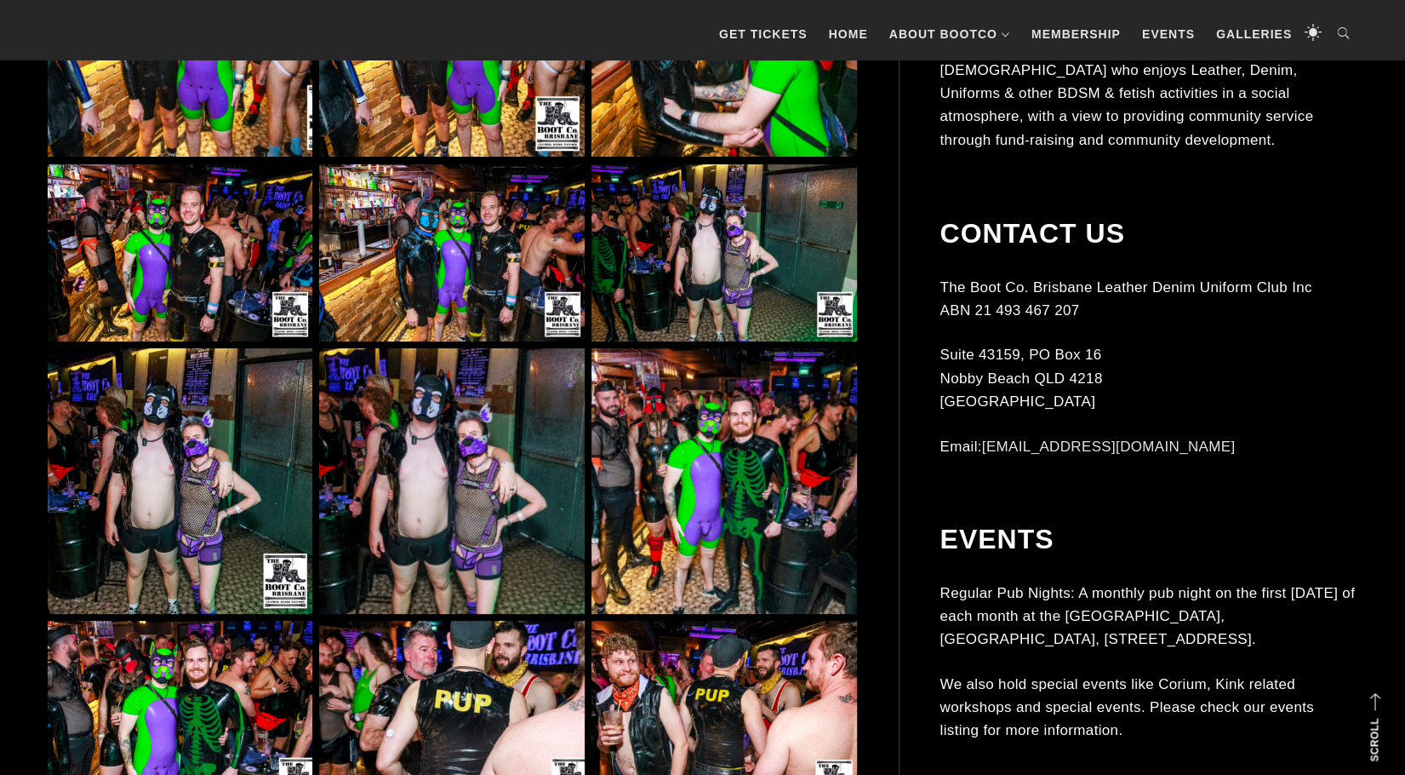
click at [519, 274] on img at bounding box center [451, 252] width 265 height 177
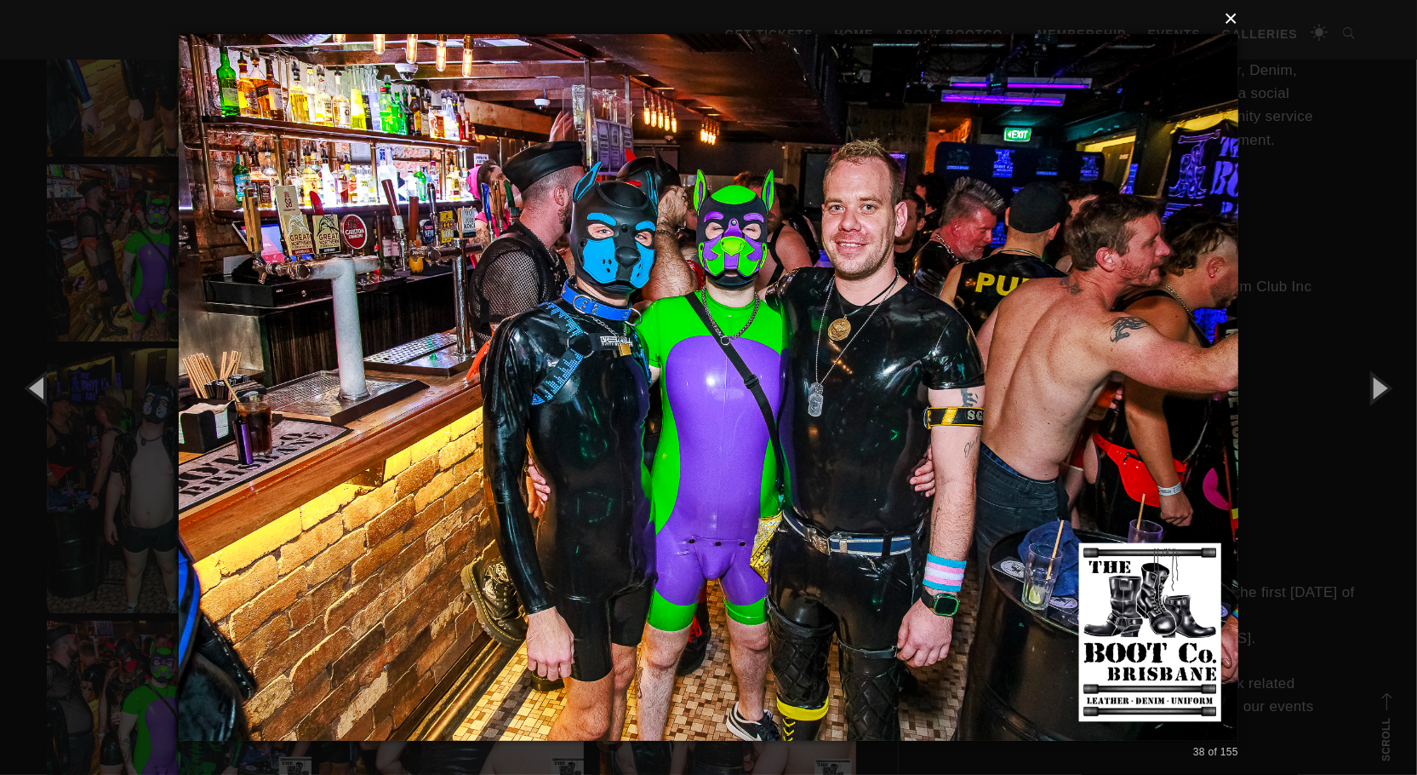
click at [1228, 16] on button "×" at bounding box center [714, 18] width 1060 height 37
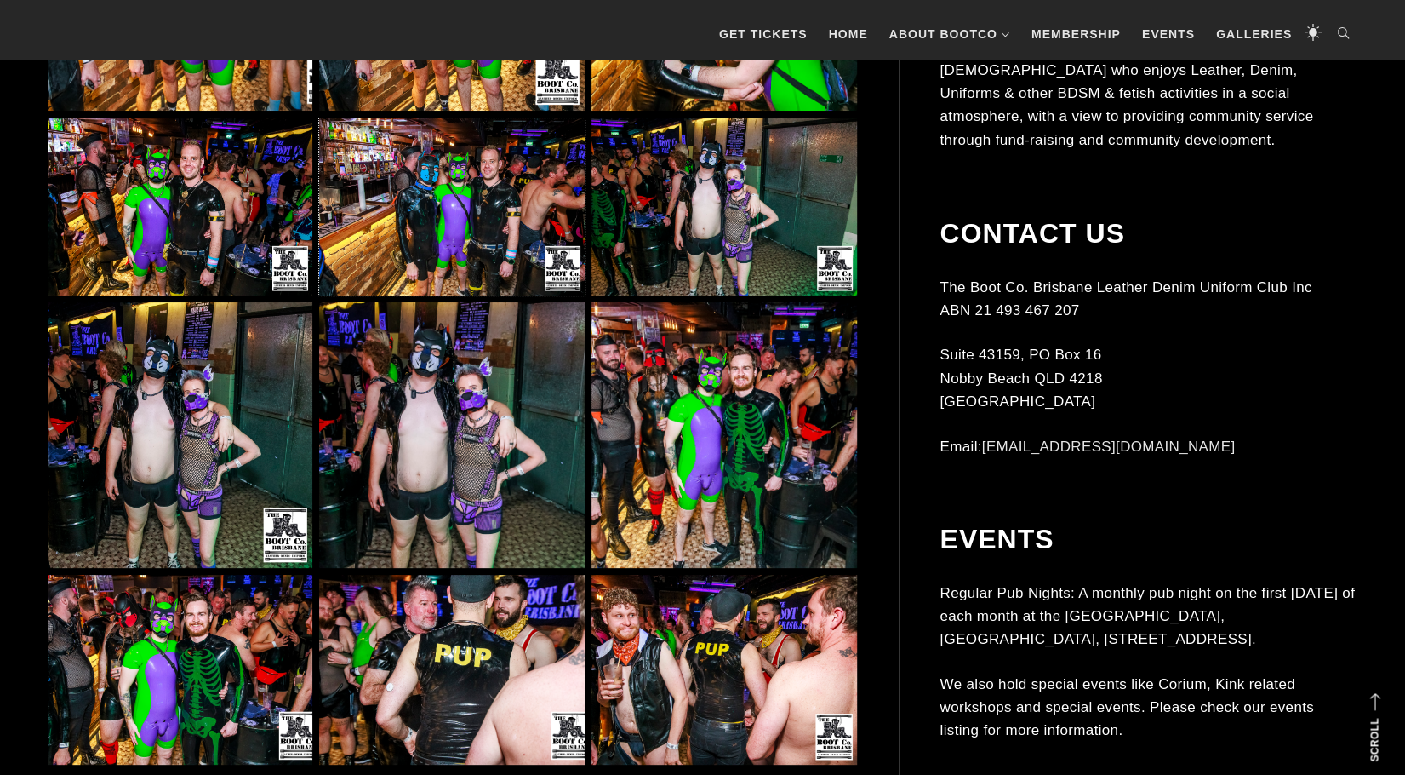
scroll to position [4341, 0]
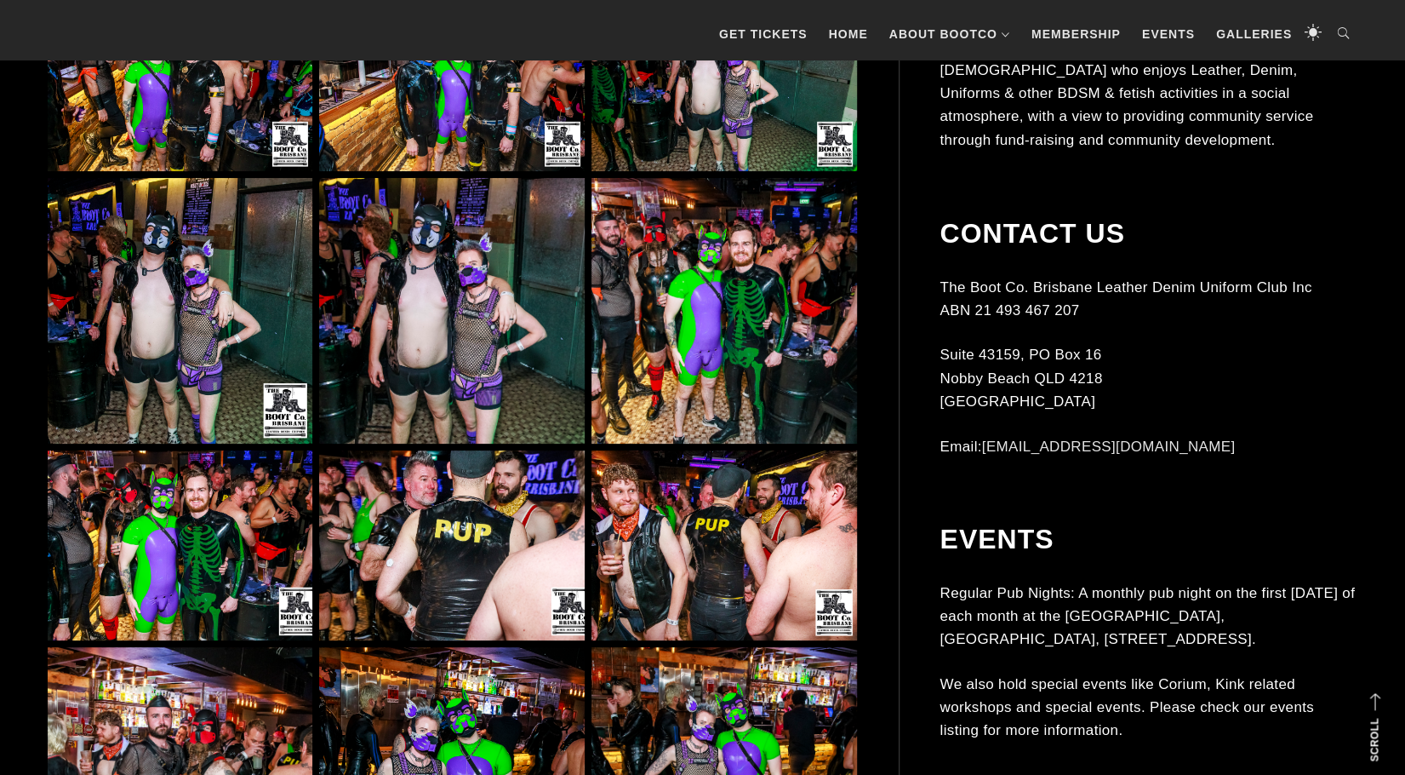
click at [665, 311] on img at bounding box center [724, 310] width 265 height 265
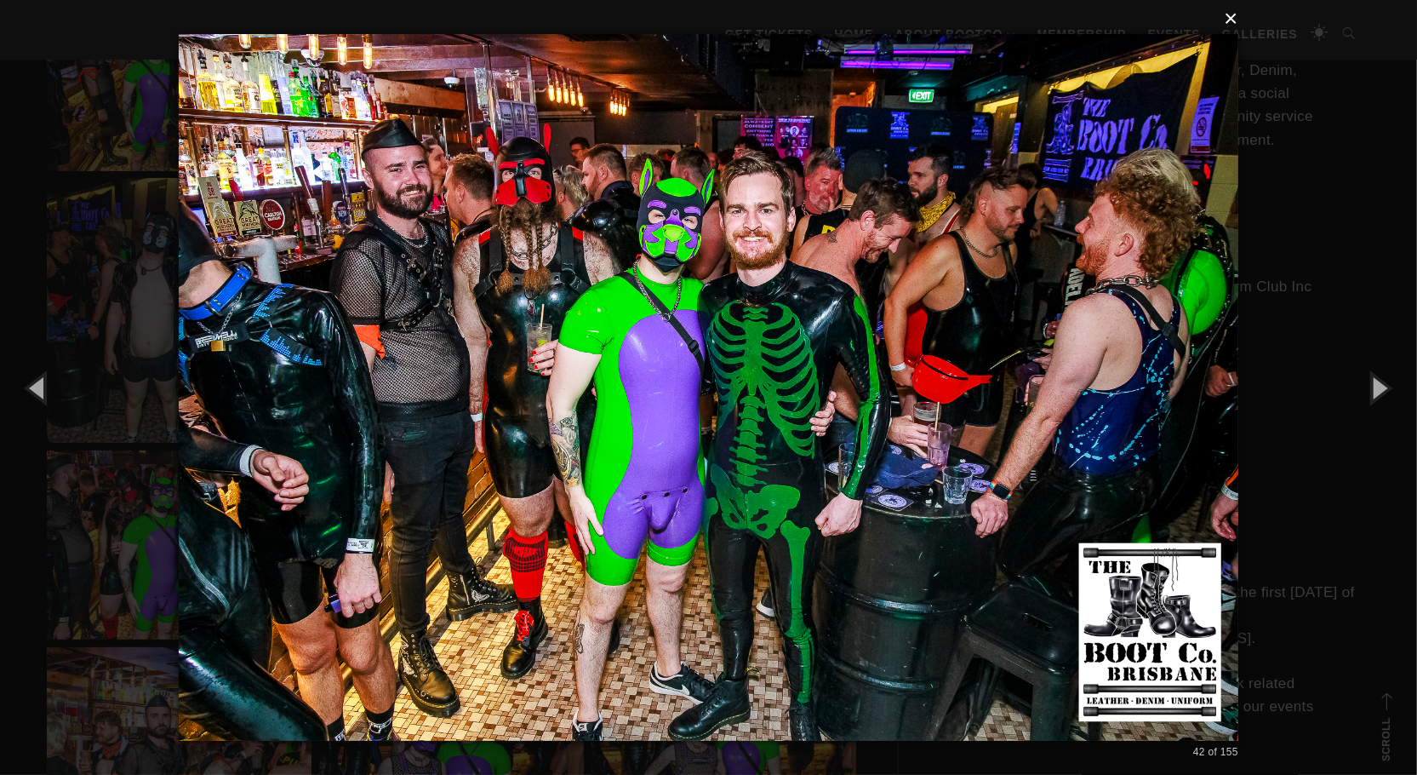
click at [1233, 17] on button "×" at bounding box center [714, 18] width 1060 height 37
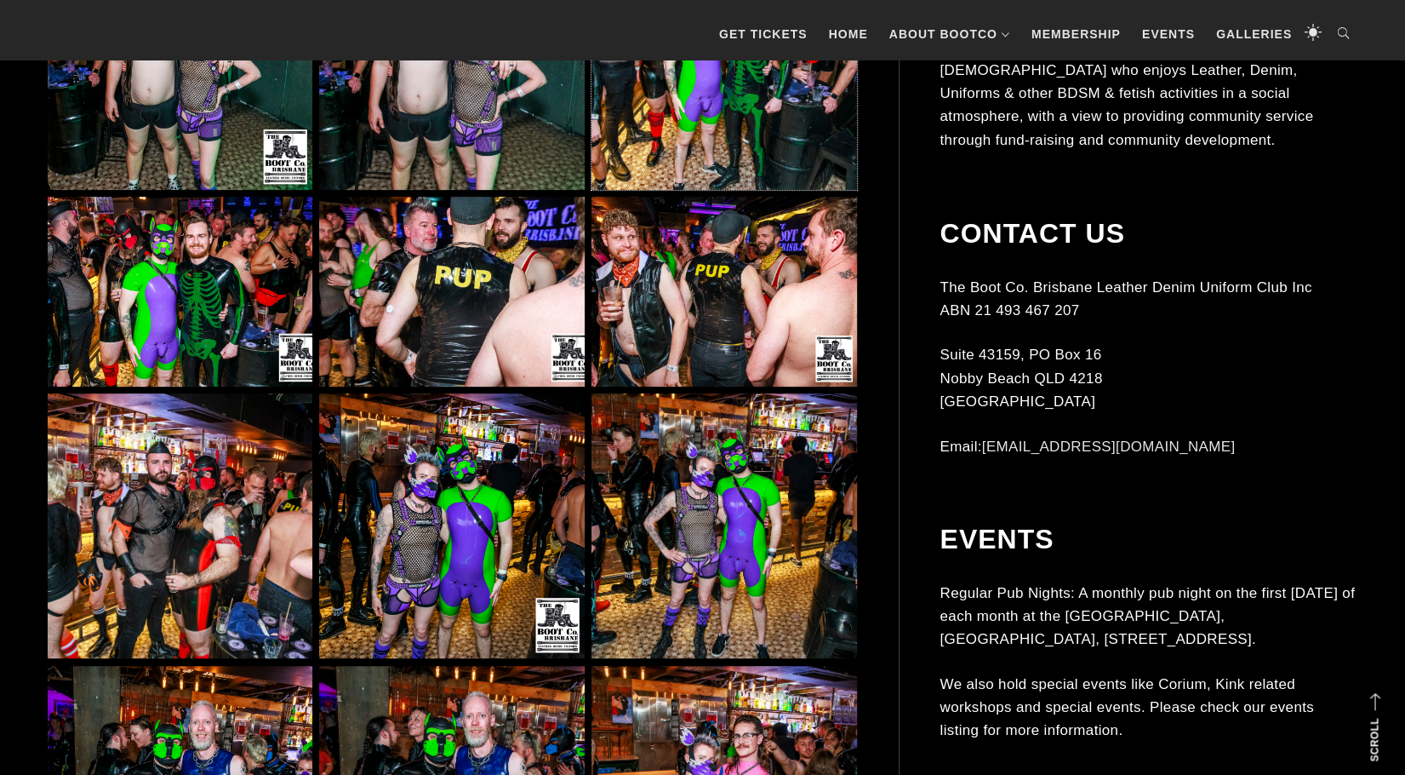
scroll to position [4597, 0]
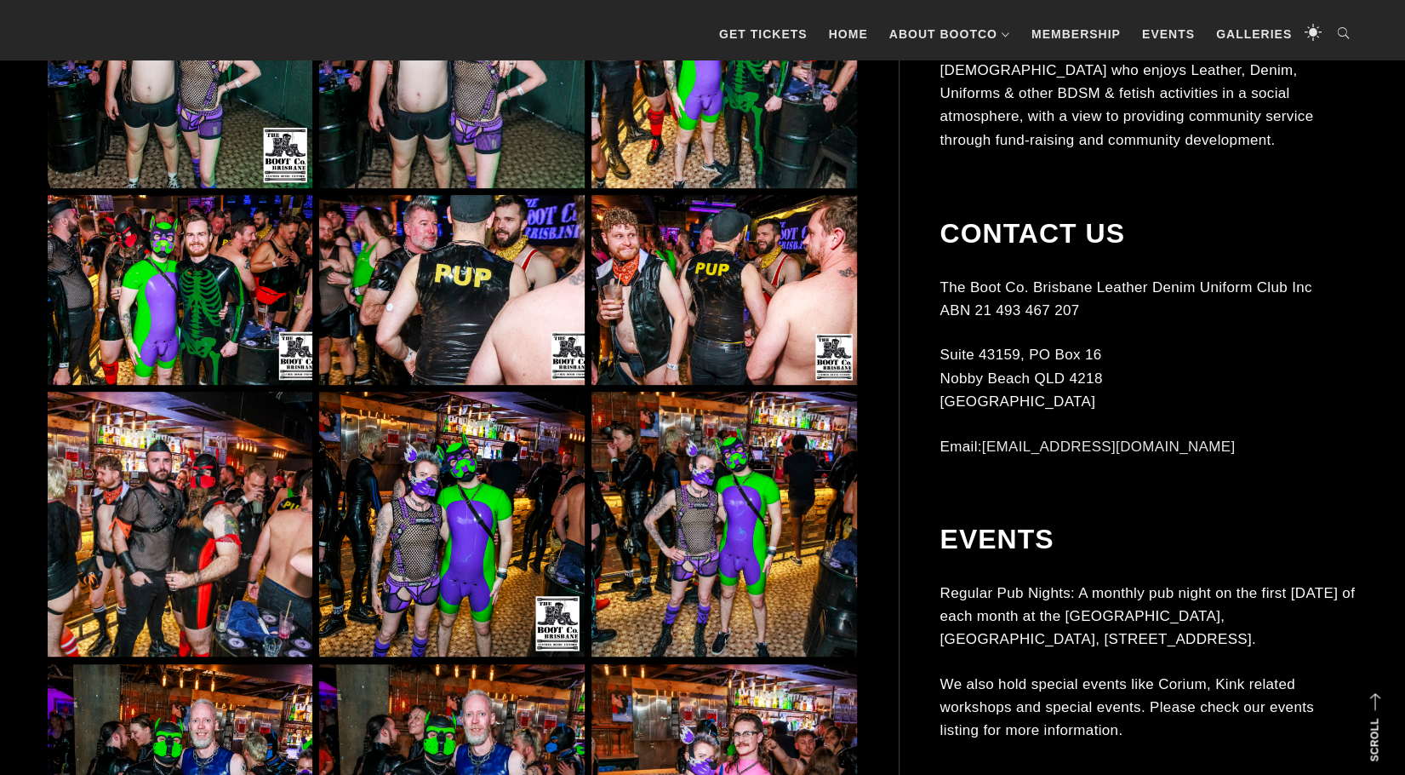
click at [239, 482] on img at bounding box center [180, 524] width 265 height 265
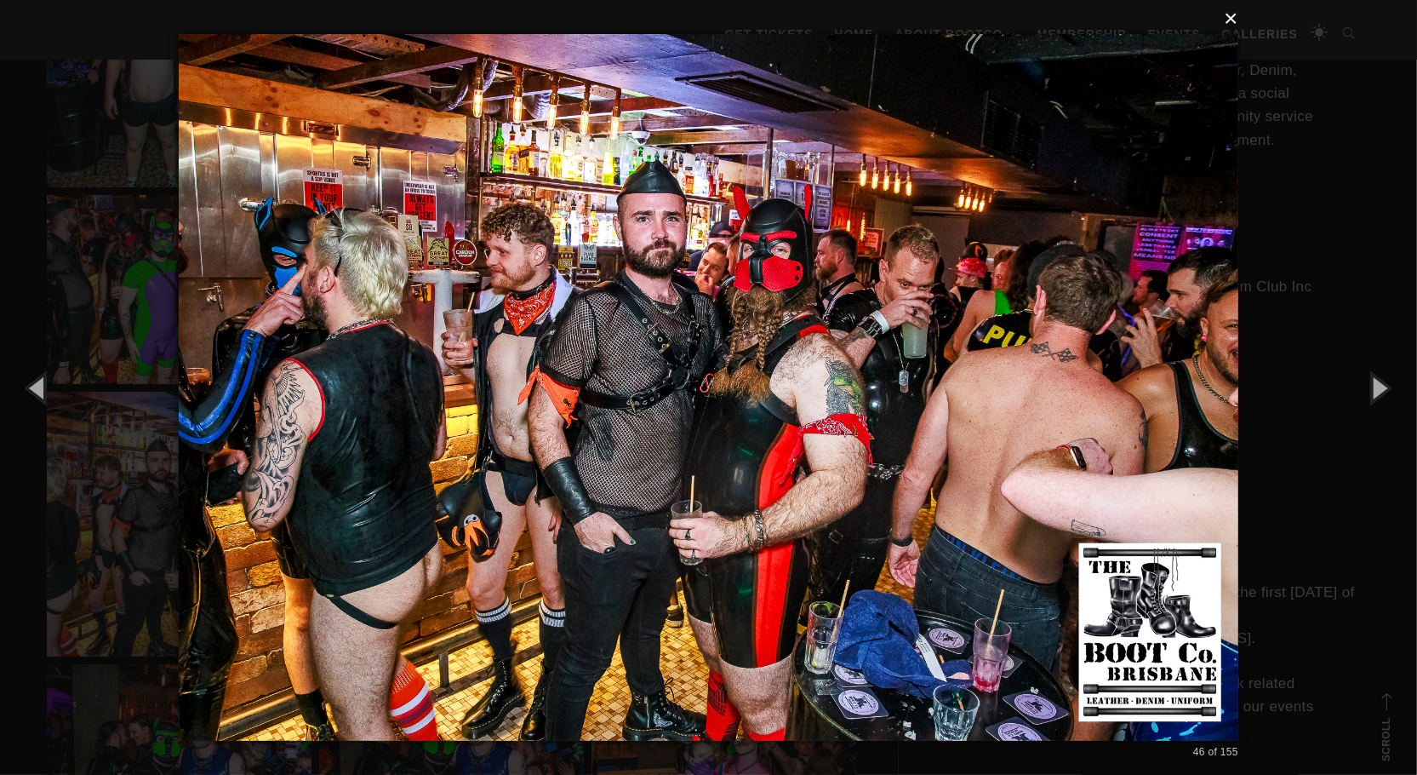
click at [1233, 23] on button "×" at bounding box center [714, 18] width 1060 height 37
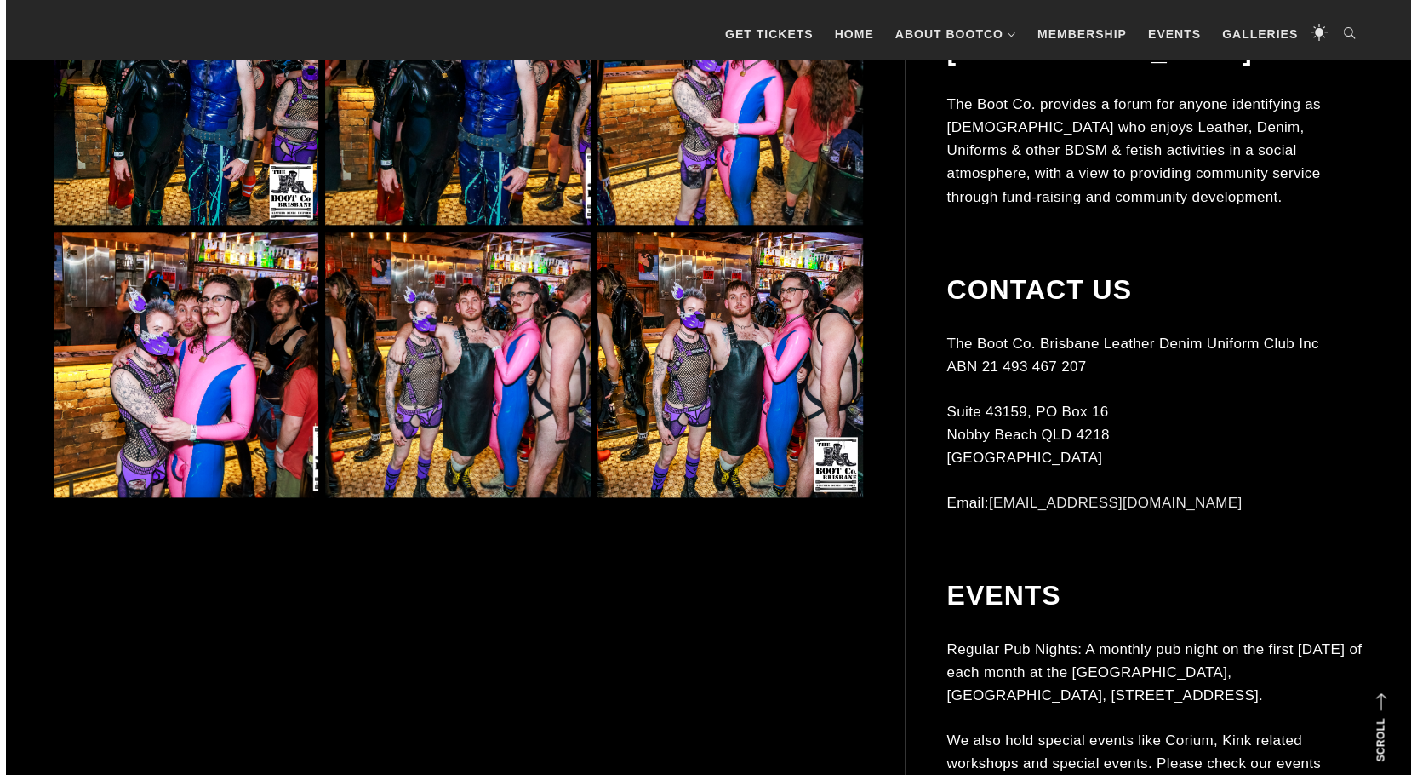
scroll to position [5278, 0]
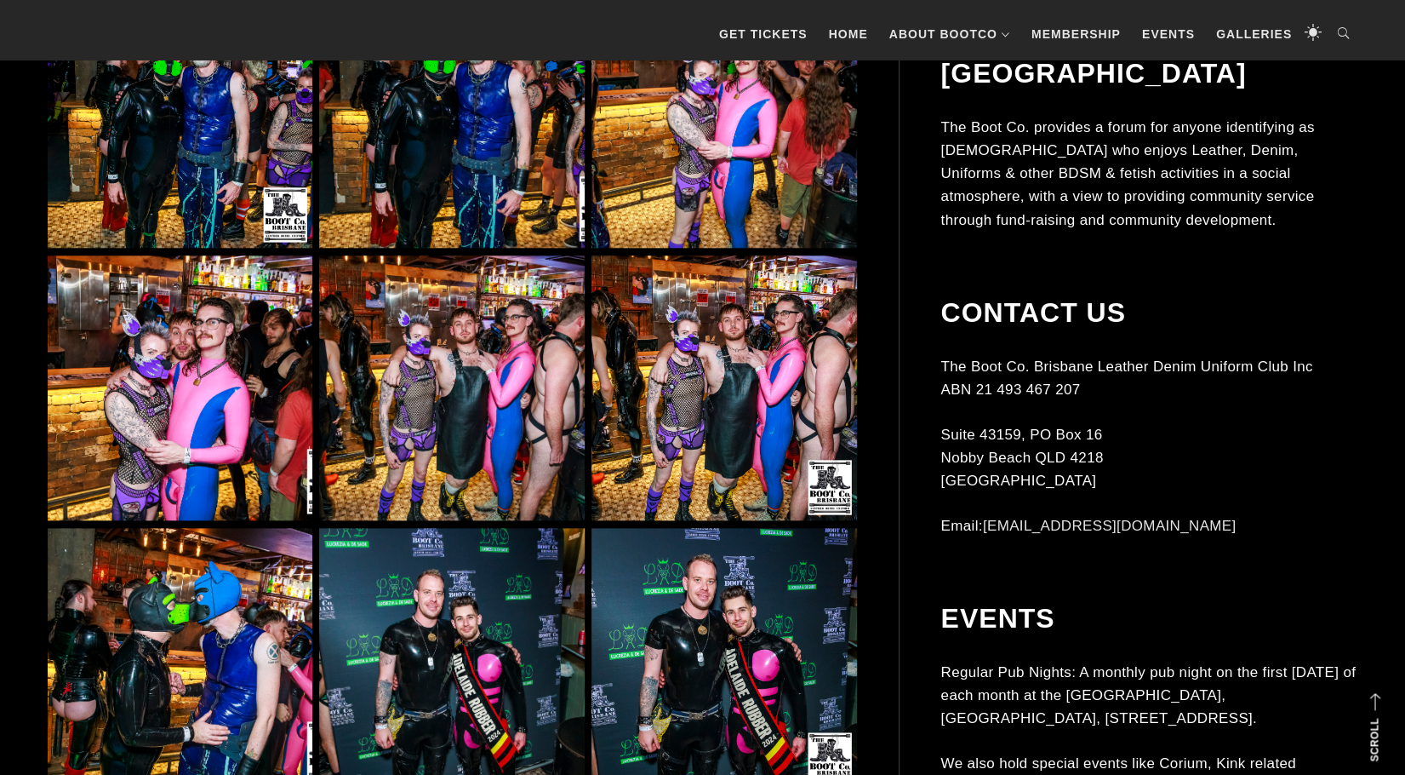
click at [763, 163] on img at bounding box center [724, 115] width 265 height 265
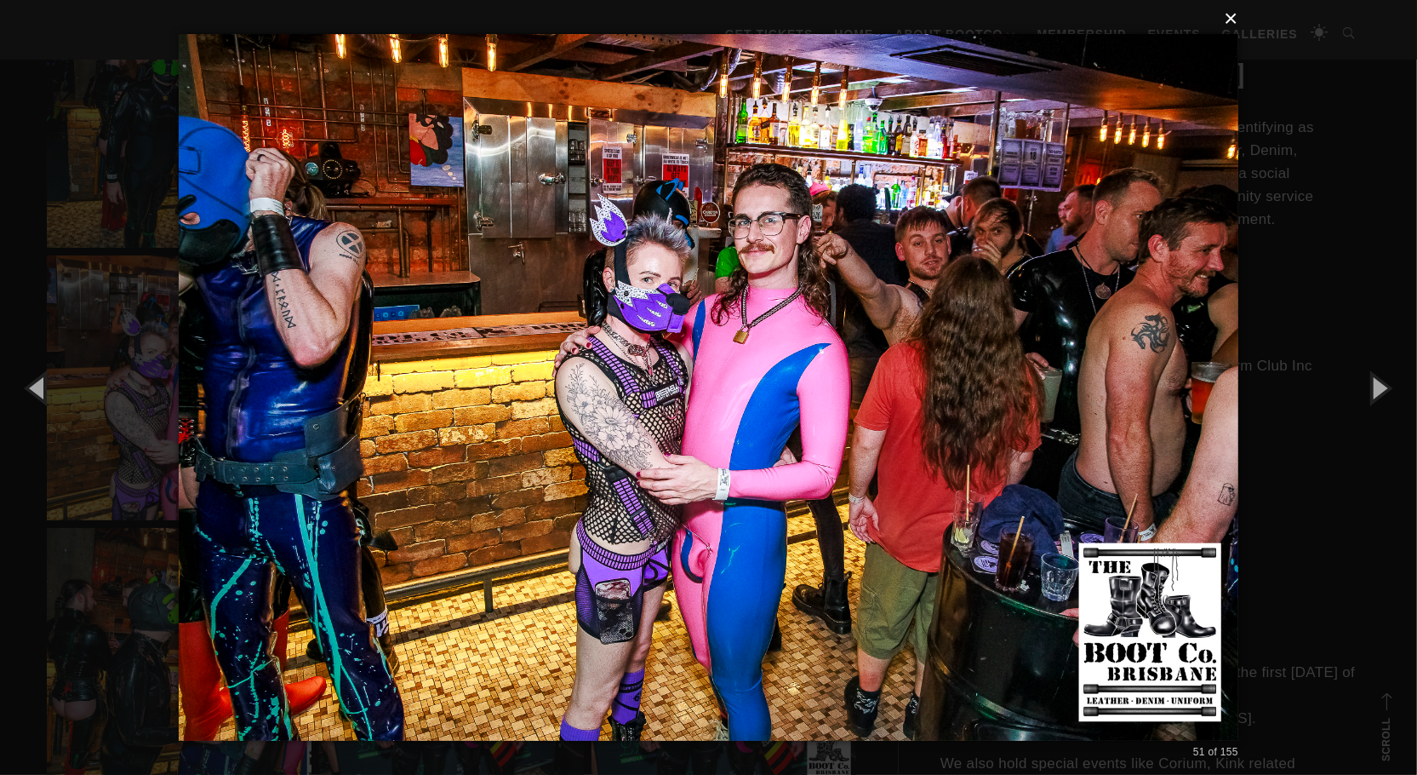
click at [1232, 24] on button "×" at bounding box center [714, 18] width 1060 height 37
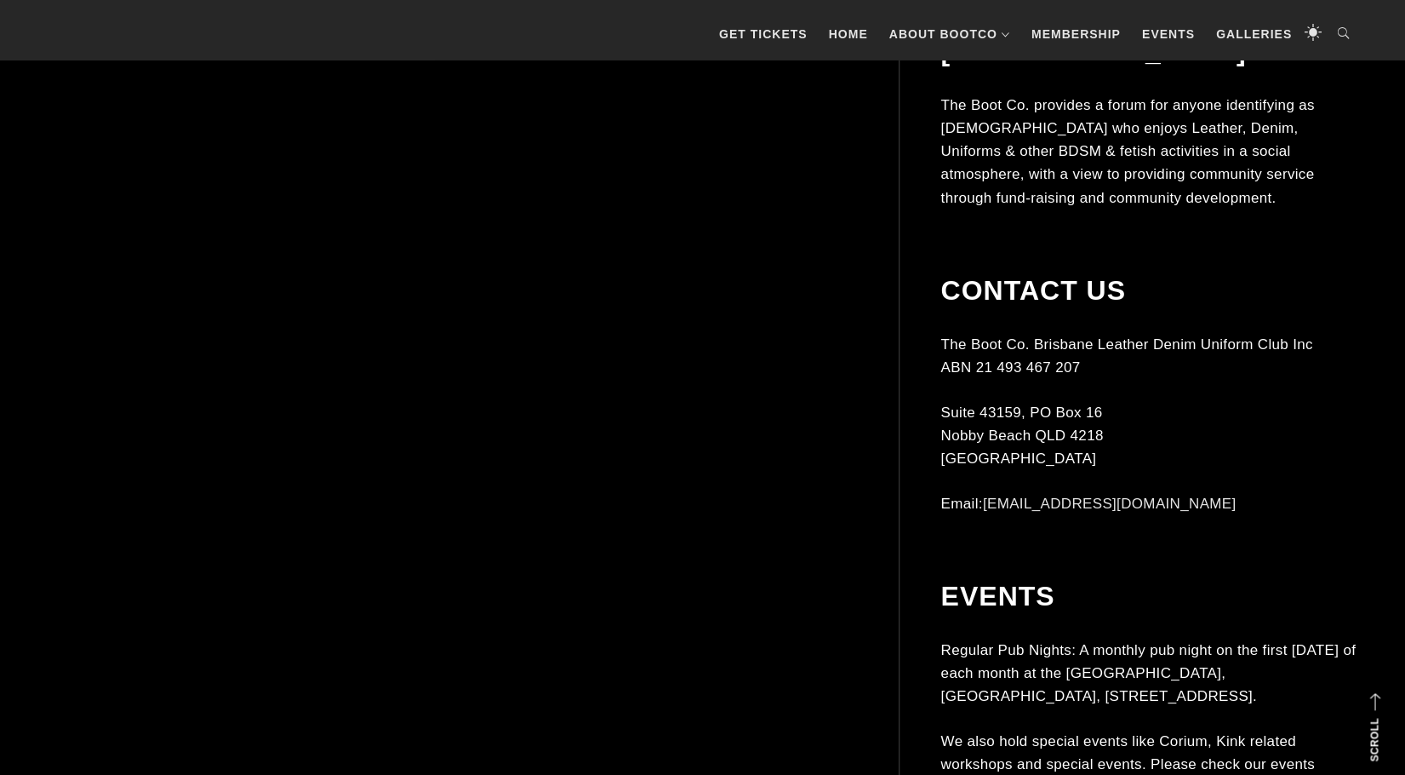
scroll to position [6965, 0]
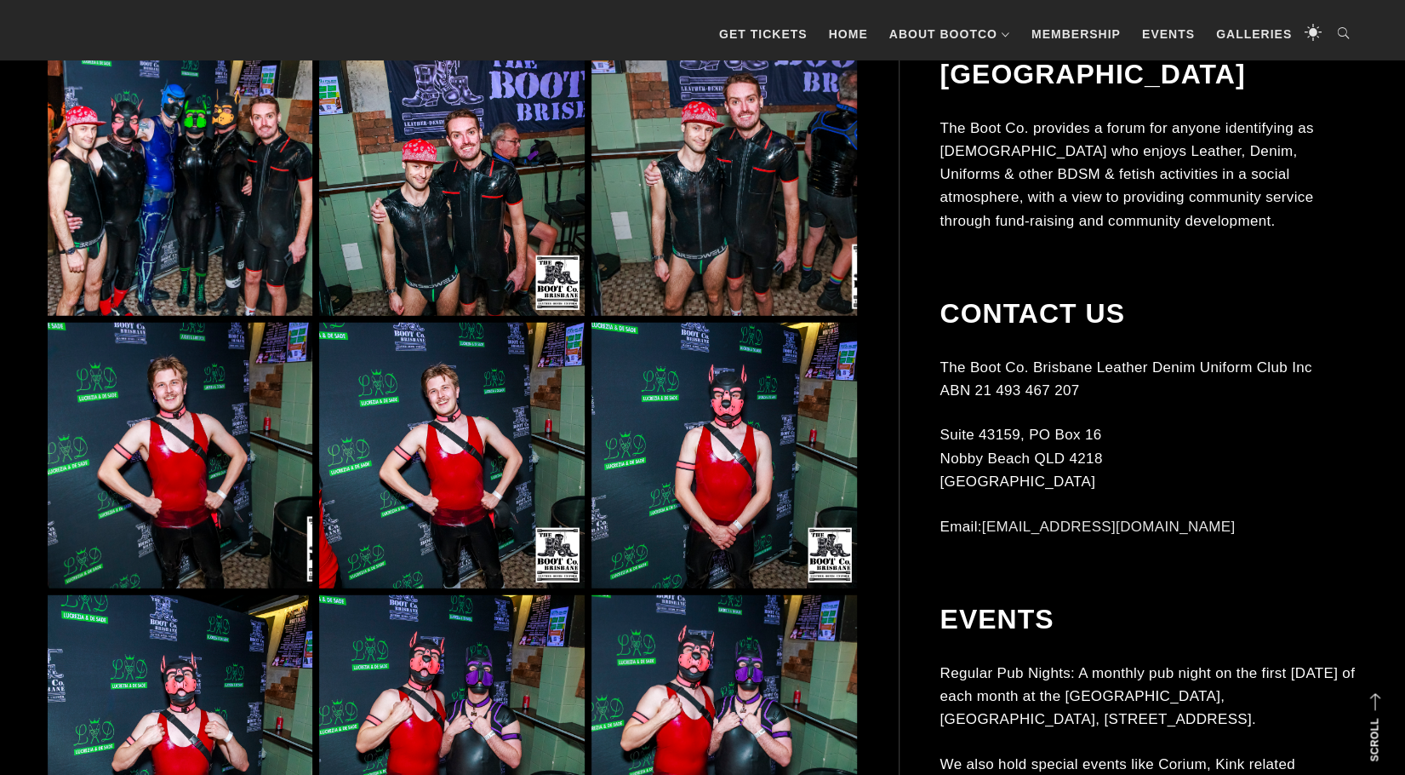
click at [429, 226] on img at bounding box center [451, 183] width 265 height 265
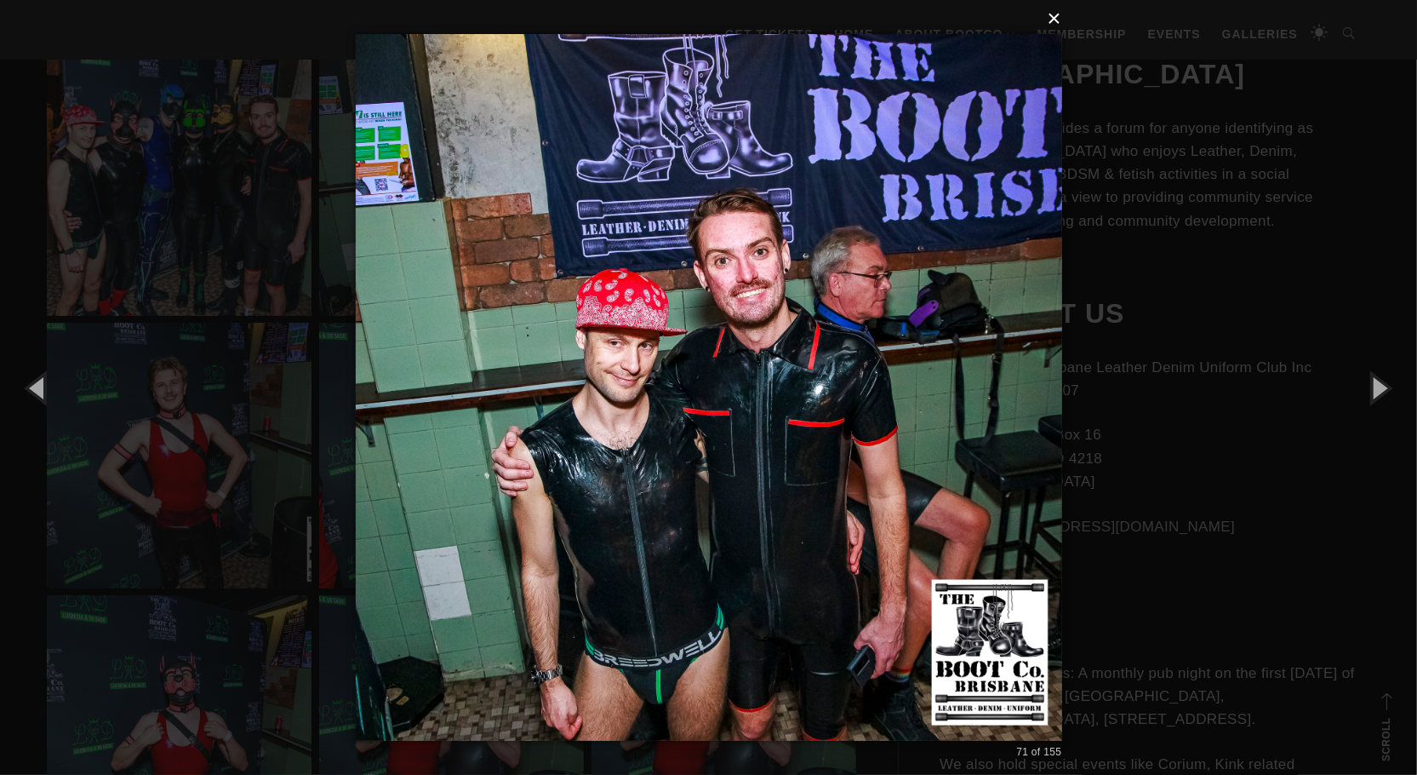
click at [1052, 17] on button "×" at bounding box center [714, 18] width 707 height 37
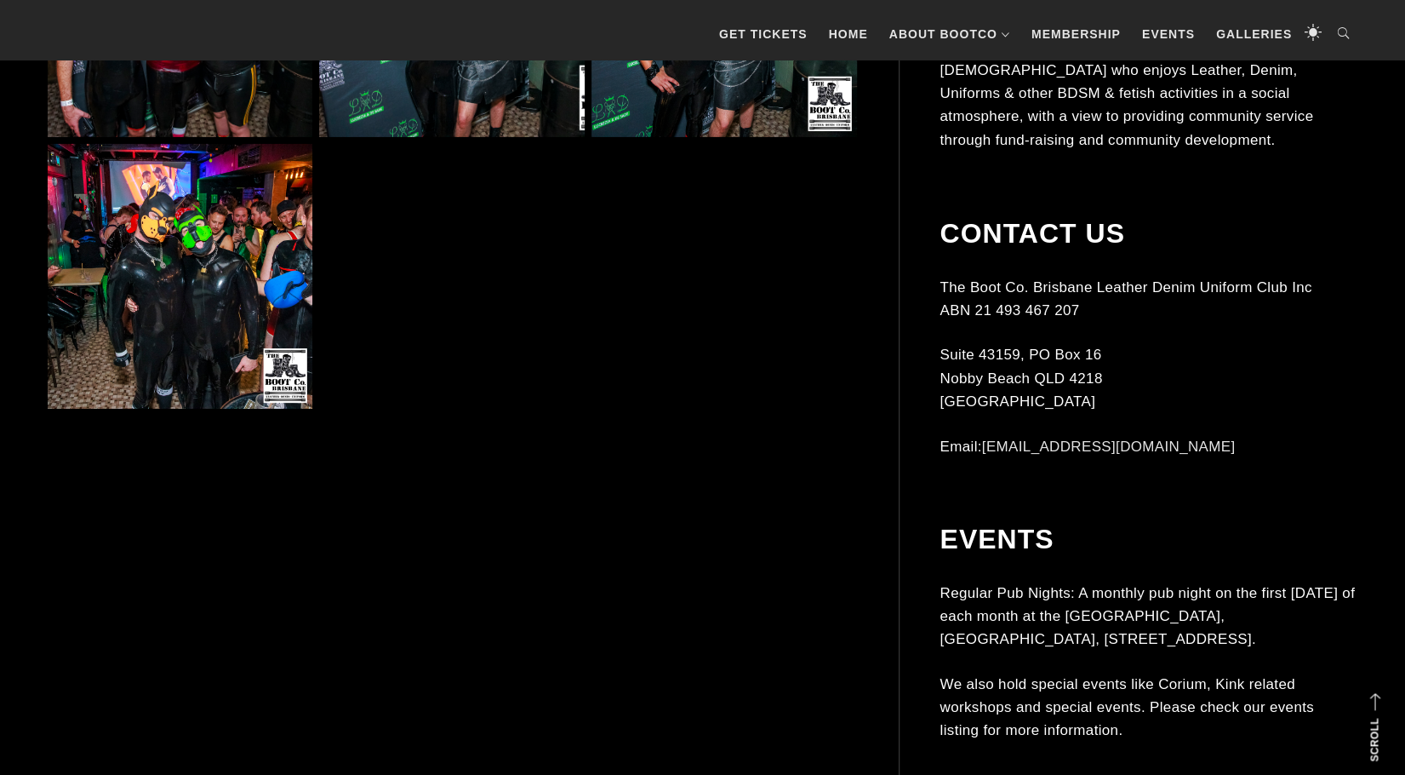
scroll to position [7987, 0]
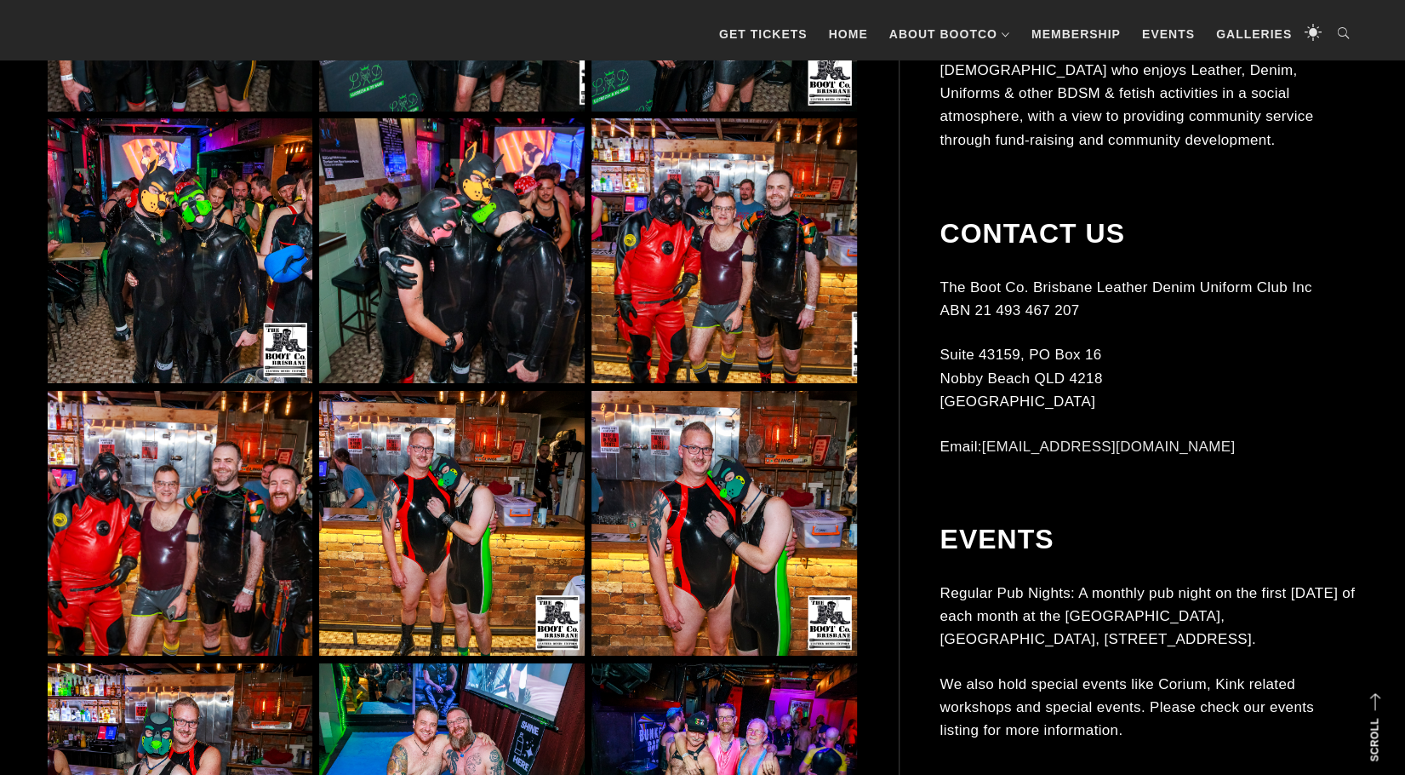
click at [756, 207] on img at bounding box center [724, 250] width 265 height 265
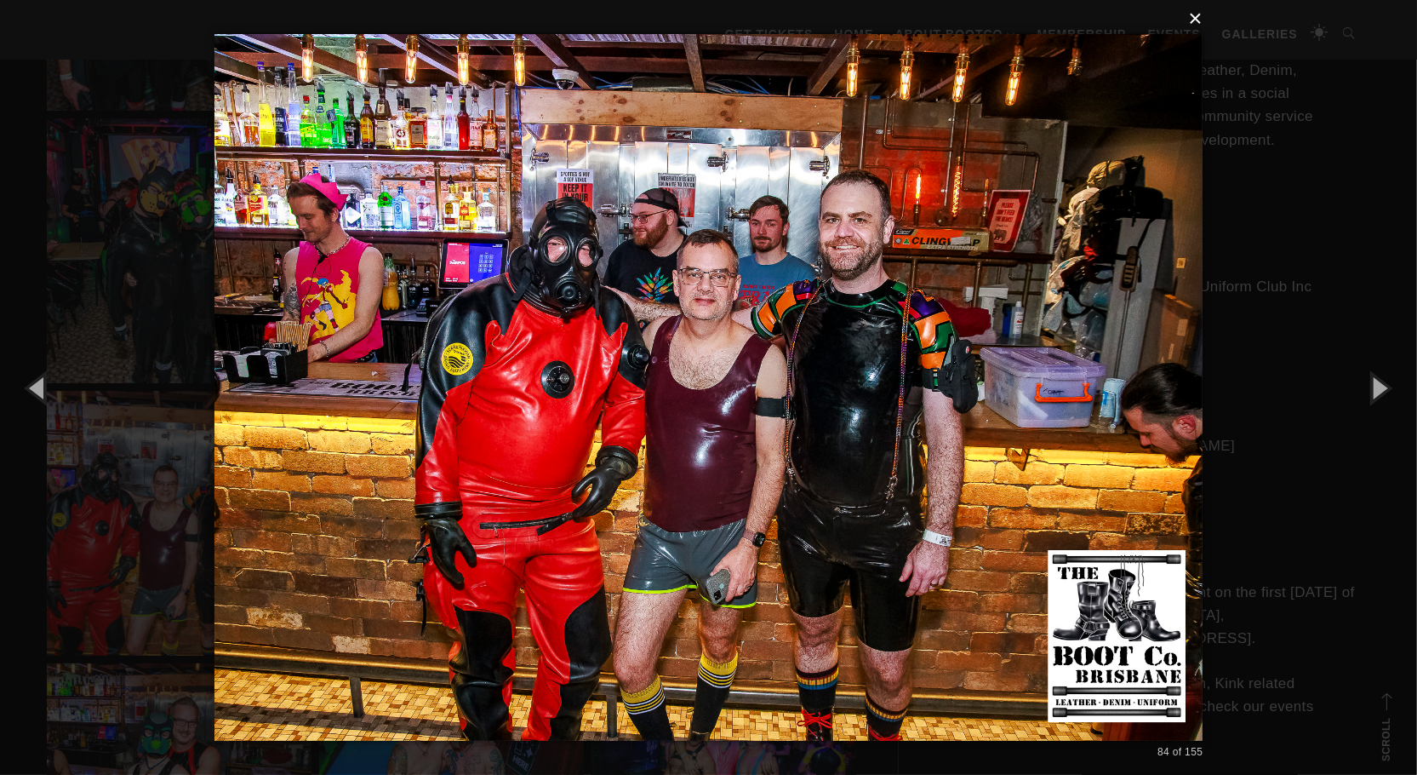
click at [1200, 14] on button "×" at bounding box center [714, 18] width 989 height 37
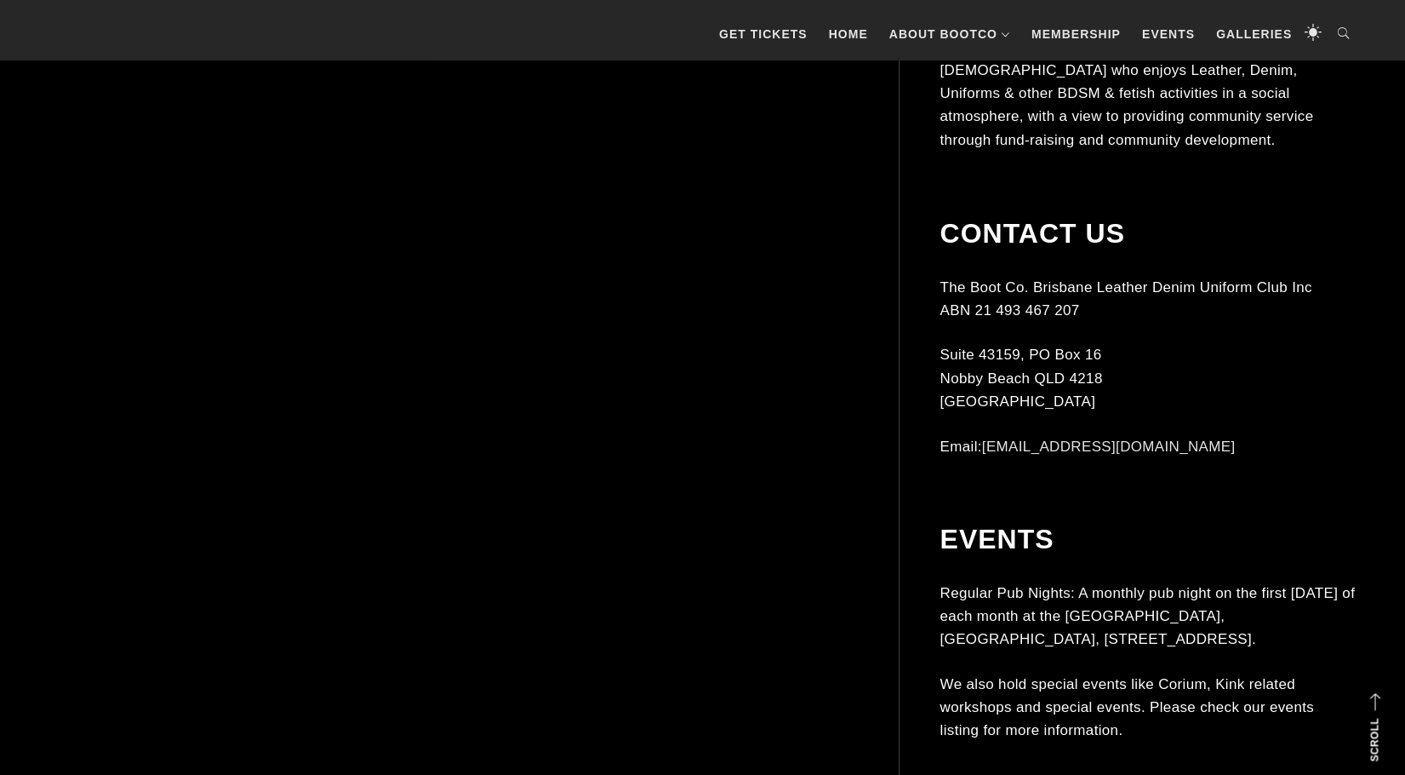
scroll to position [9774, 0]
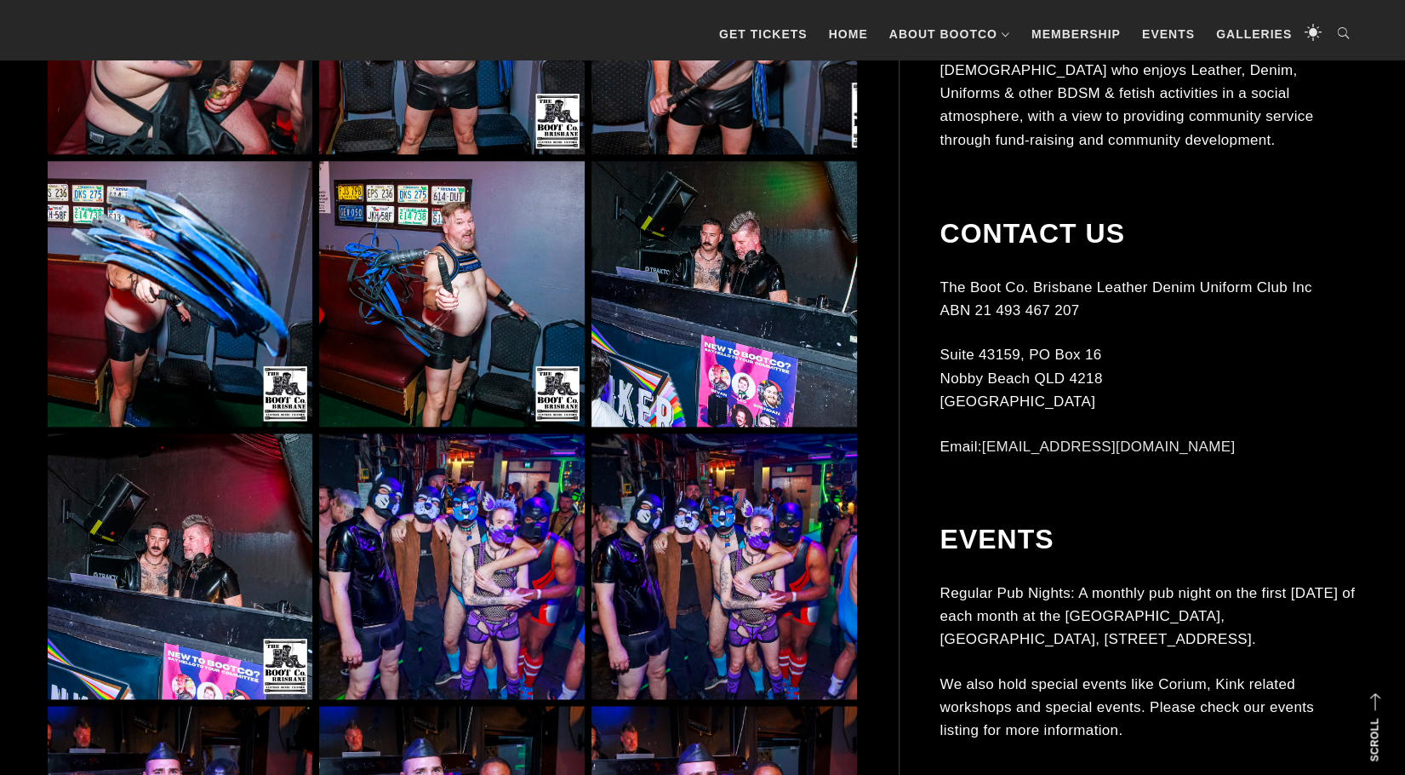
click at [470, 312] on img at bounding box center [451, 293] width 265 height 265
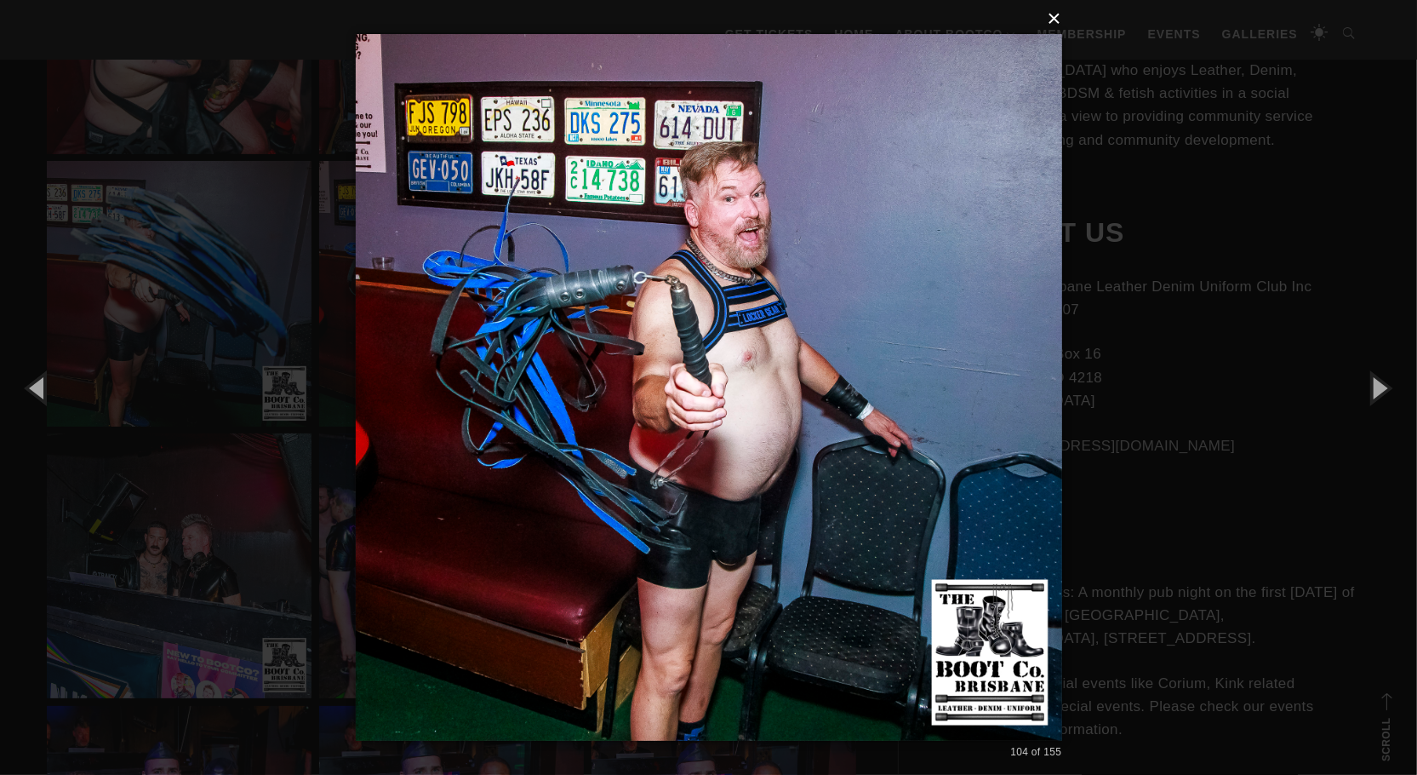
click at [1059, 21] on button "×" at bounding box center [714, 18] width 707 height 37
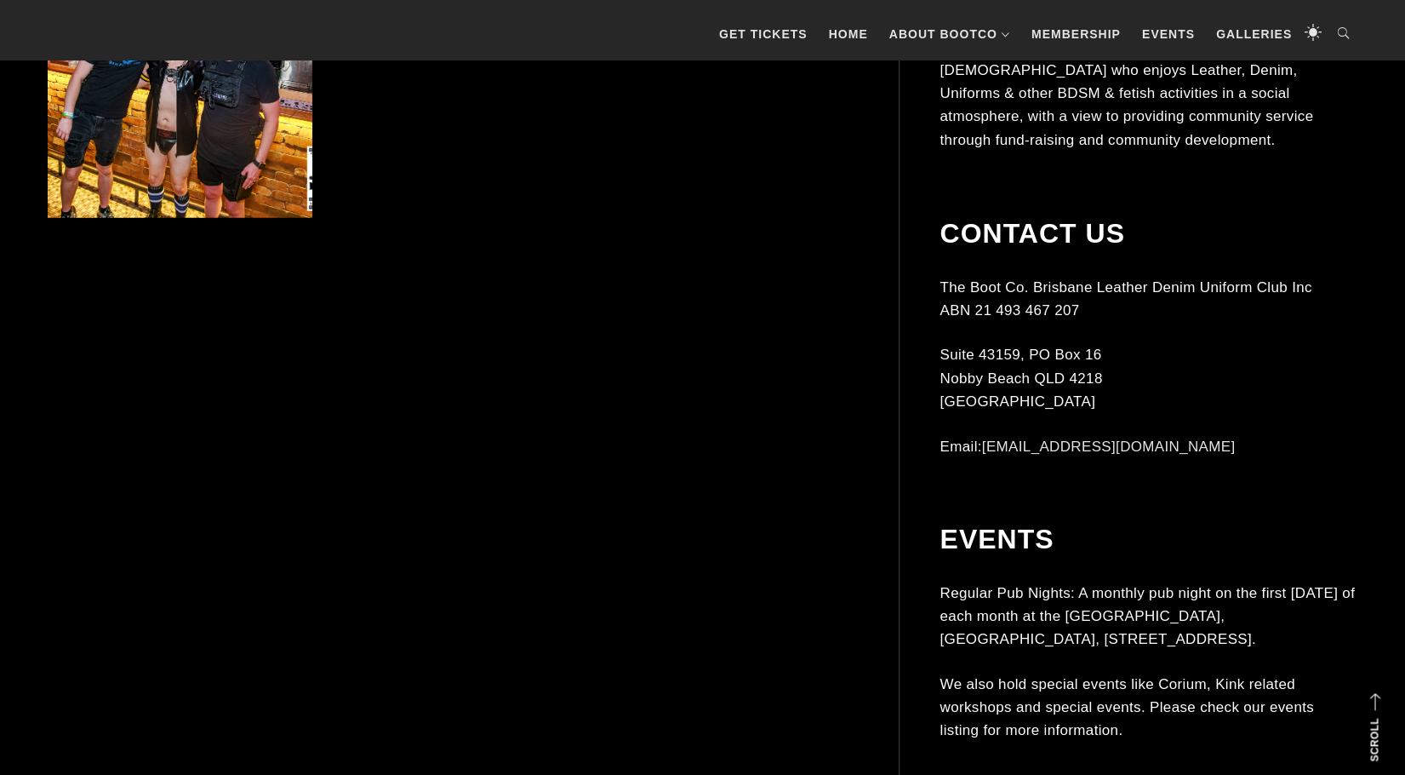
scroll to position [11306, 0]
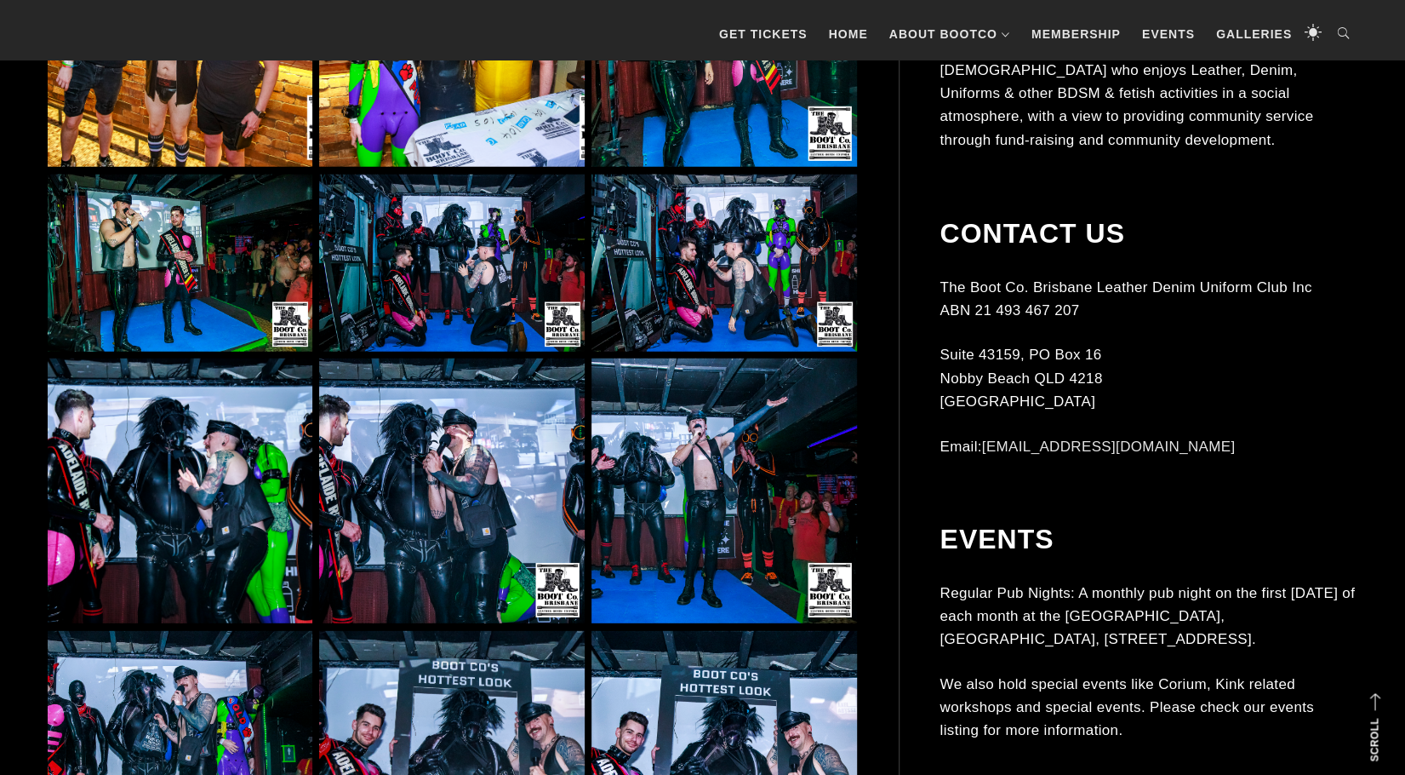
click at [264, 265] on img at bounding box center [180, 263] width 265 height 177
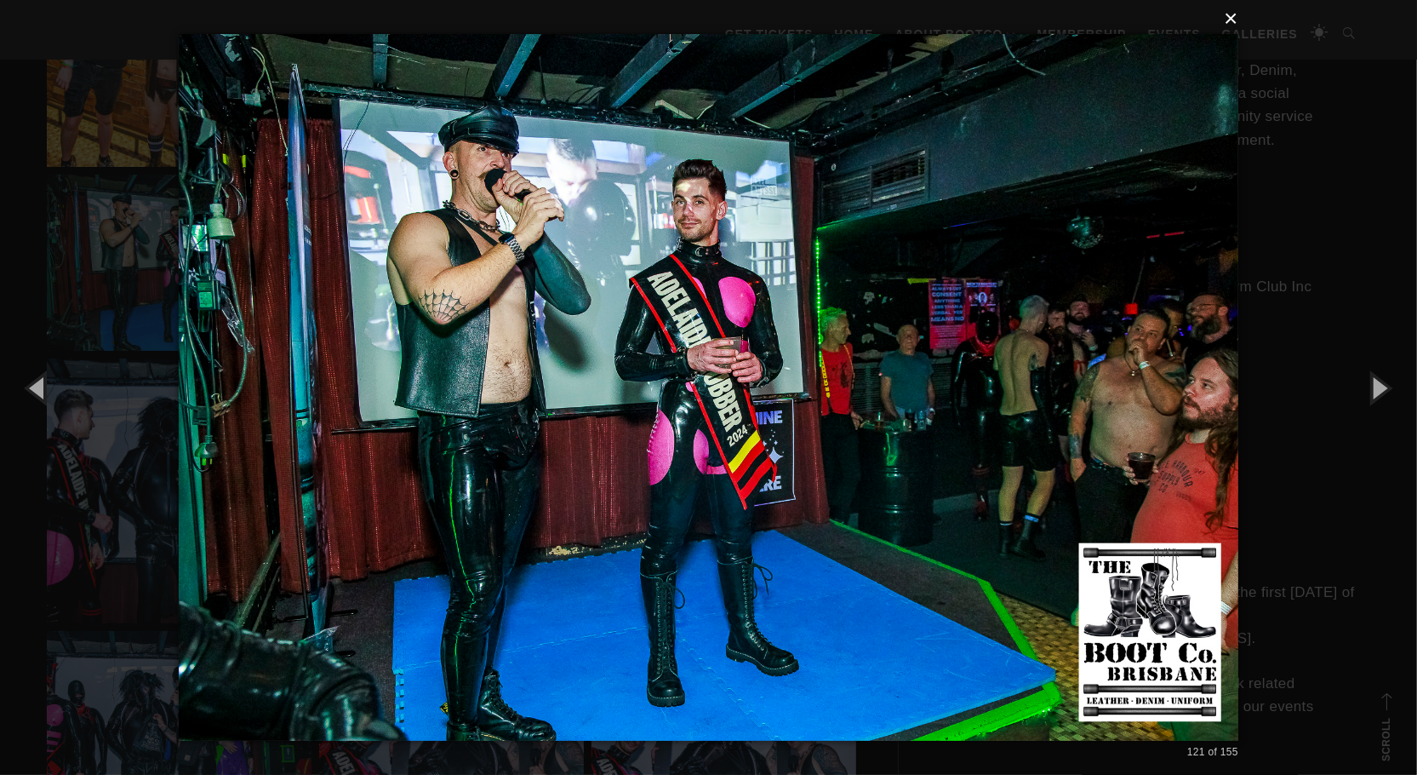
click at [1241, 17] on button "×" at bounding box center [714, 18] width 1060 height 37
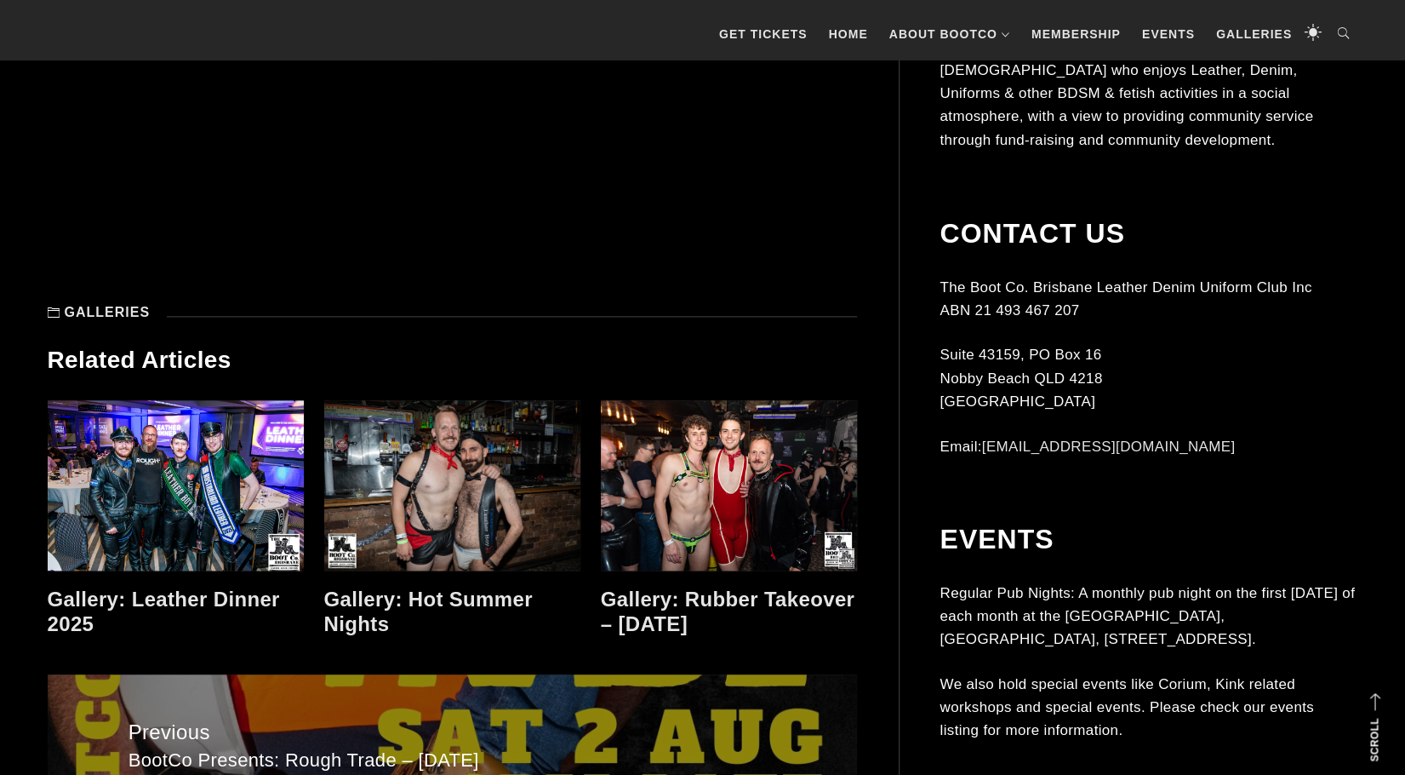
scroll to position [14030, 0]
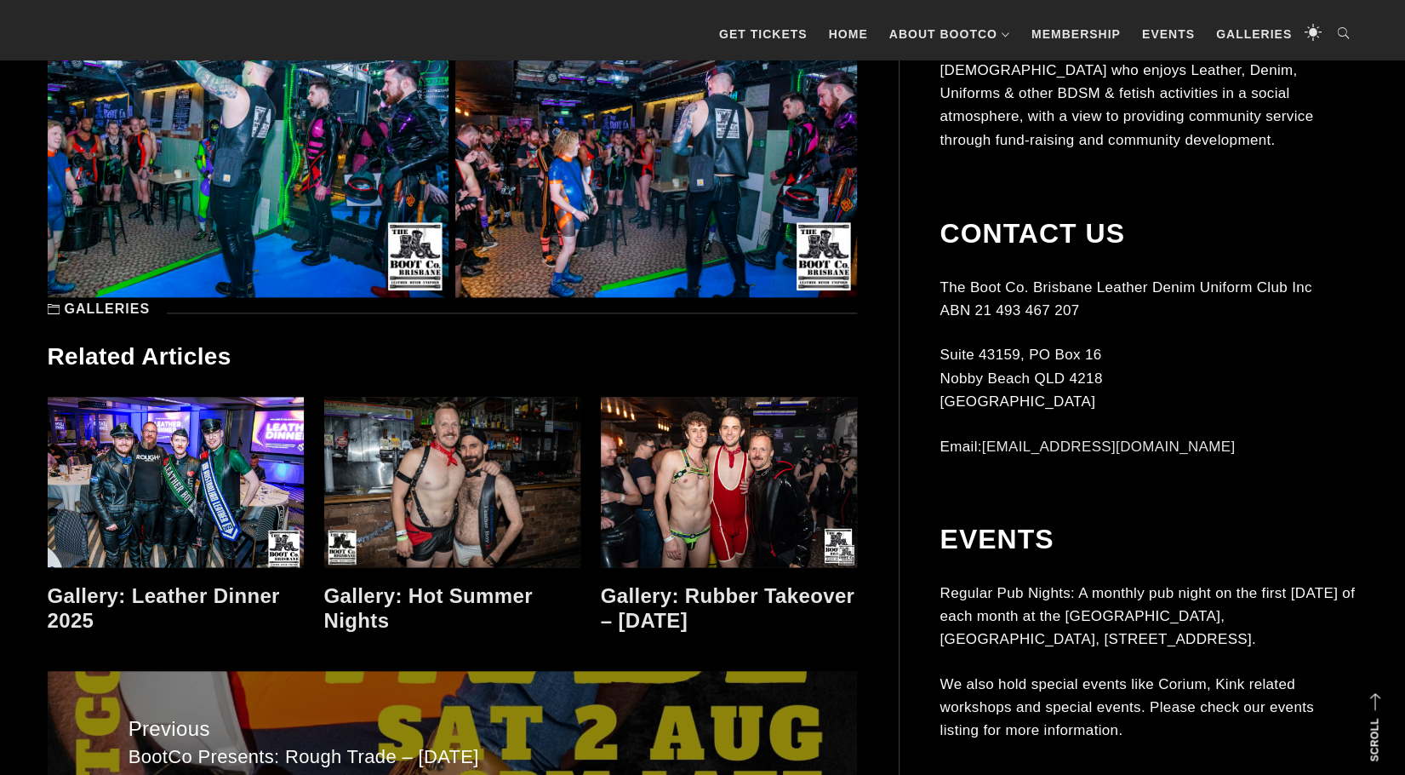
click at [466, 486] on link at bounding box center [452, 482] width 256 height 170
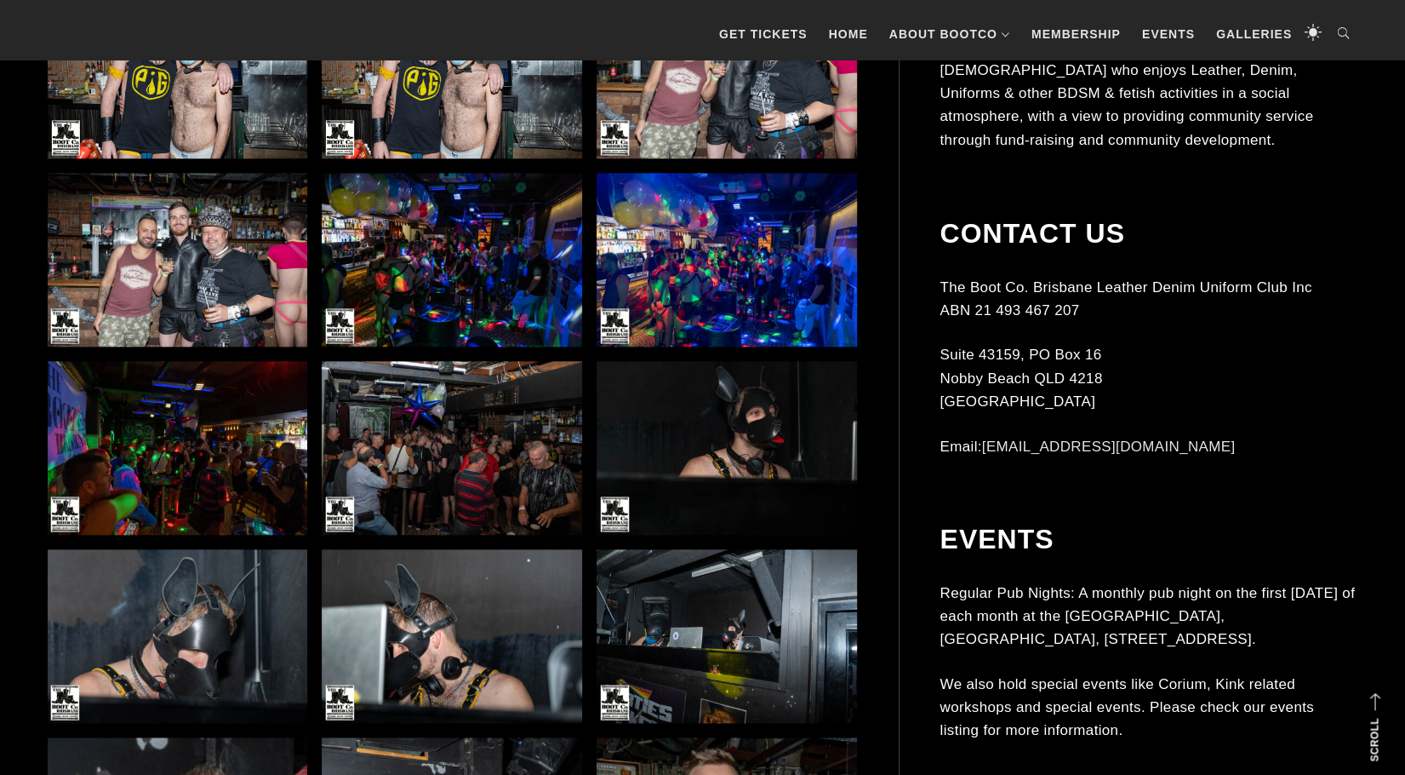
scroll to position [1192, 0]
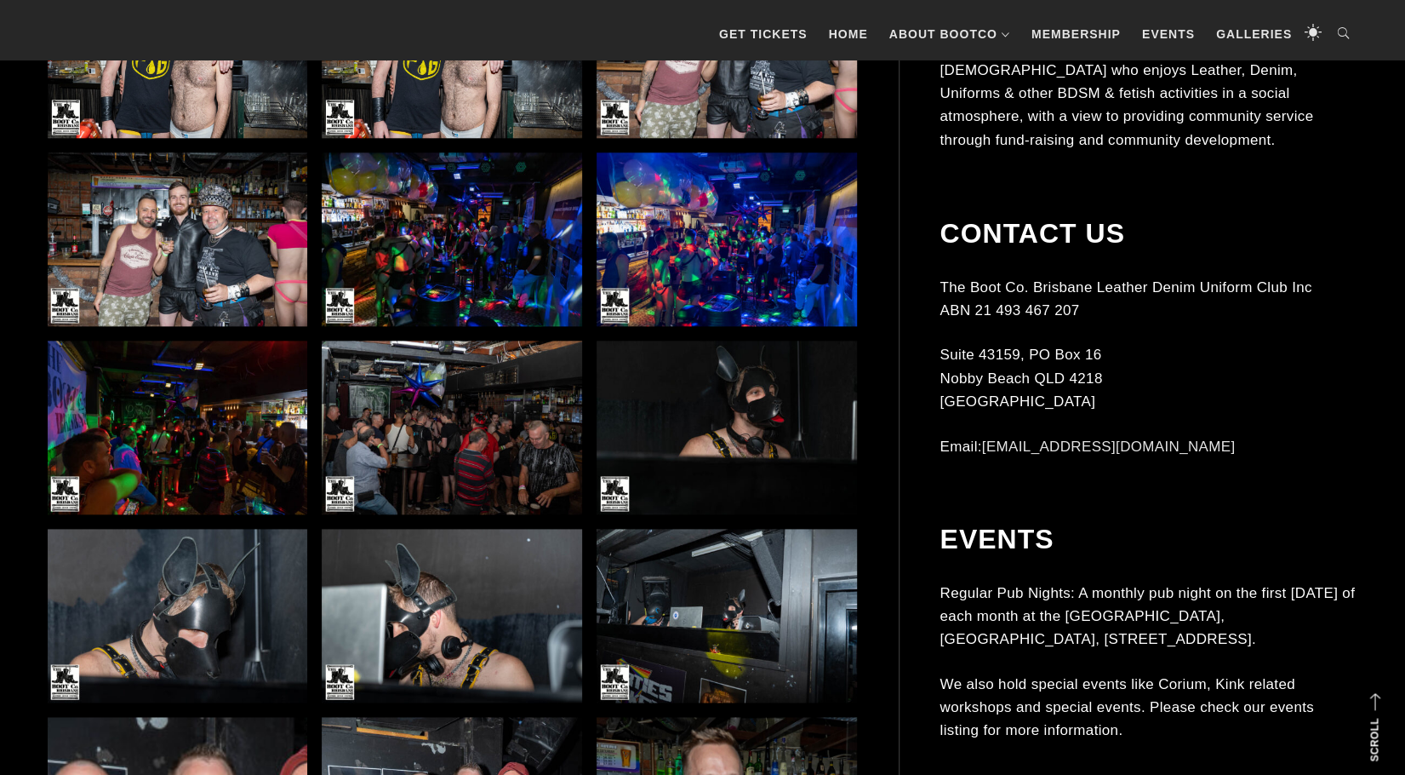
click at [462, 466] on img at bounding box center [452, 428] width 260 height 174
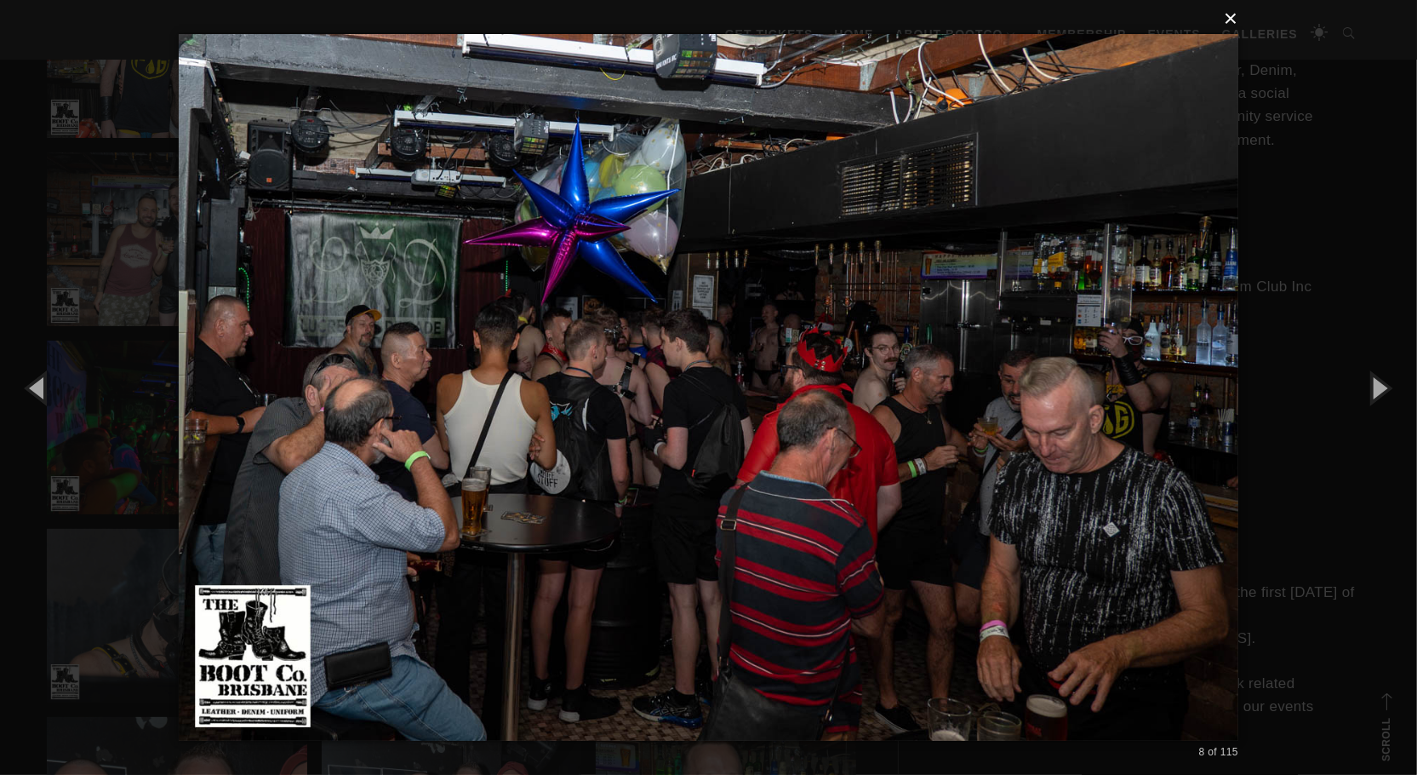
click at [1234, 26] on button "×" at bounding box center [714, 18] width 1060 height 37
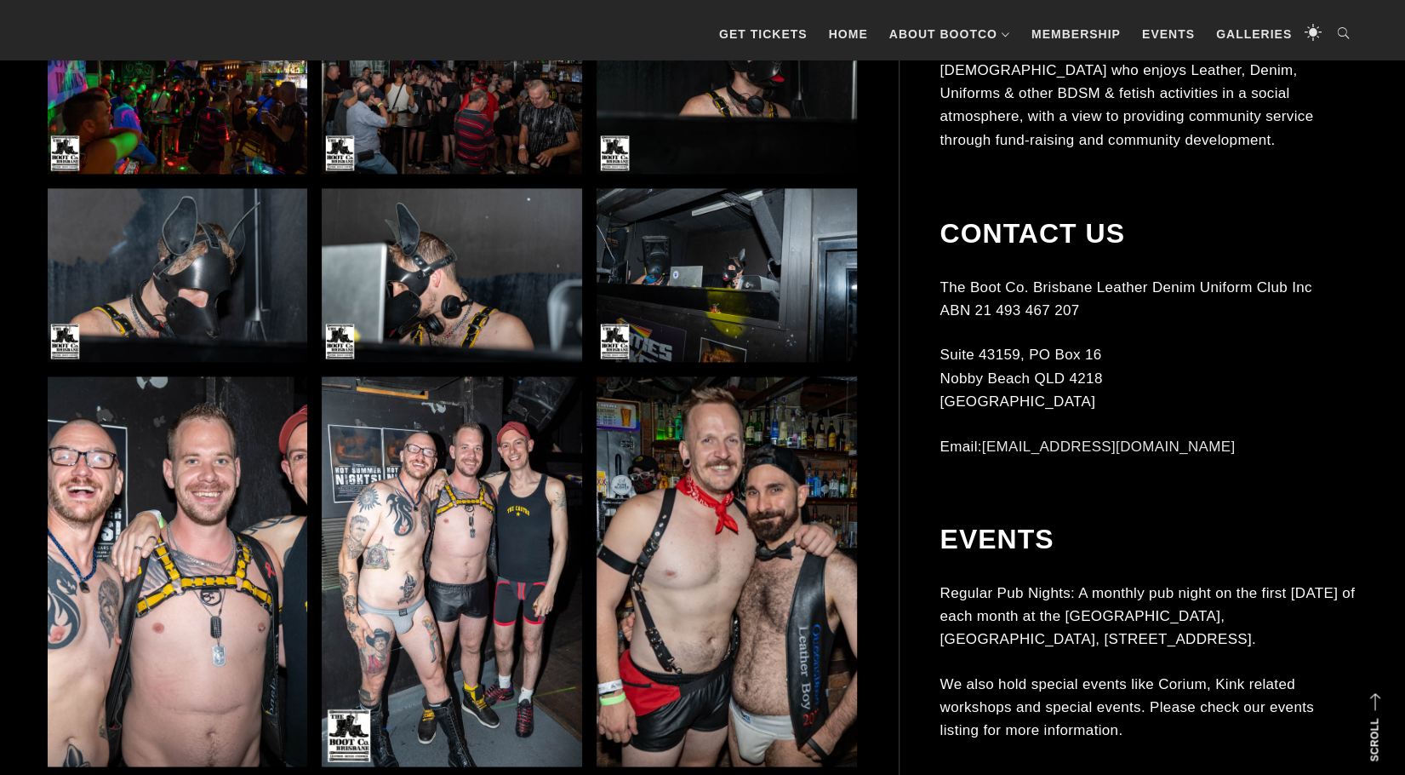
scroll to position [1617, 0]
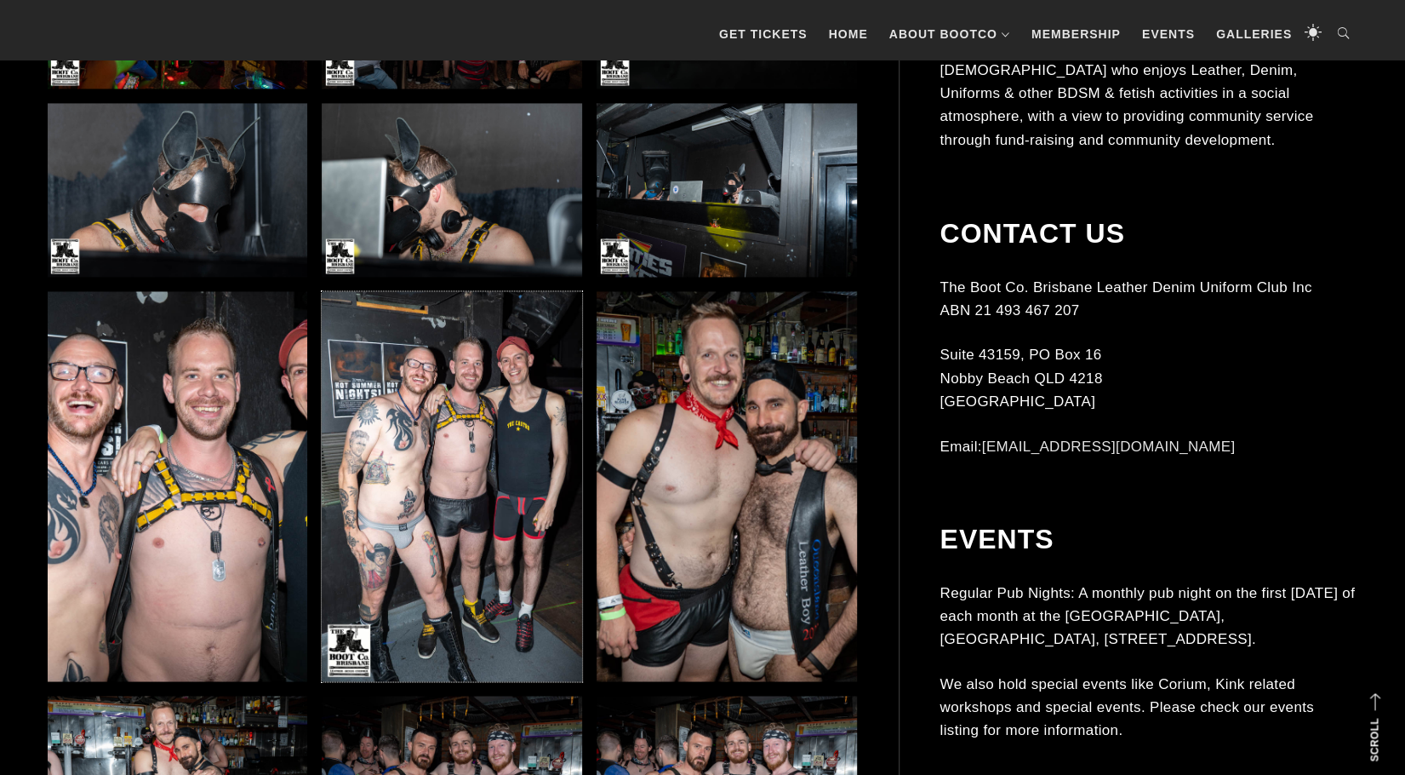
click at [518, 399] on img at bounding box center [452, 486] width 260 height 390
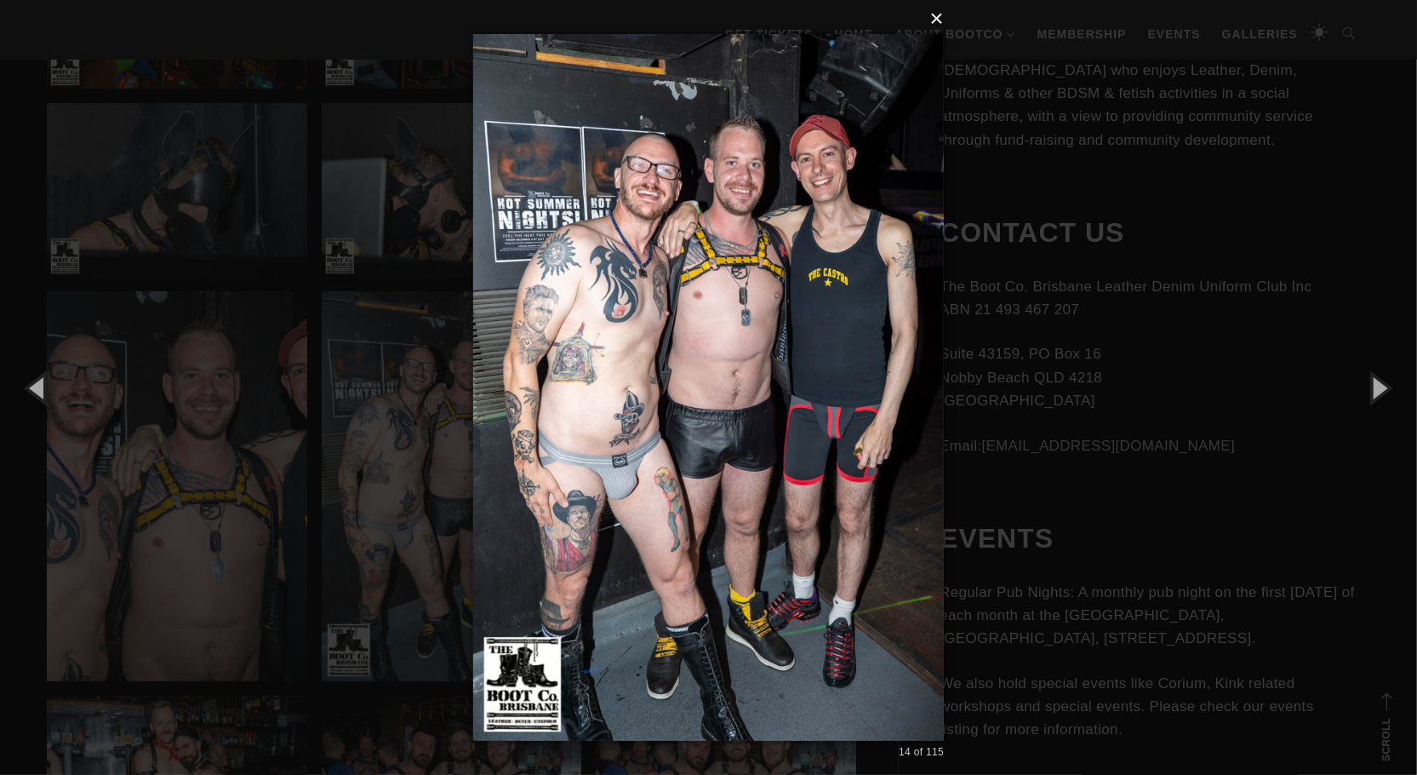
click at [940, 20] on button "×" at bounding box center [714, 18] width 472 height 37
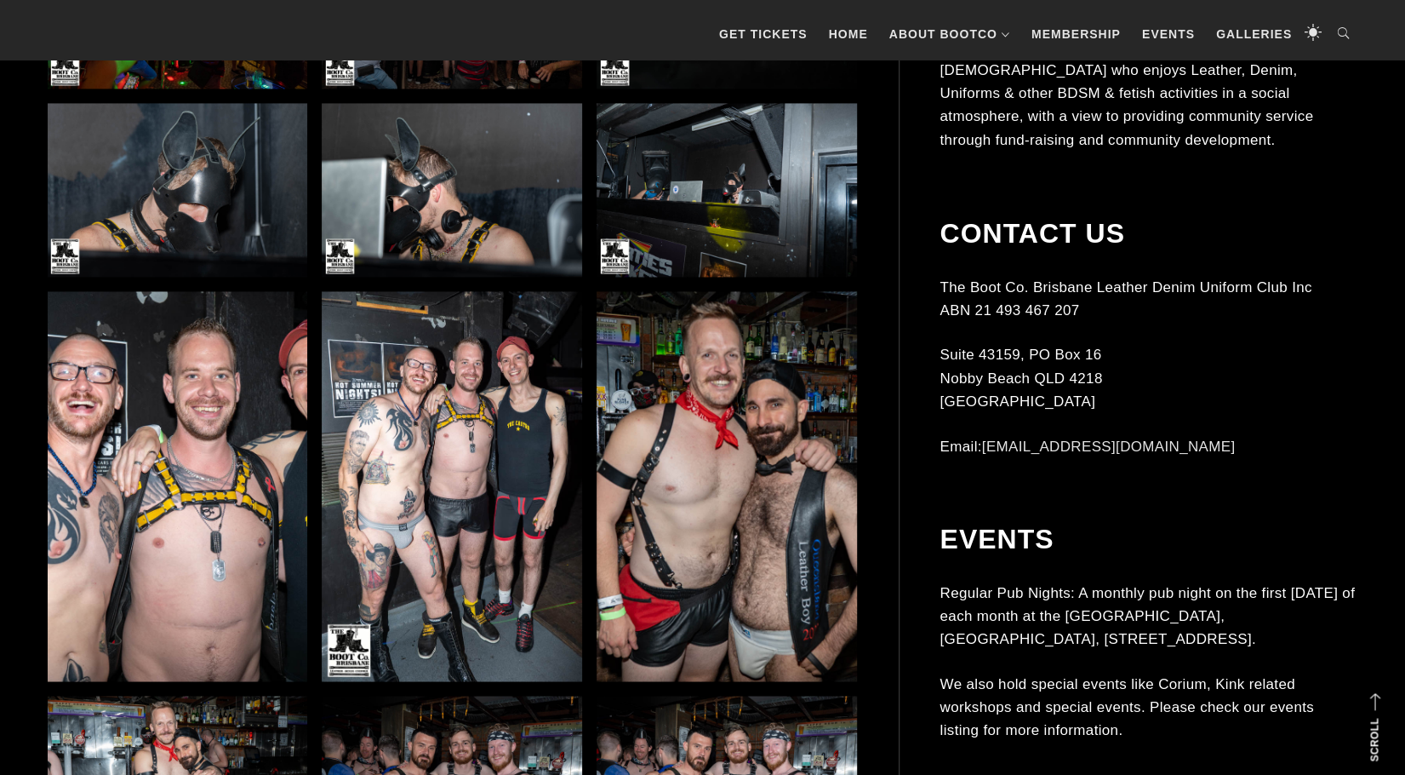
click at [117, 553] on img at bounding box center [178, 486] width 260 height 390
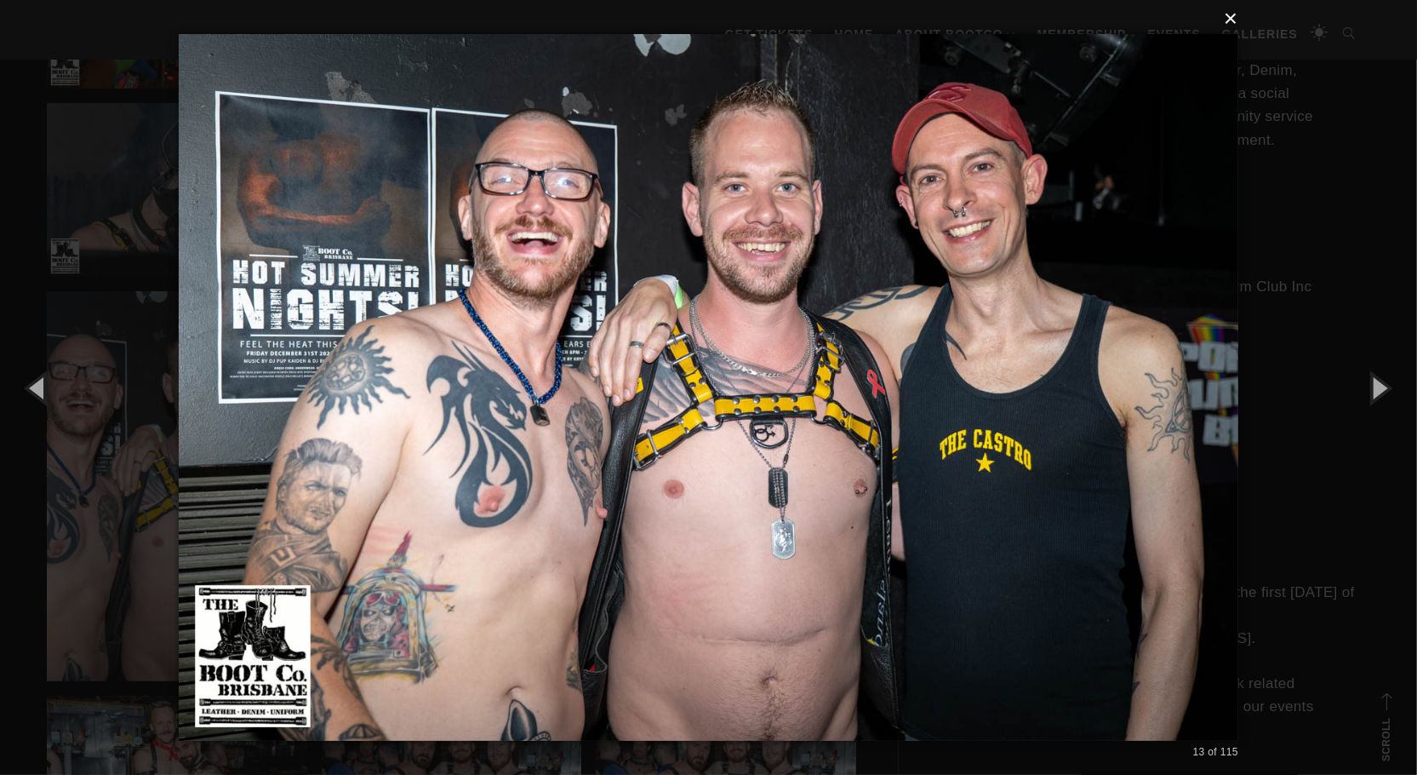
click at [1232, 19] on button "×" at bounding box center [714, 18] width 1060 height 37
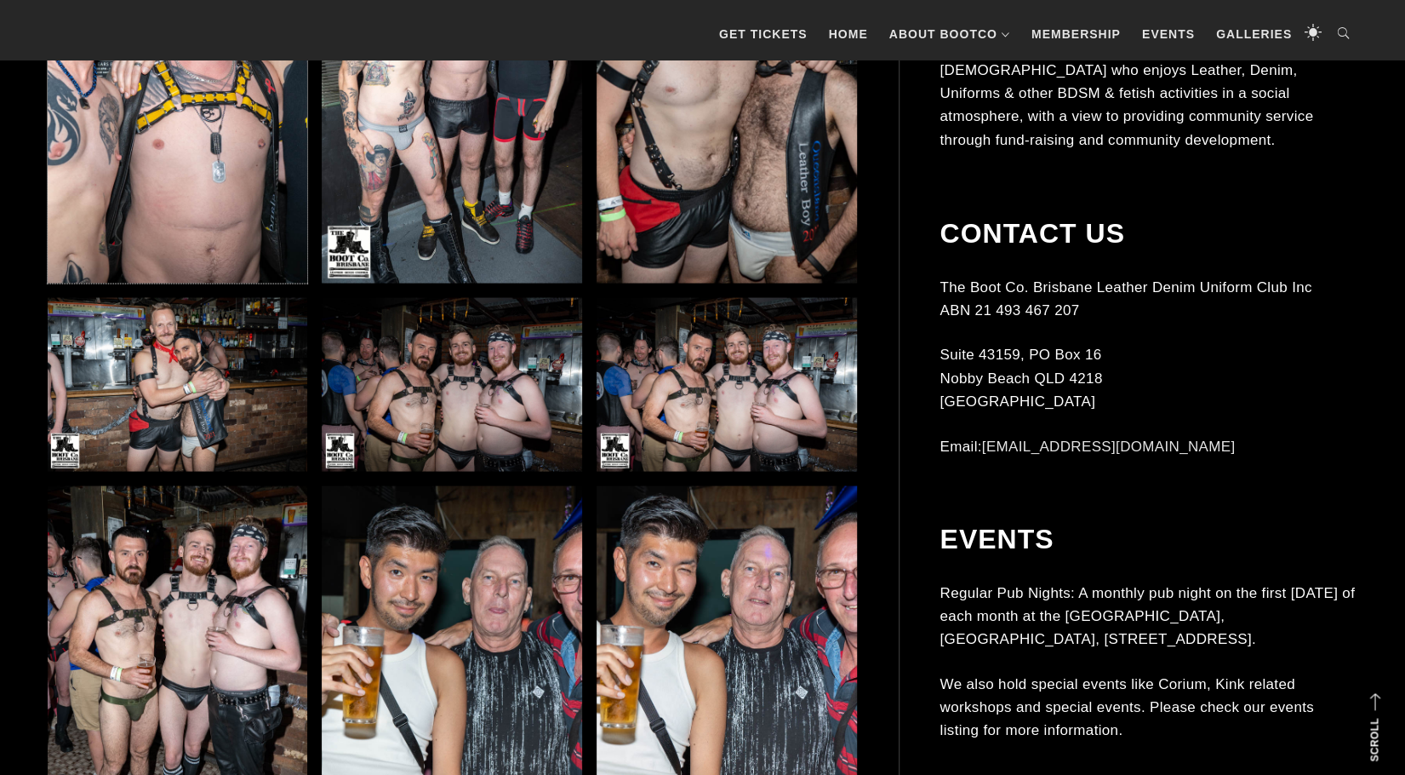
scroll to position [2043, 0]
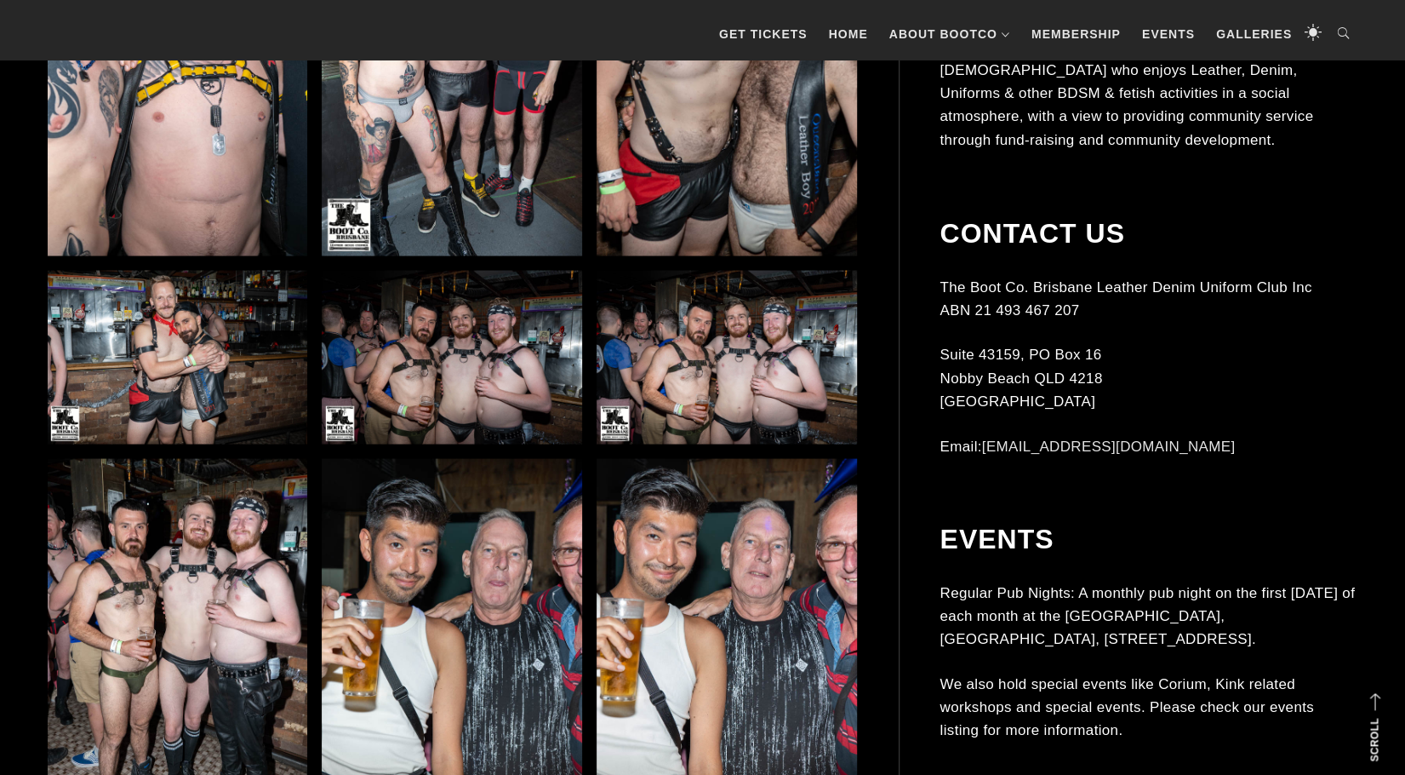
click at [504, 386] on img at bounding box center [452, 357] width 260 height 174
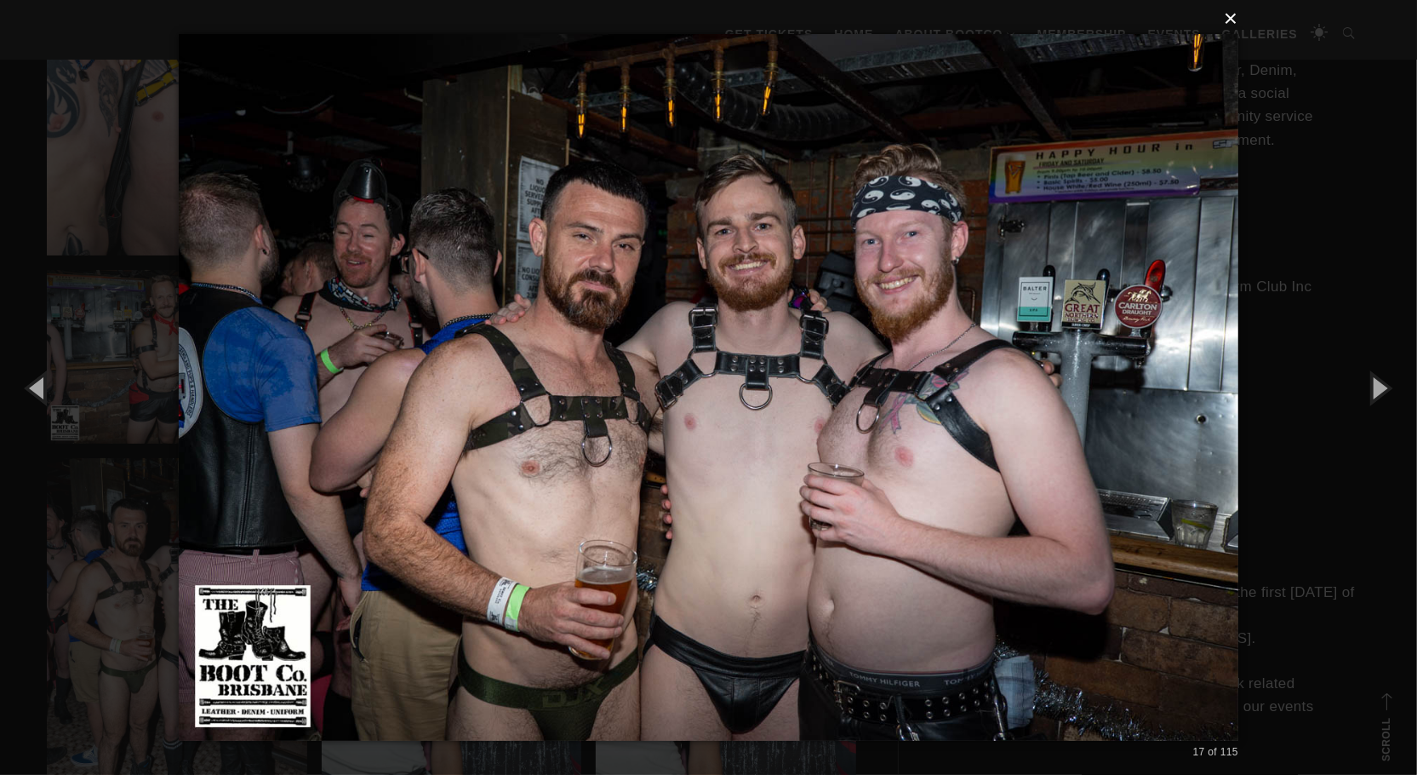
click at [1233, 22] on button "×" at bounding box center [714, 18] width 1060 height 37
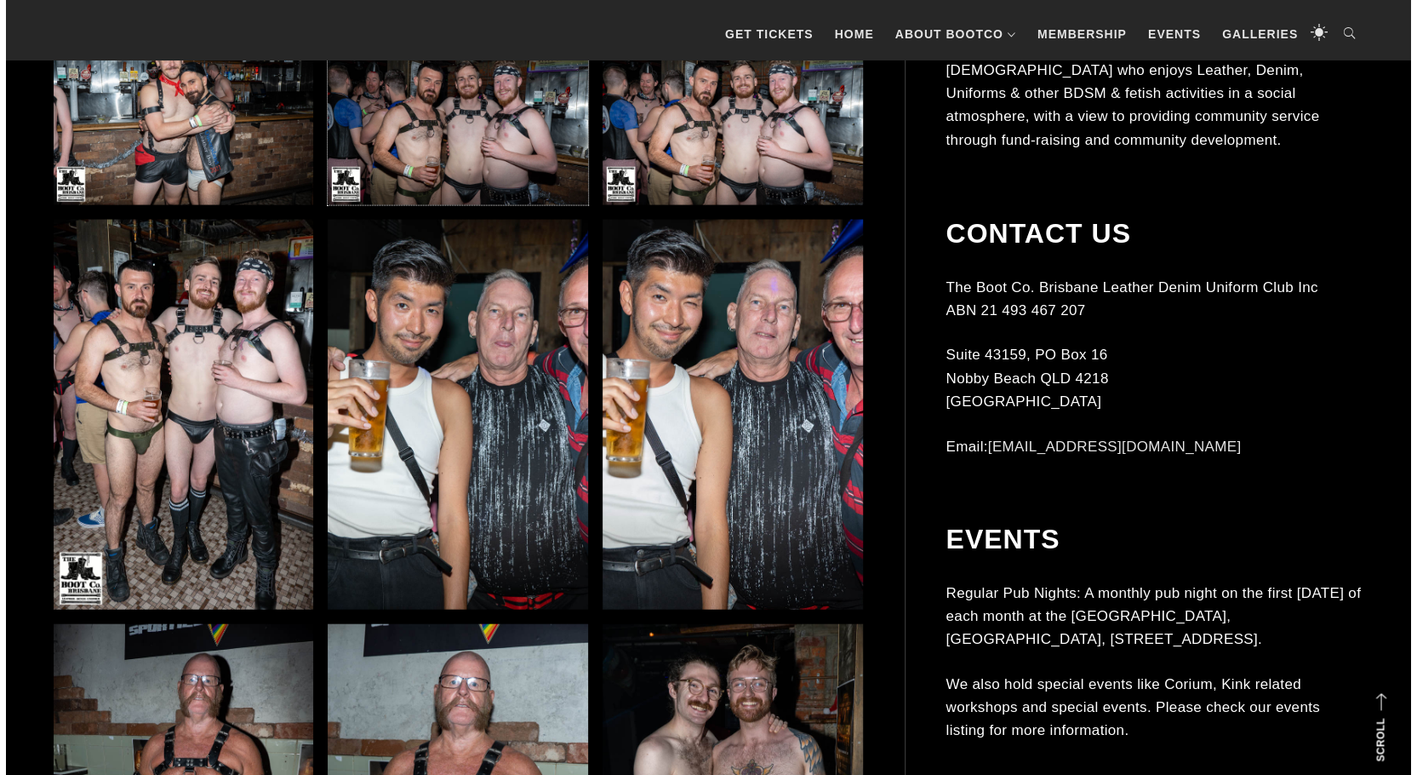
scroll to position [2298, 0]
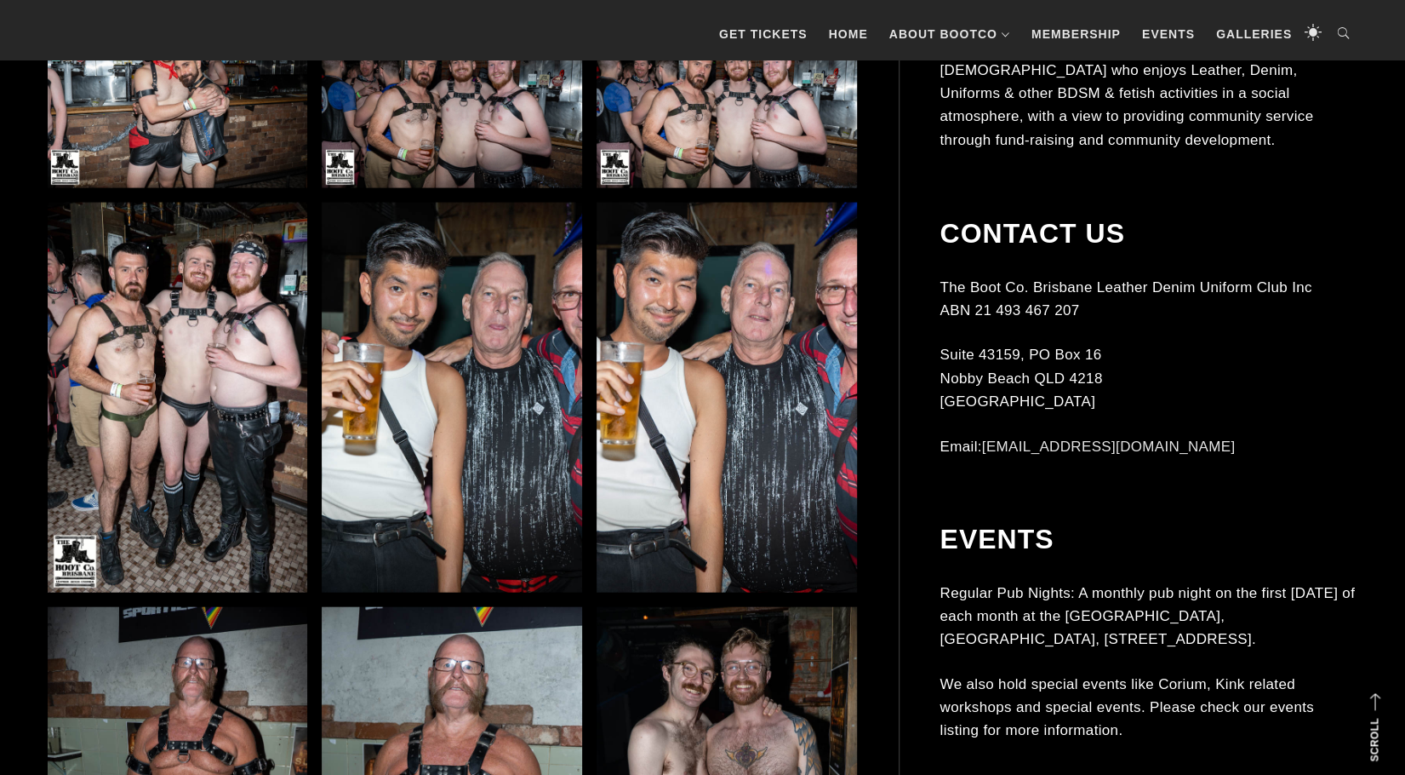
click at [158, 444] on img at bounding box center [178, 398] width 260 height 390
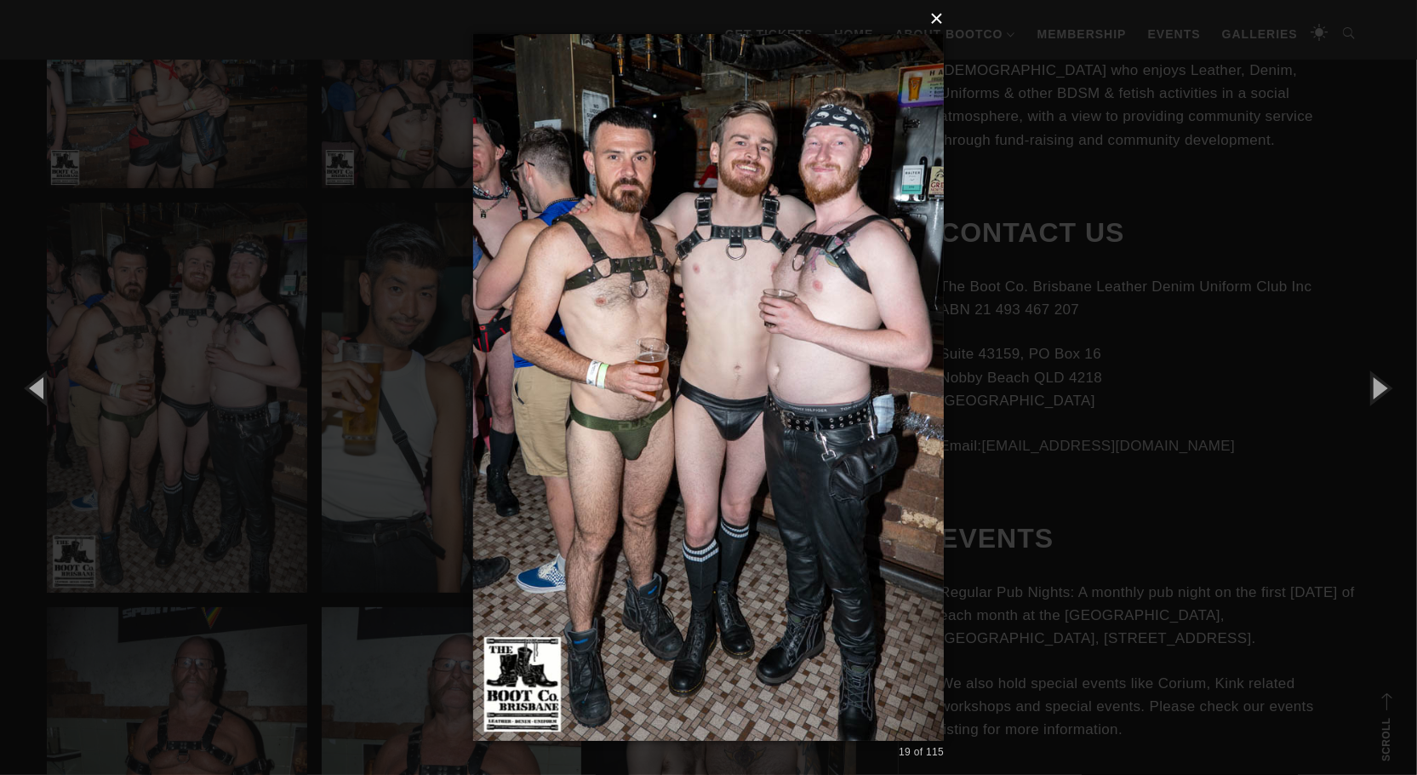
click at [939, 21] on button "×" at bounding box center [714, 18] width 472 height 37
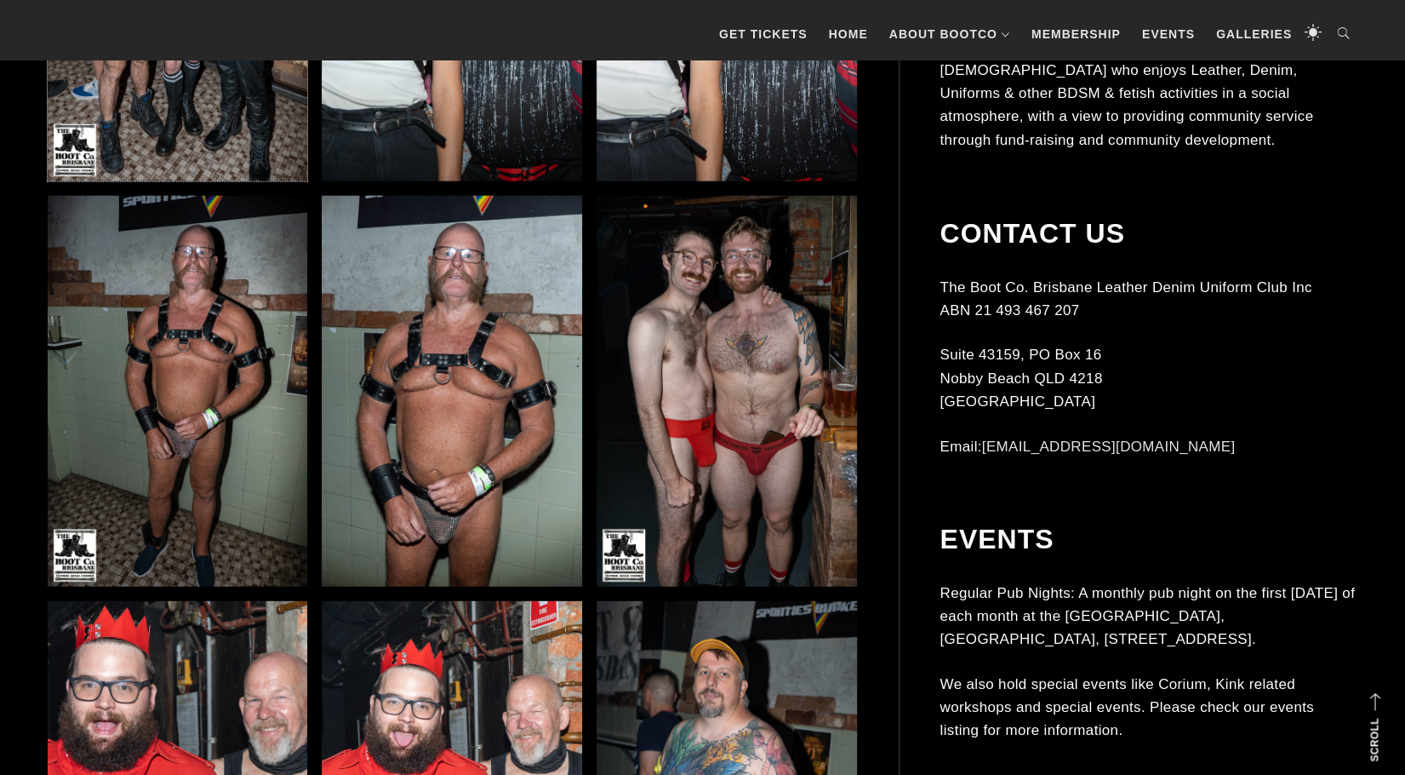
scroll to position [2724, 0]
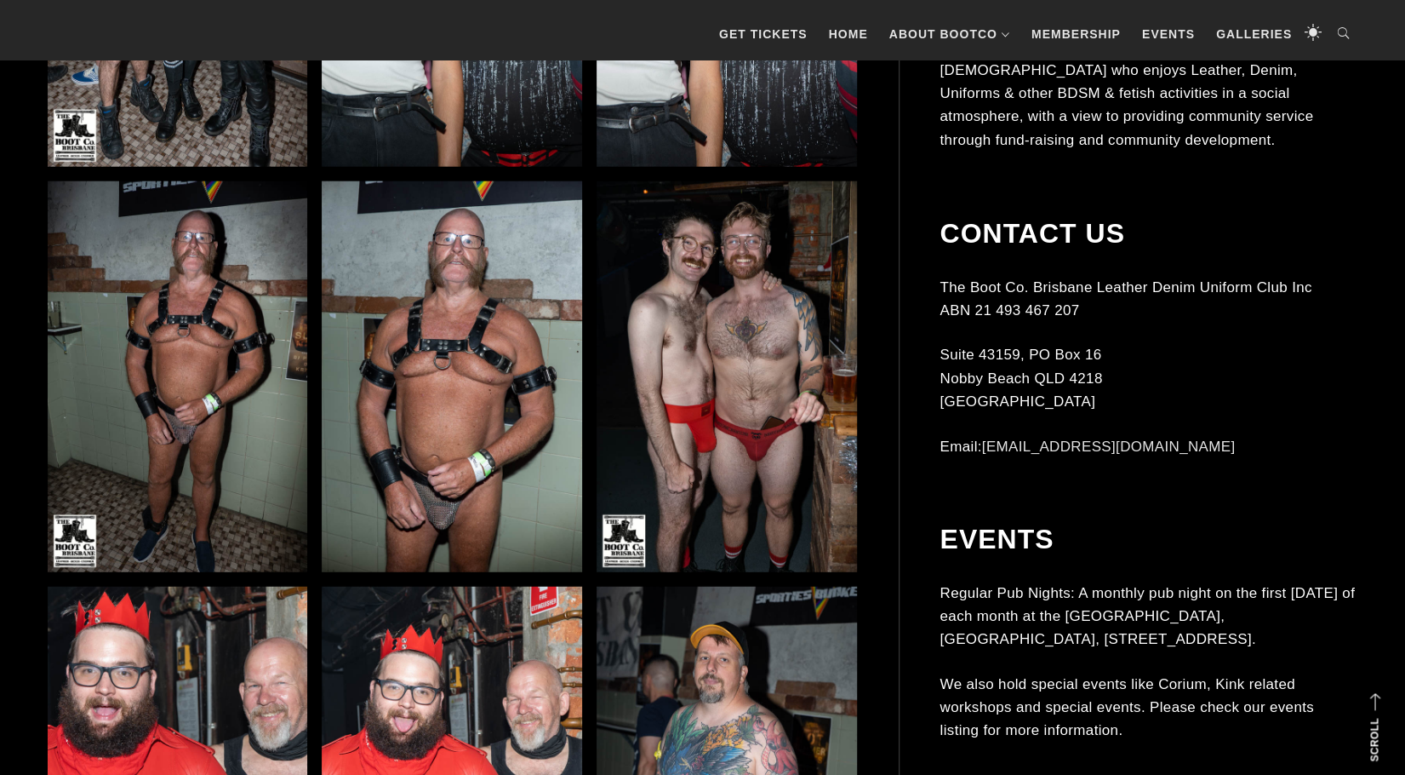
click at [478, 416] on img at bounding box center [452, 376] width 260 height 390
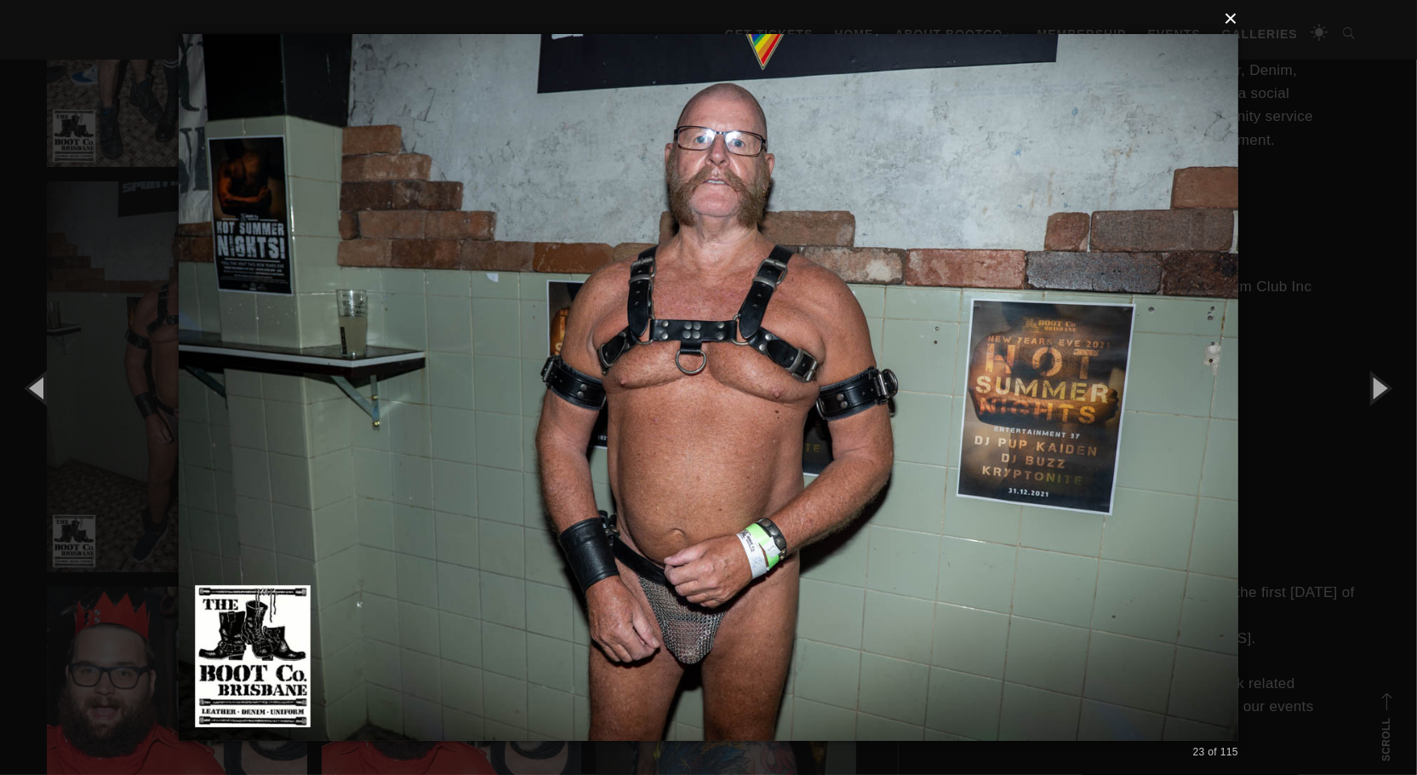
click at [1239, 14] on button "×" at bounding box center [714, 18] width 1060 height 37
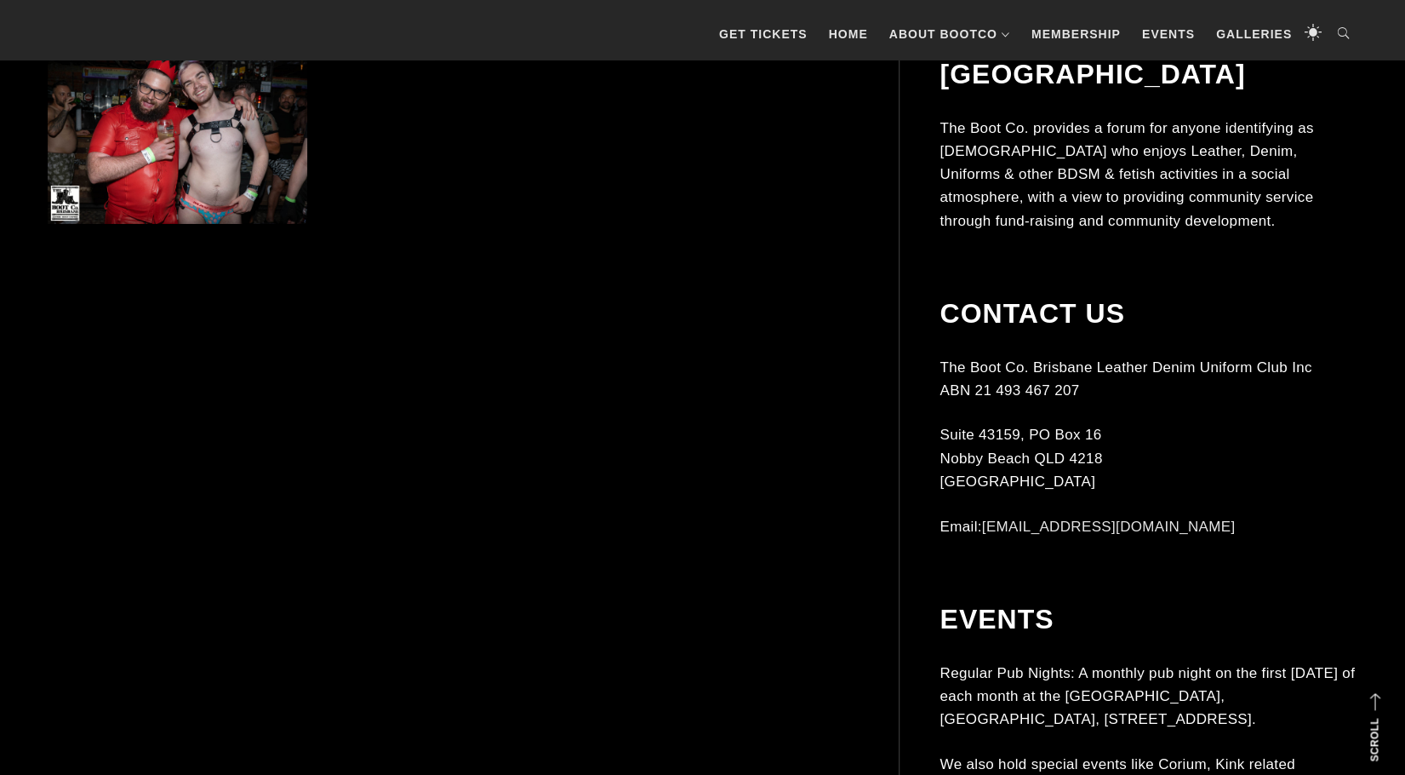
scroll to position [3831, 0]
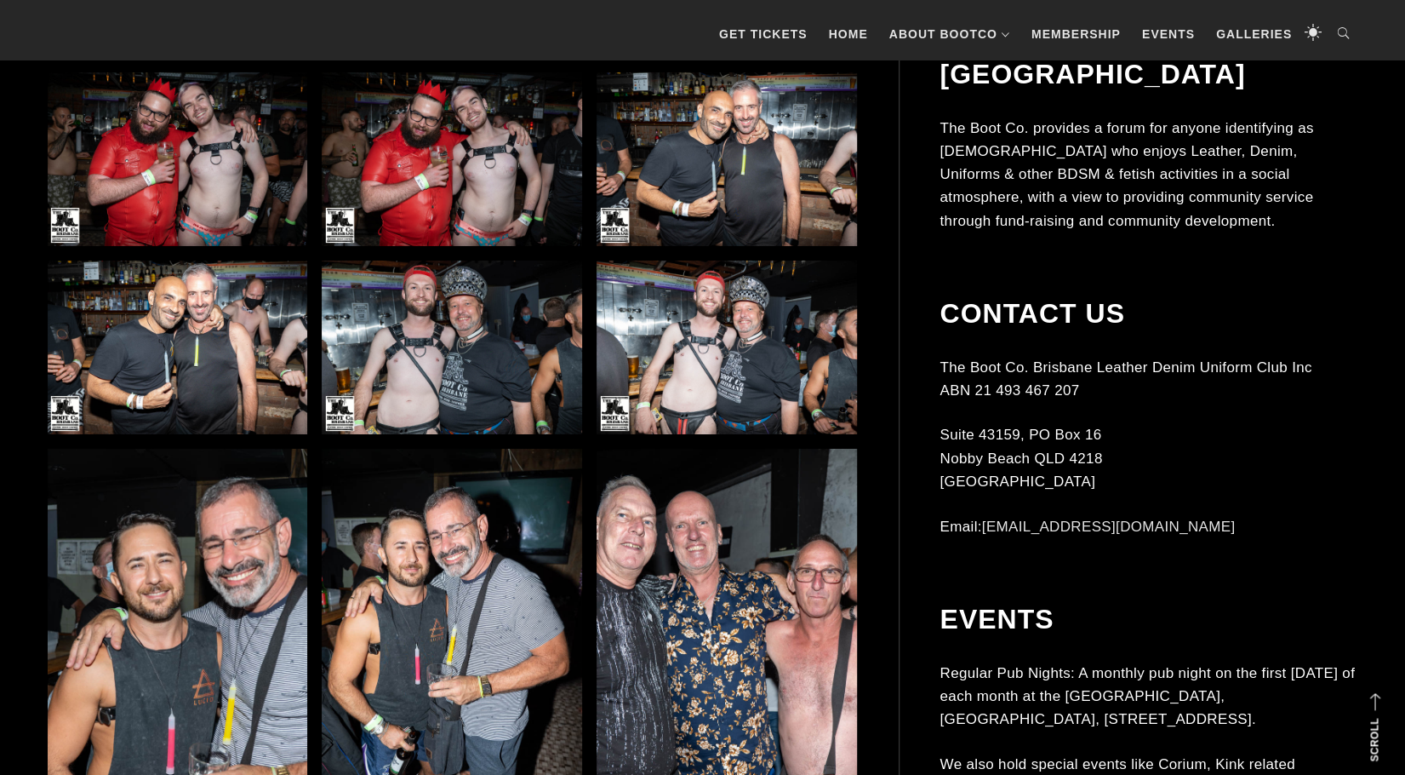
click at [753, 166] on img at bounding box center [727, 159] width 260 height 174
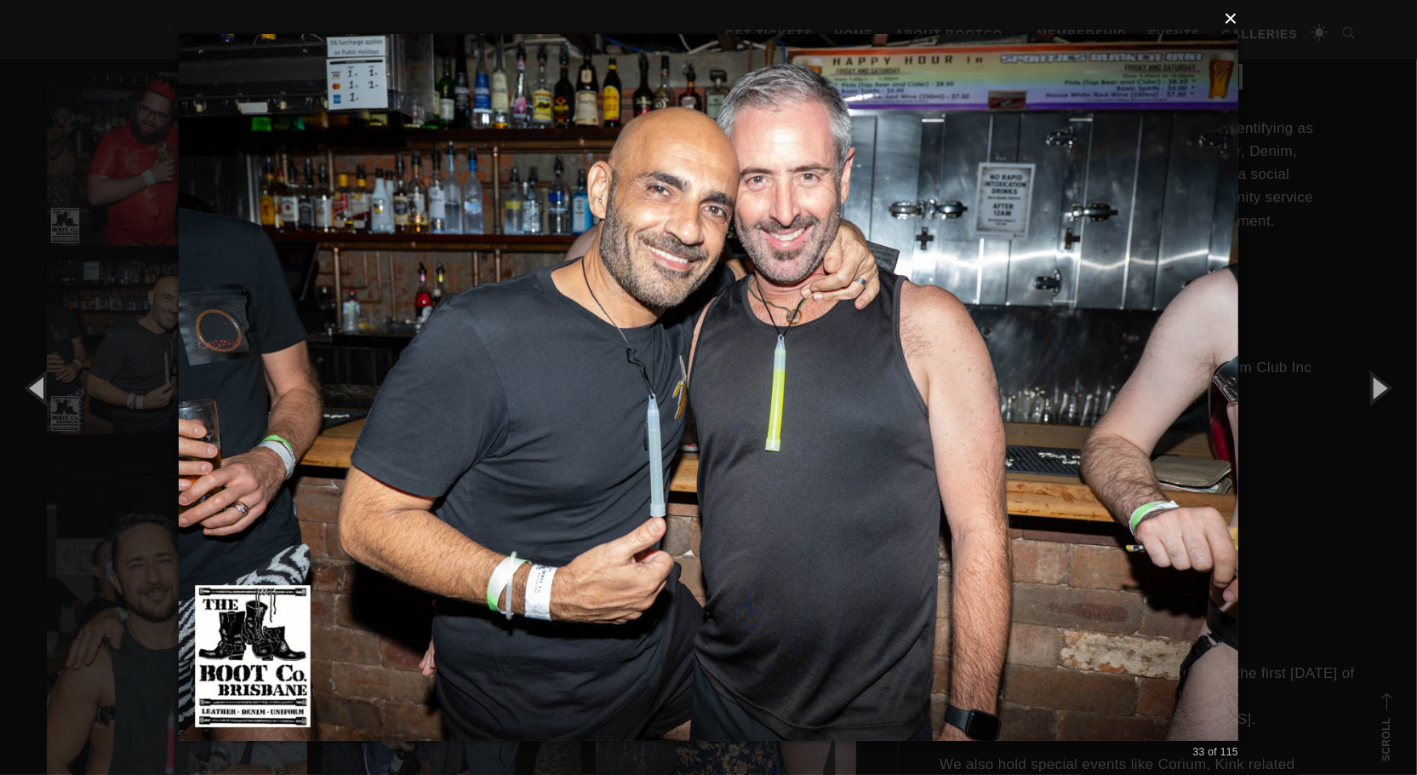
click at [1233, 26] on button "×" at bounding box center [714, 18] width 1060 height 37
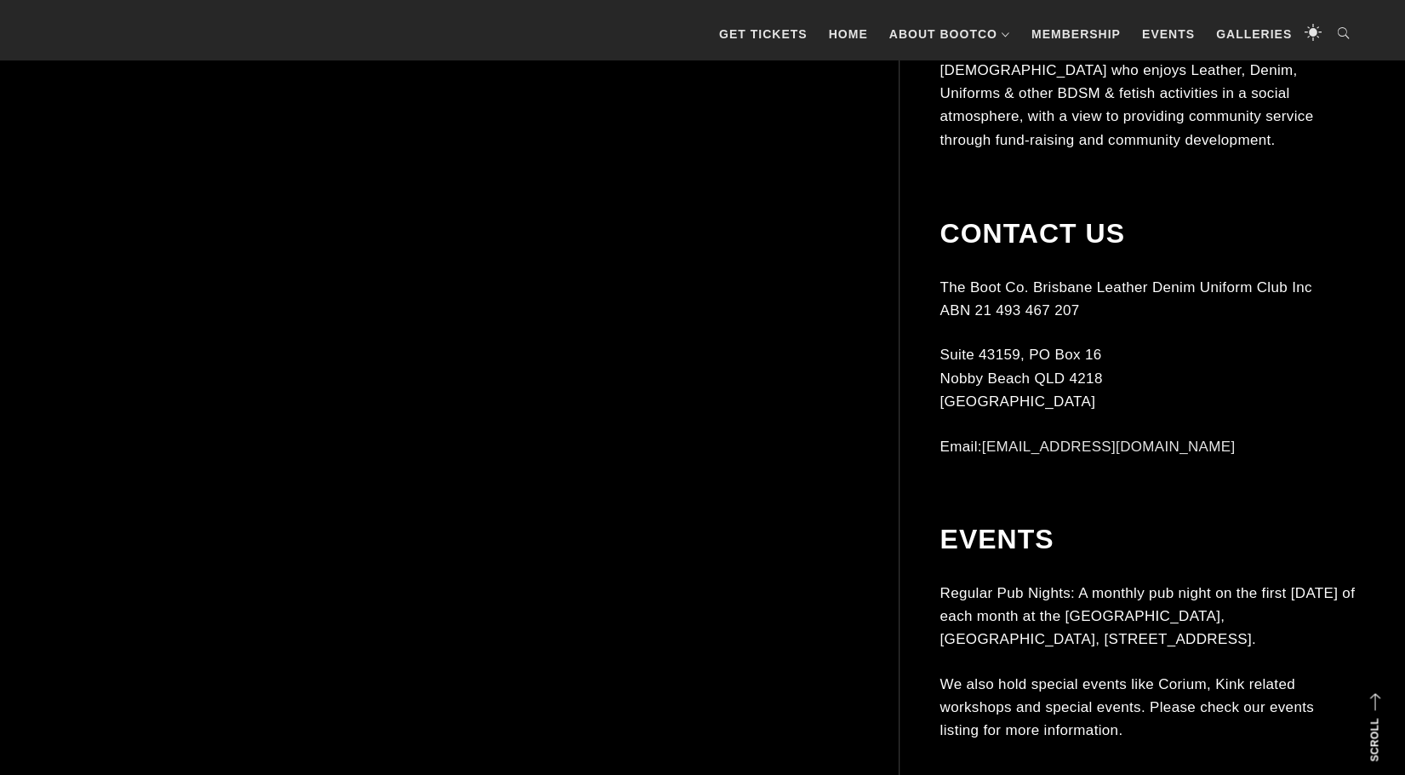
scroll to position [9279, 0]
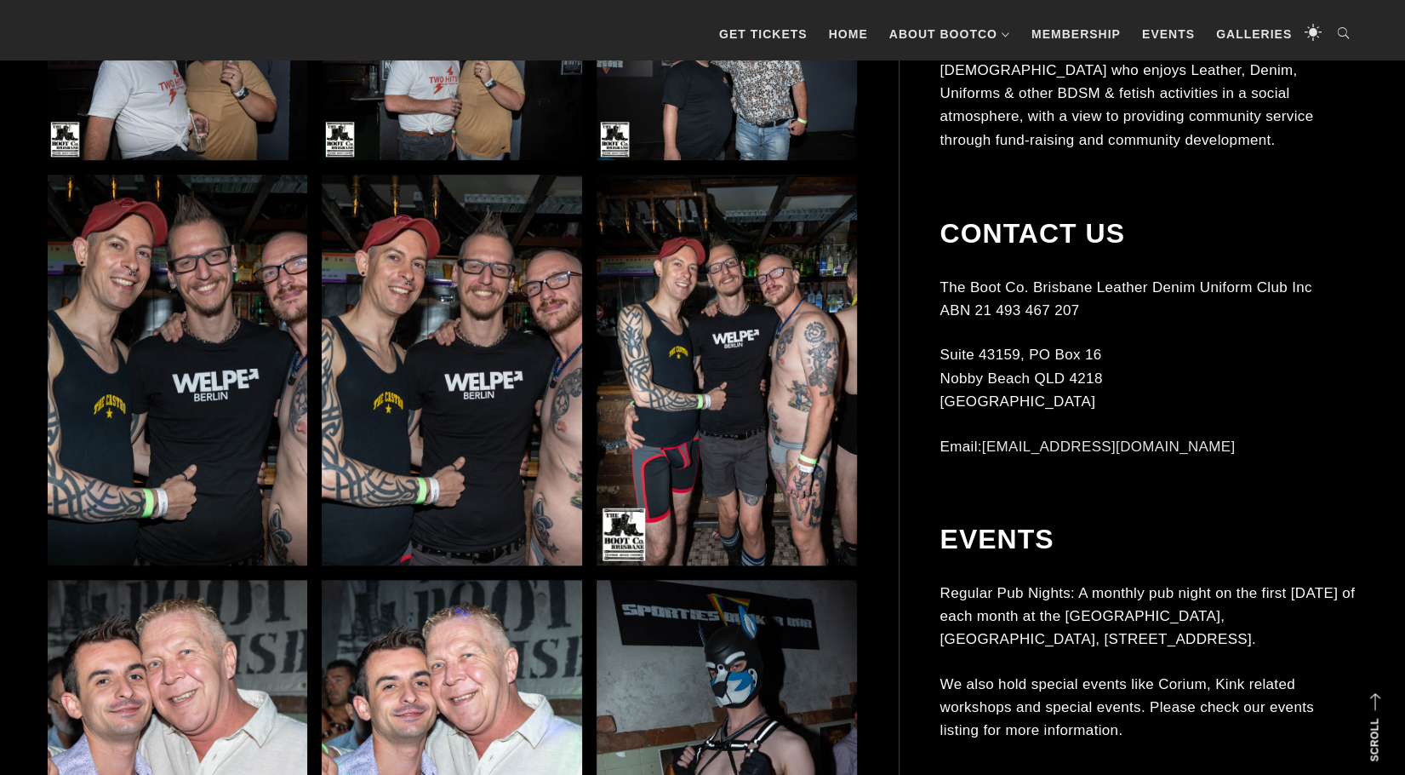
click at [752, 426] on img at bounding box center [727, 370] width 260 height 390
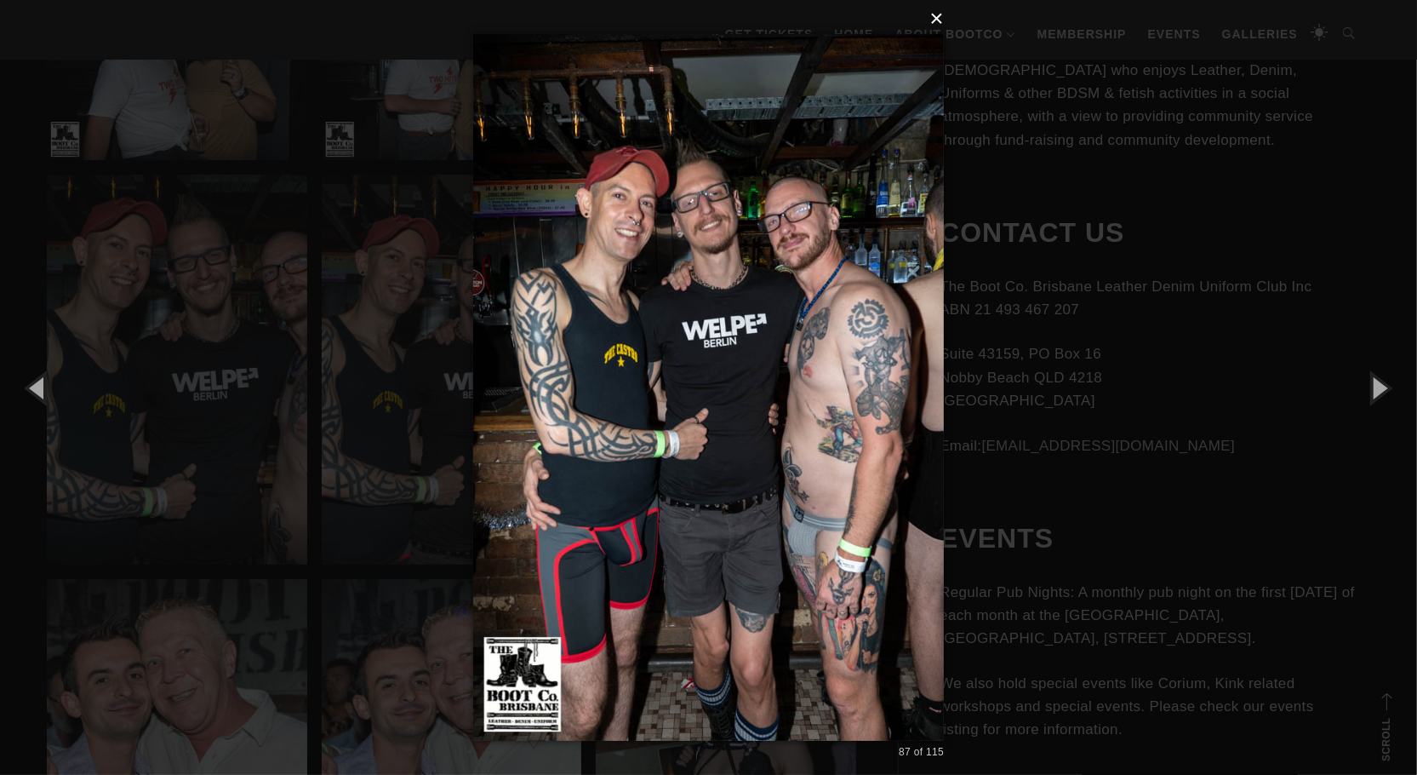
click at [941, 24] on button "×" at bounding box center [714, 18] width 472 height 37
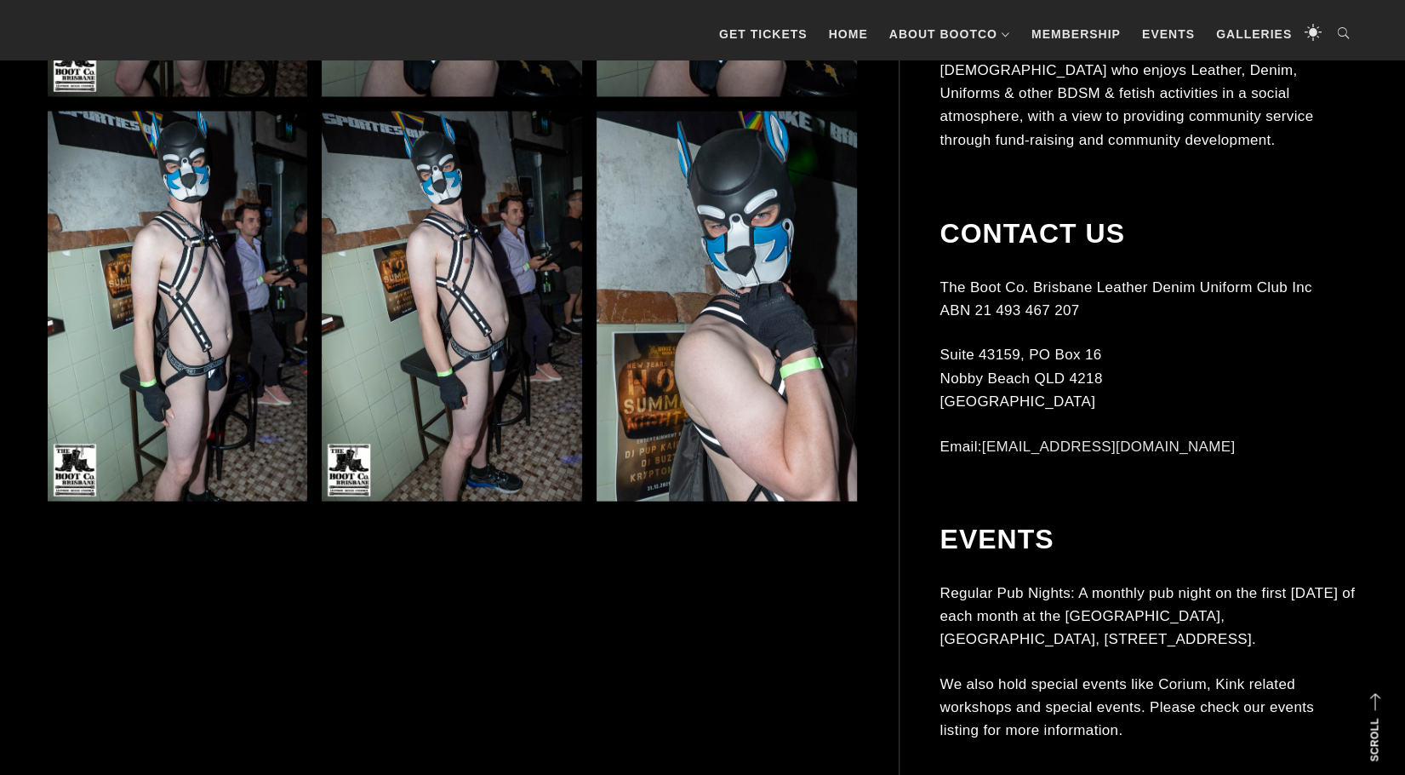
scroll to position [10896, 0]
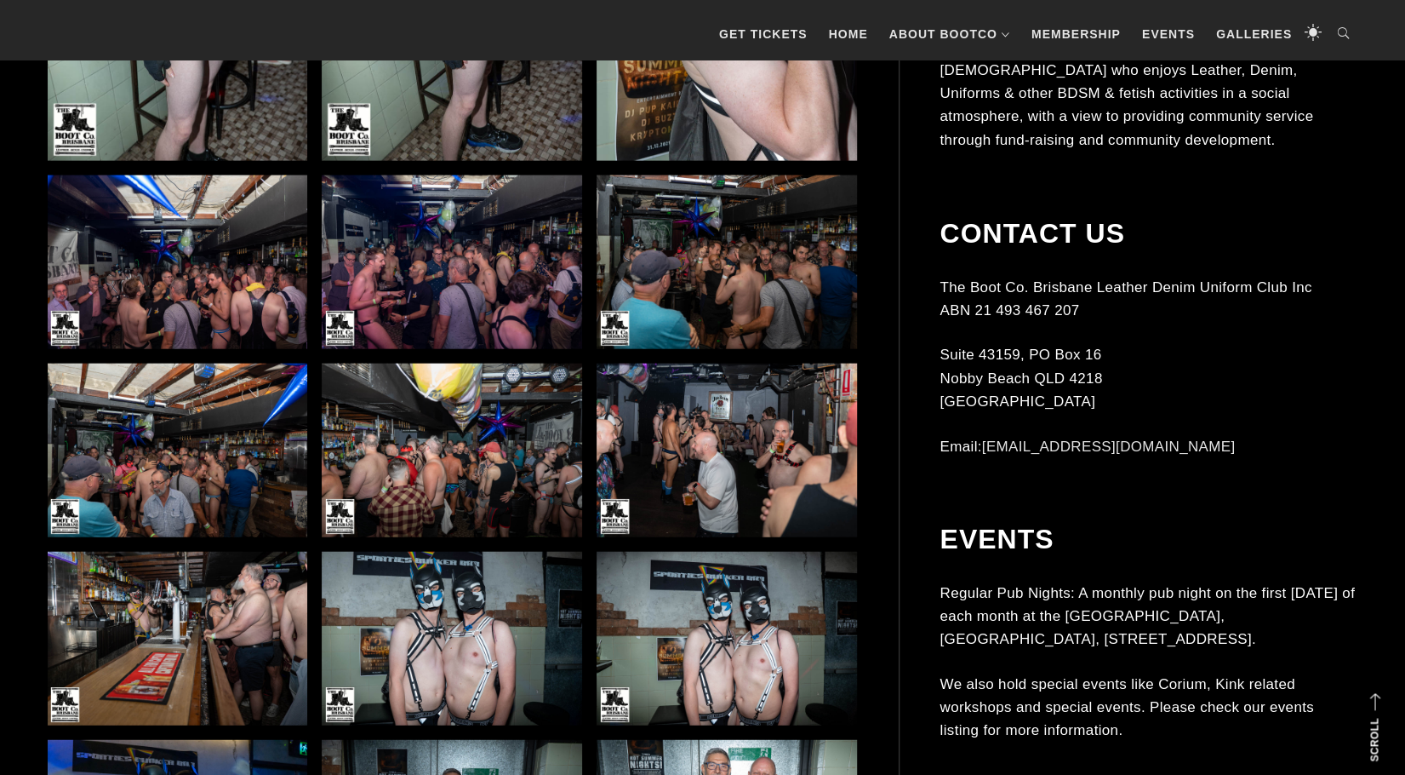
click at [475, 295] on img at bounding box center [452, 262] width 260 height 174
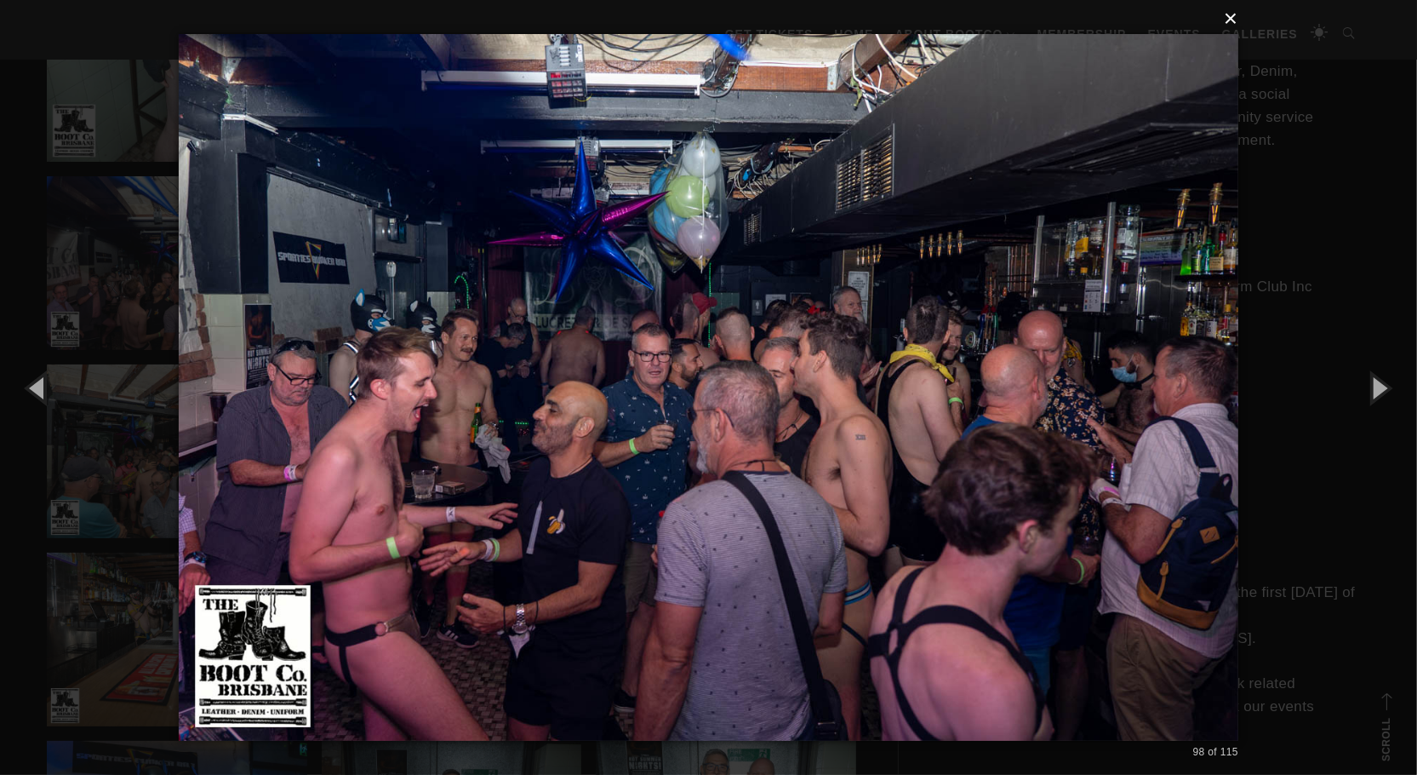
click at [1234, 14] on button "×" at bounding box center [714, 18] width 1060 height 37
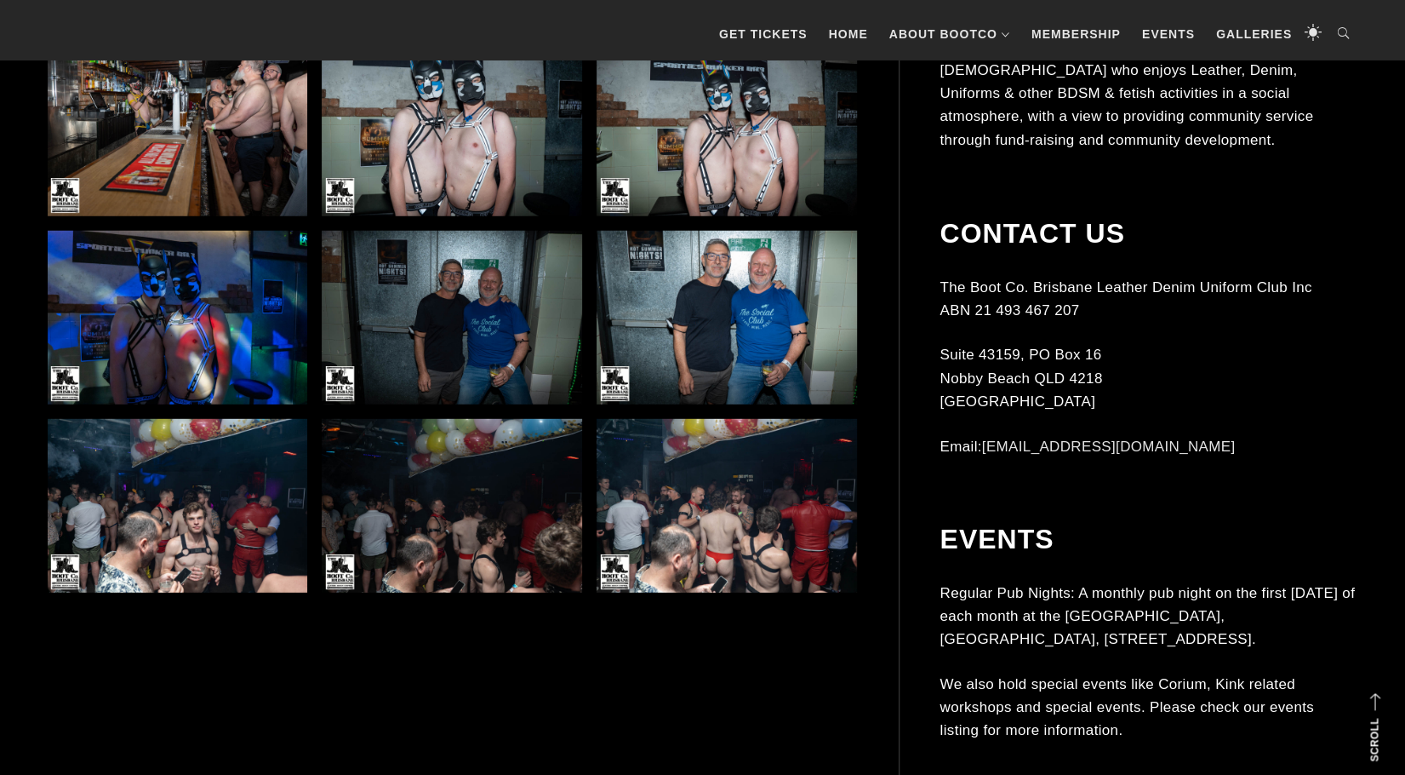
scroll to position [11406, 0]
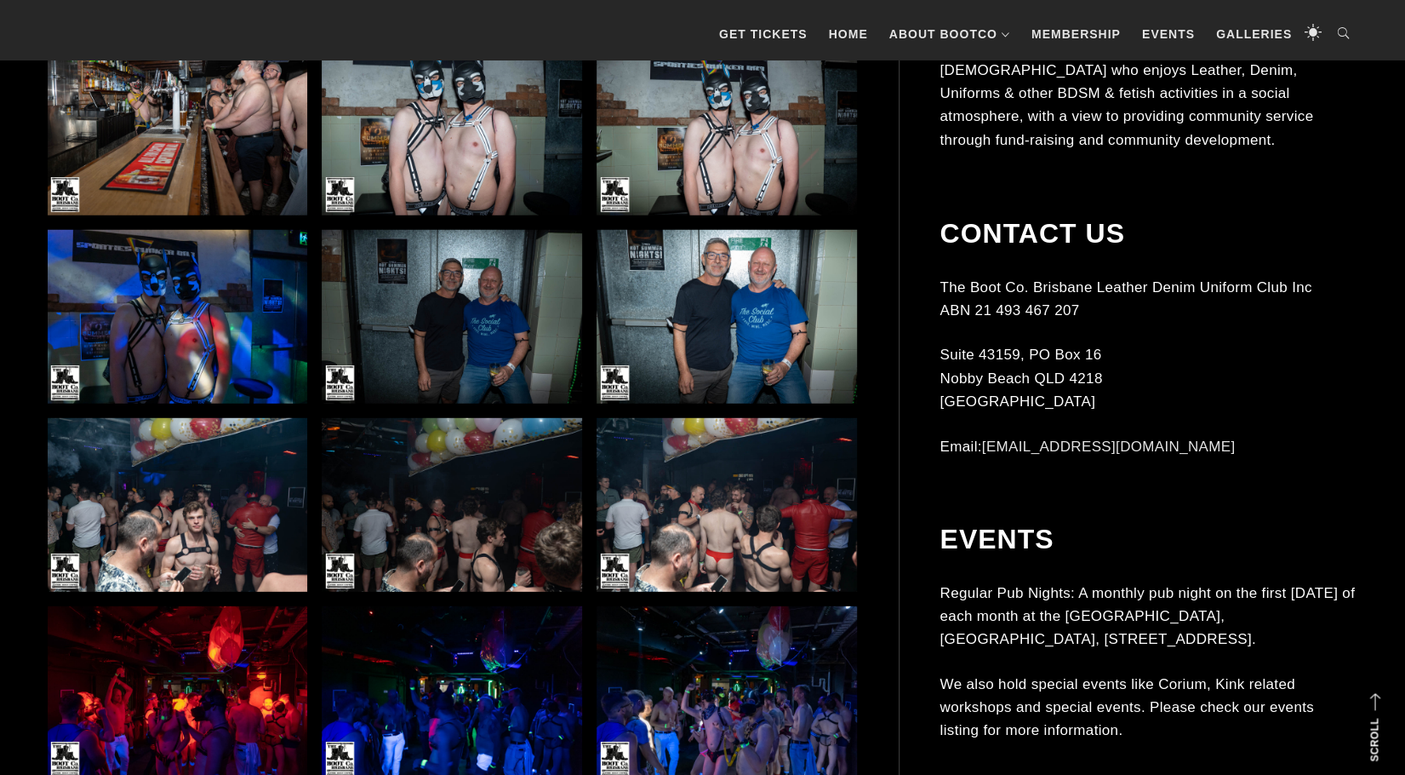
click at [257, 168] on img at bounding box center [178, 129] width 260 height 174
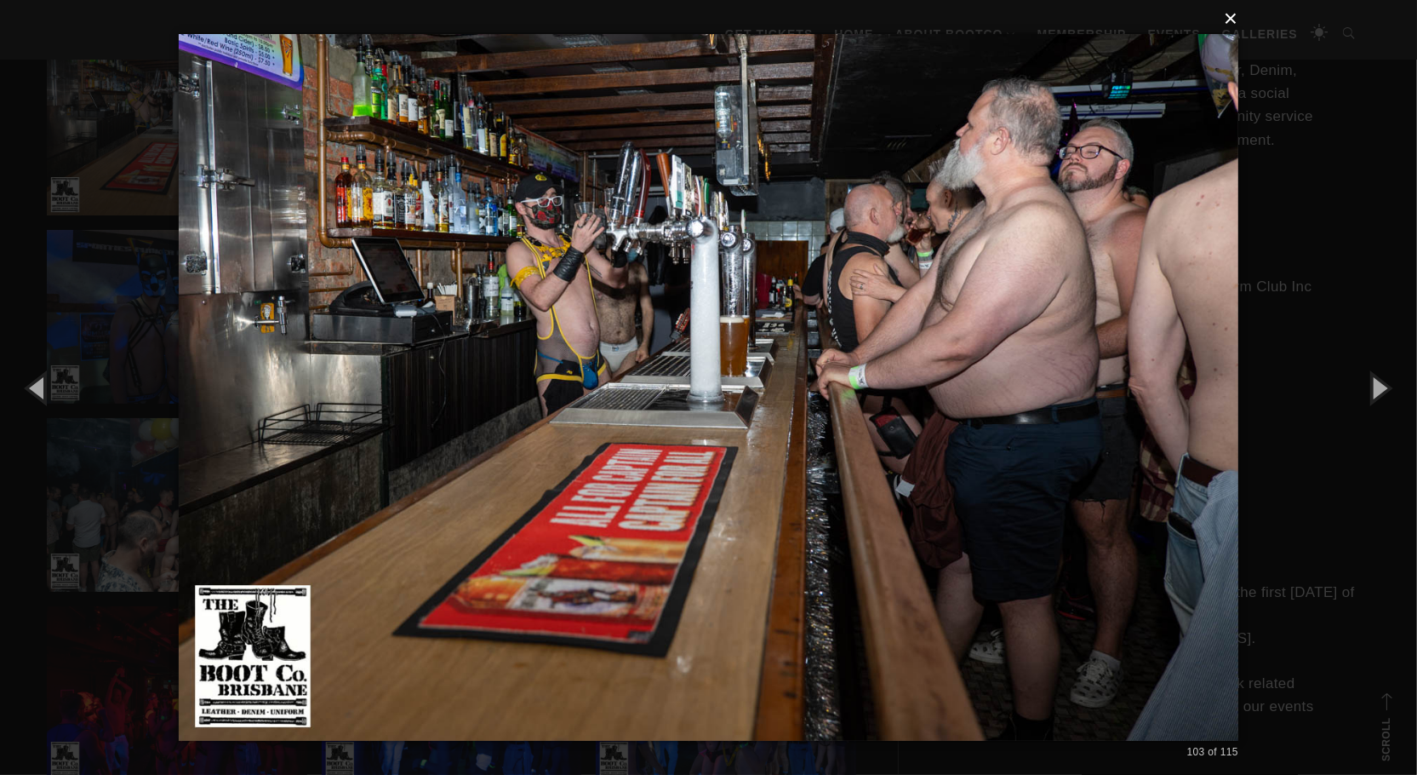
click at [1234, 17] on button "×" at bounding box center [714, 18] width 1060 height 37
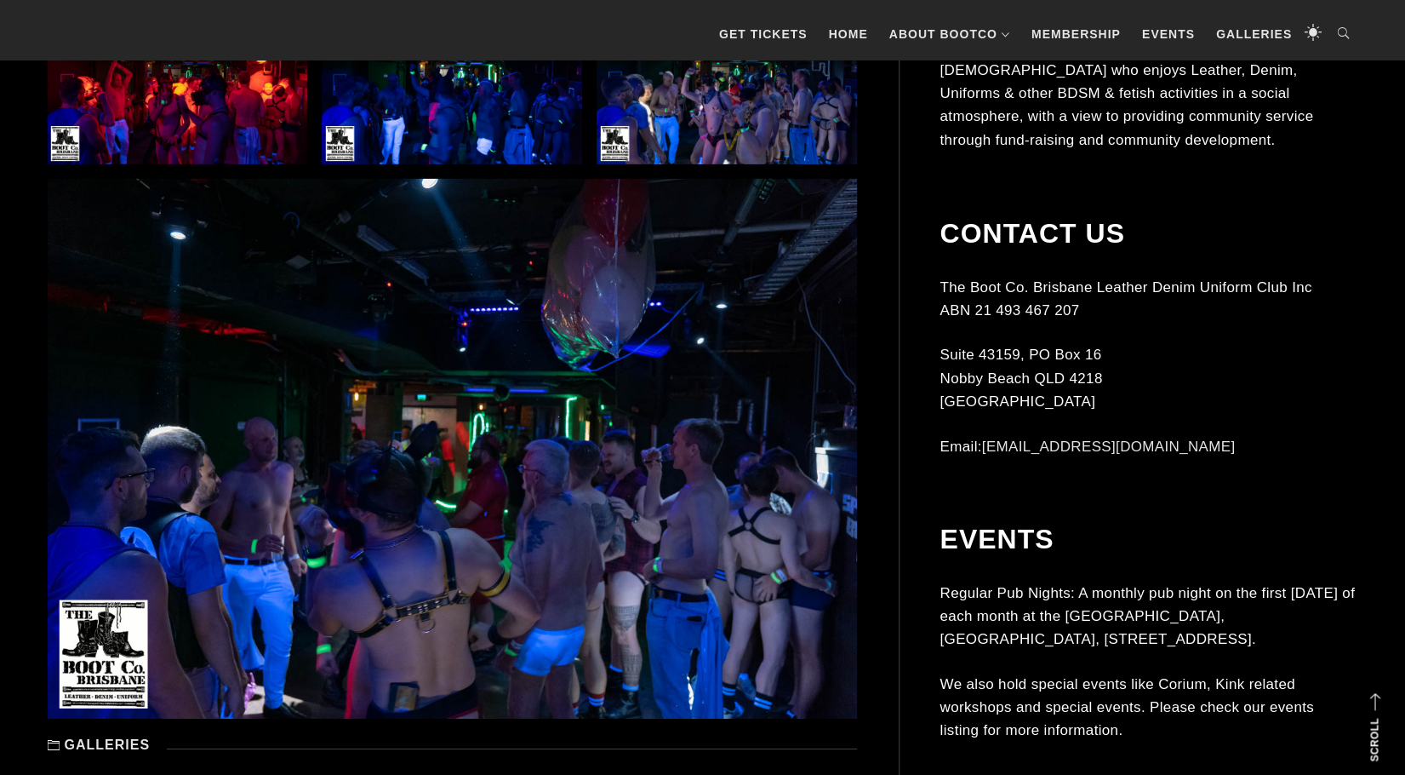
scroll to position [12087, 0]
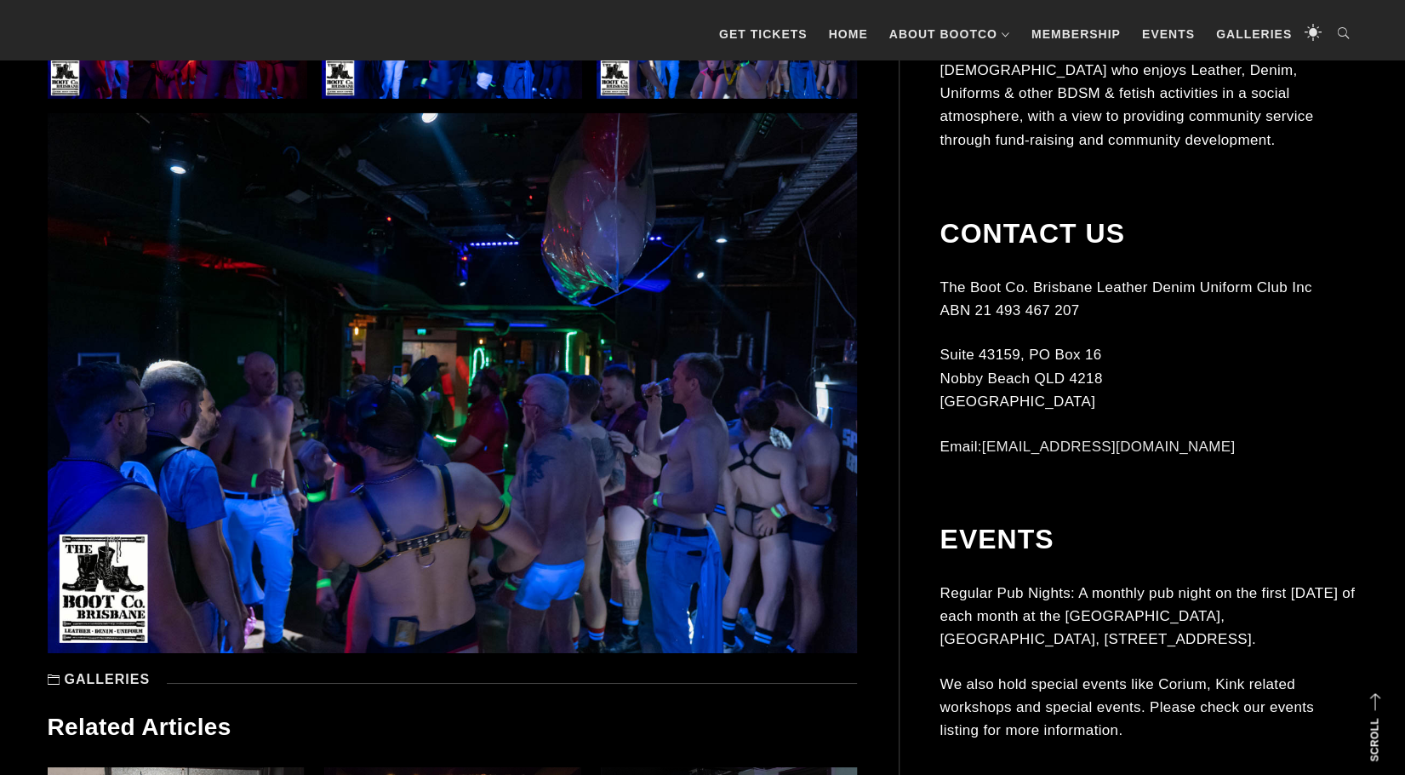
click at [633, 514] on img at bounding box center [453, 383] width 810 height 540
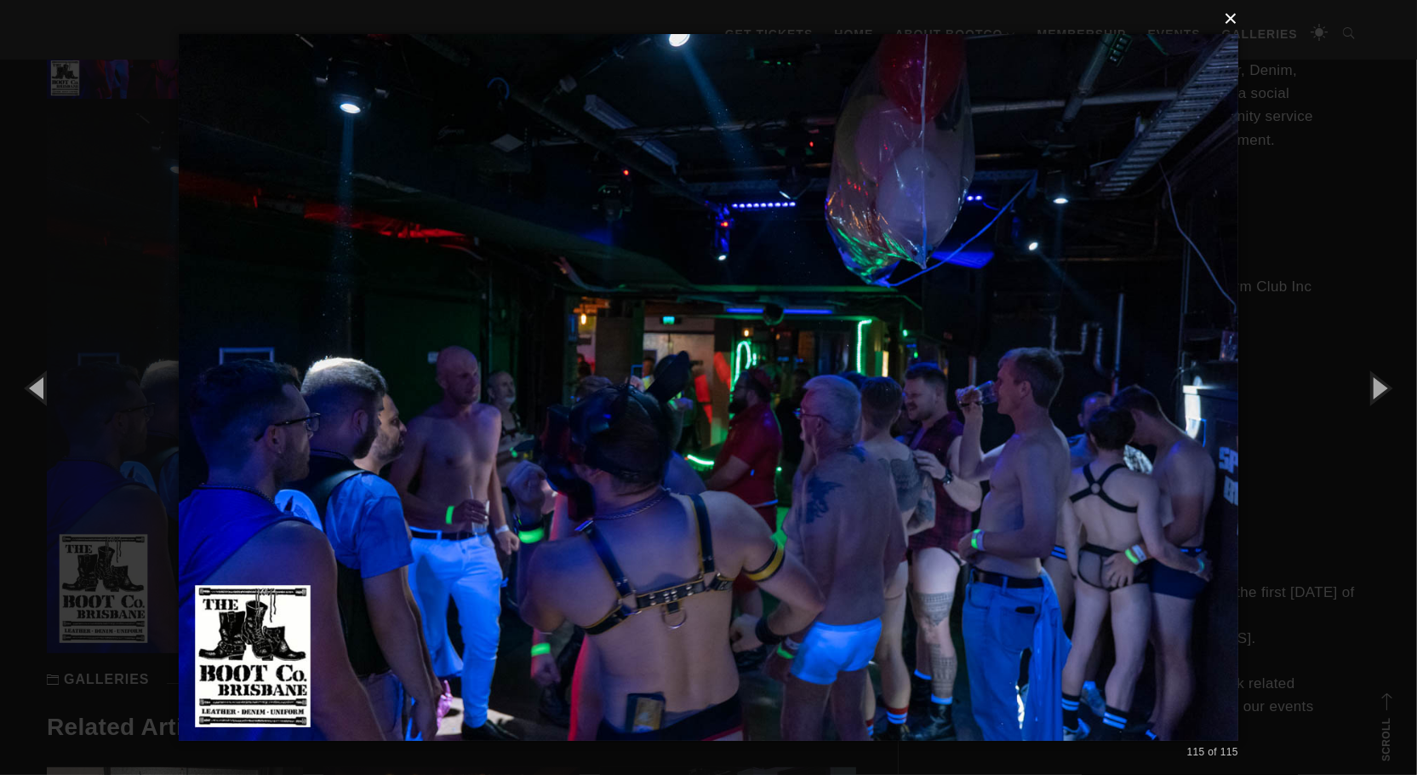
click at [1233, 17] on button "×" at bounding box center [714, 18] width 1060 height 37
